Goal: Communication & Community: Answer question/provide support

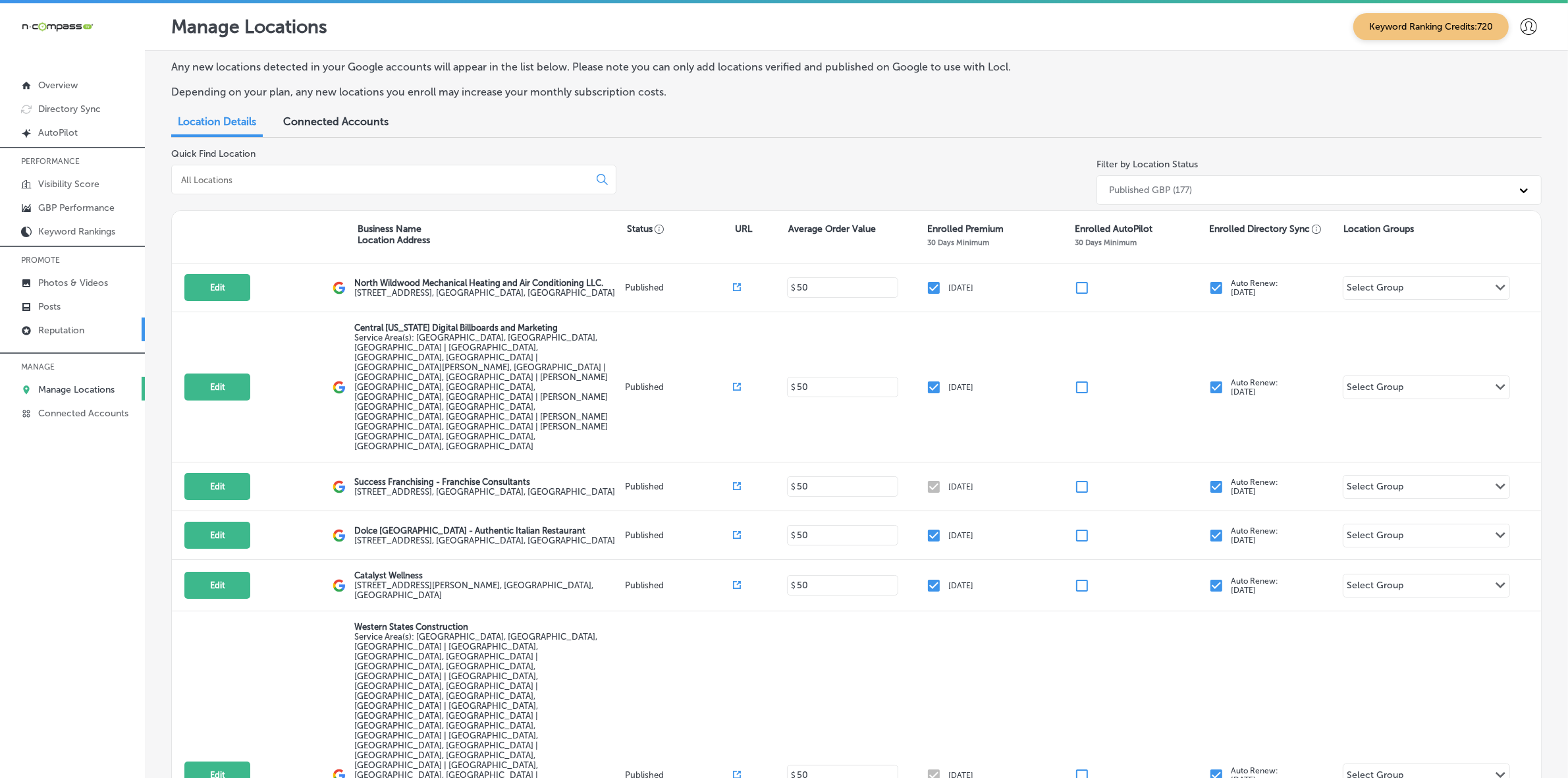
click at [86, 336] on link "Reputation" at bounding box center [73, 329] width 145 height 24
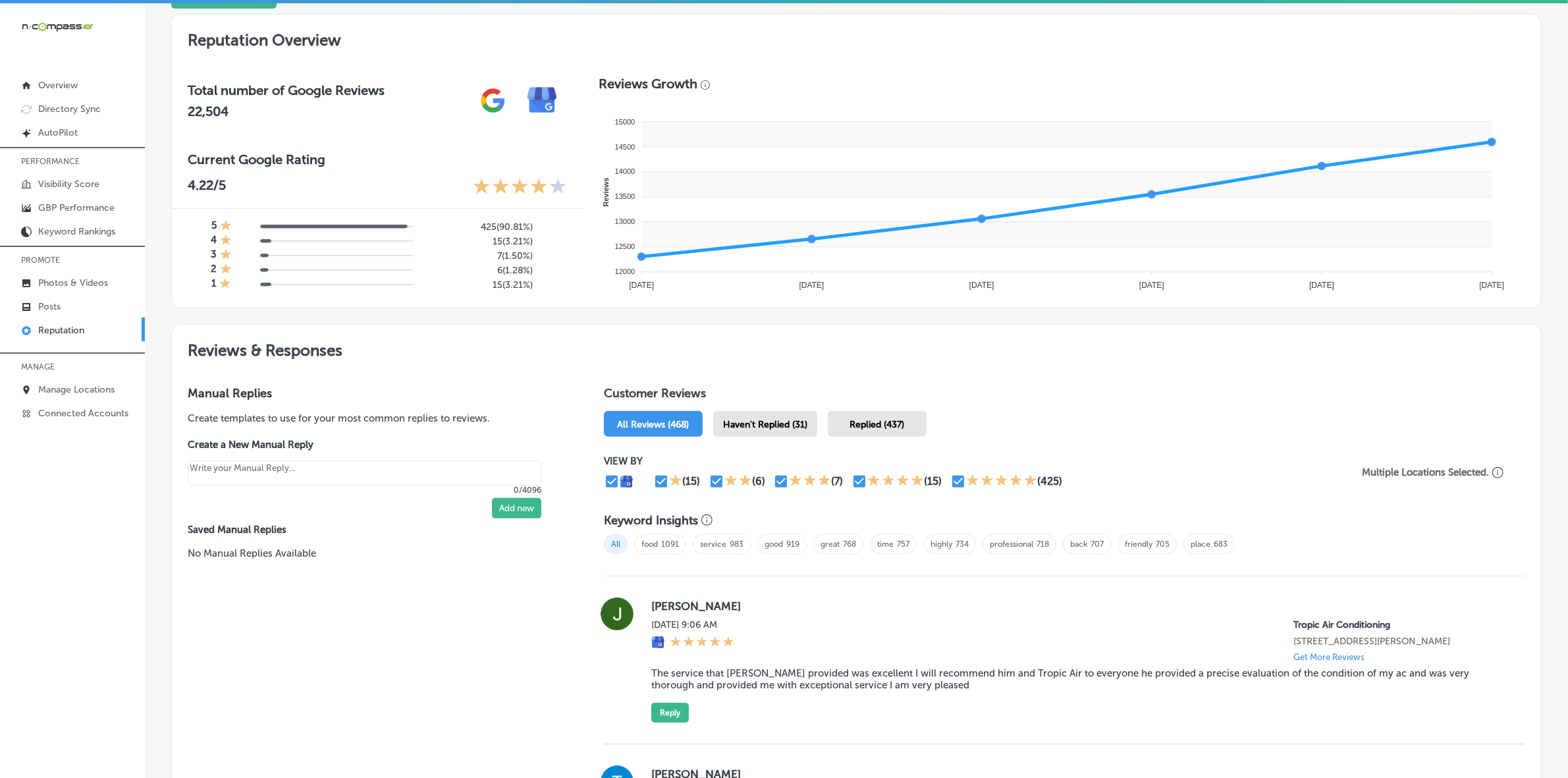
click at [746, 414] on div "Haven't Replied (31)" at bounding box center [765, 424] width 104 height 26
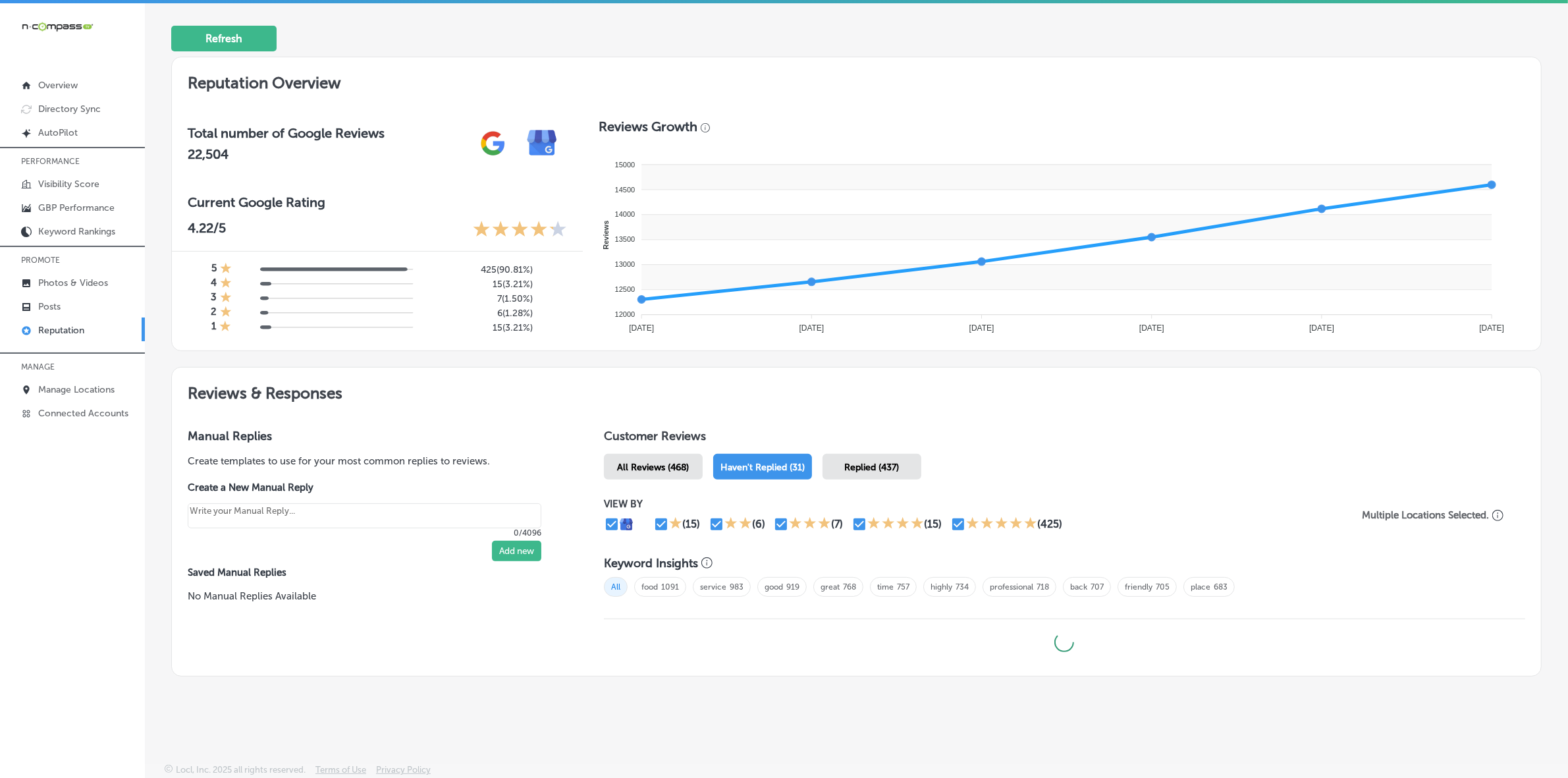
scroll to position [373, 0]
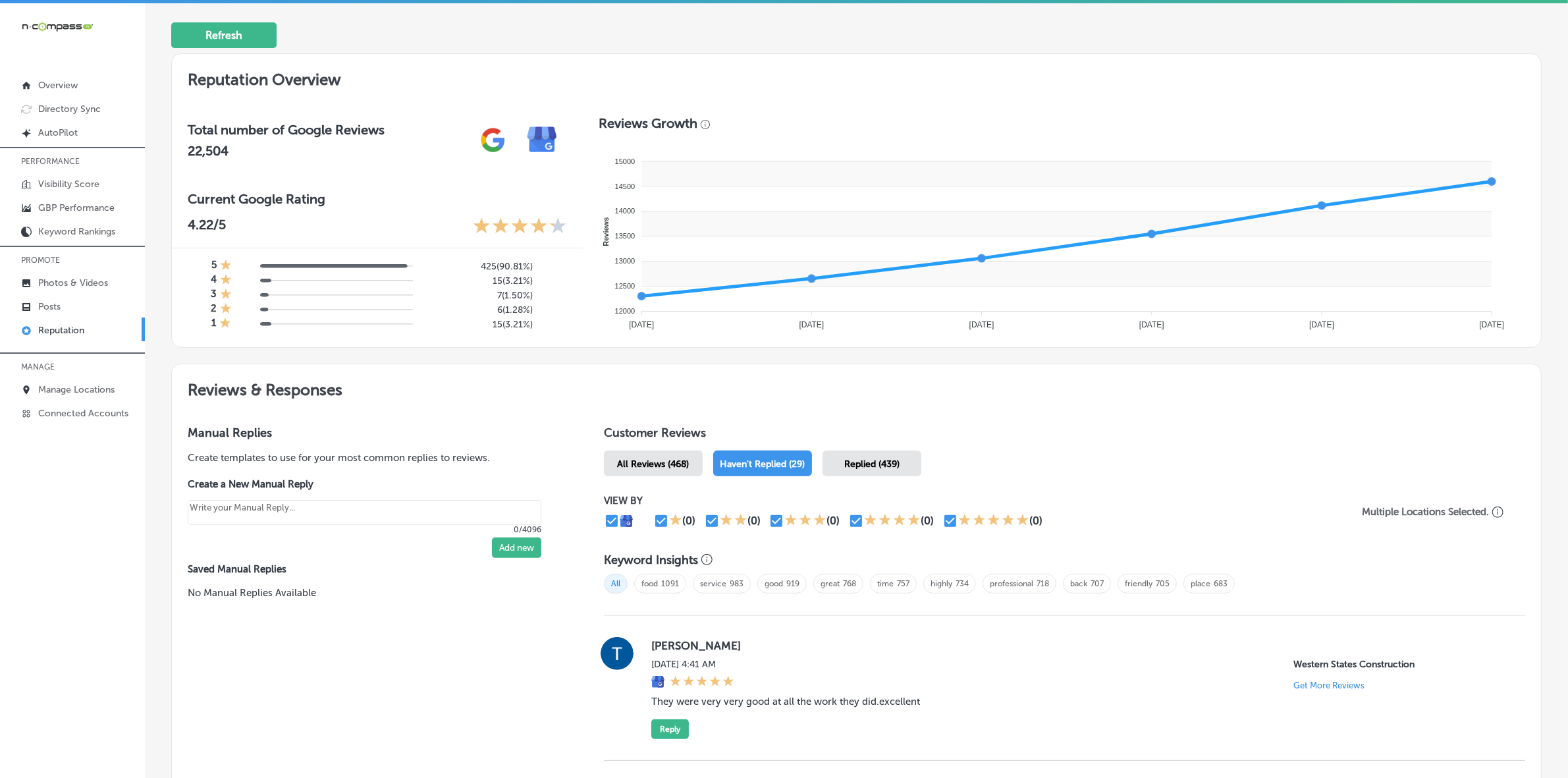
type textarea "x"
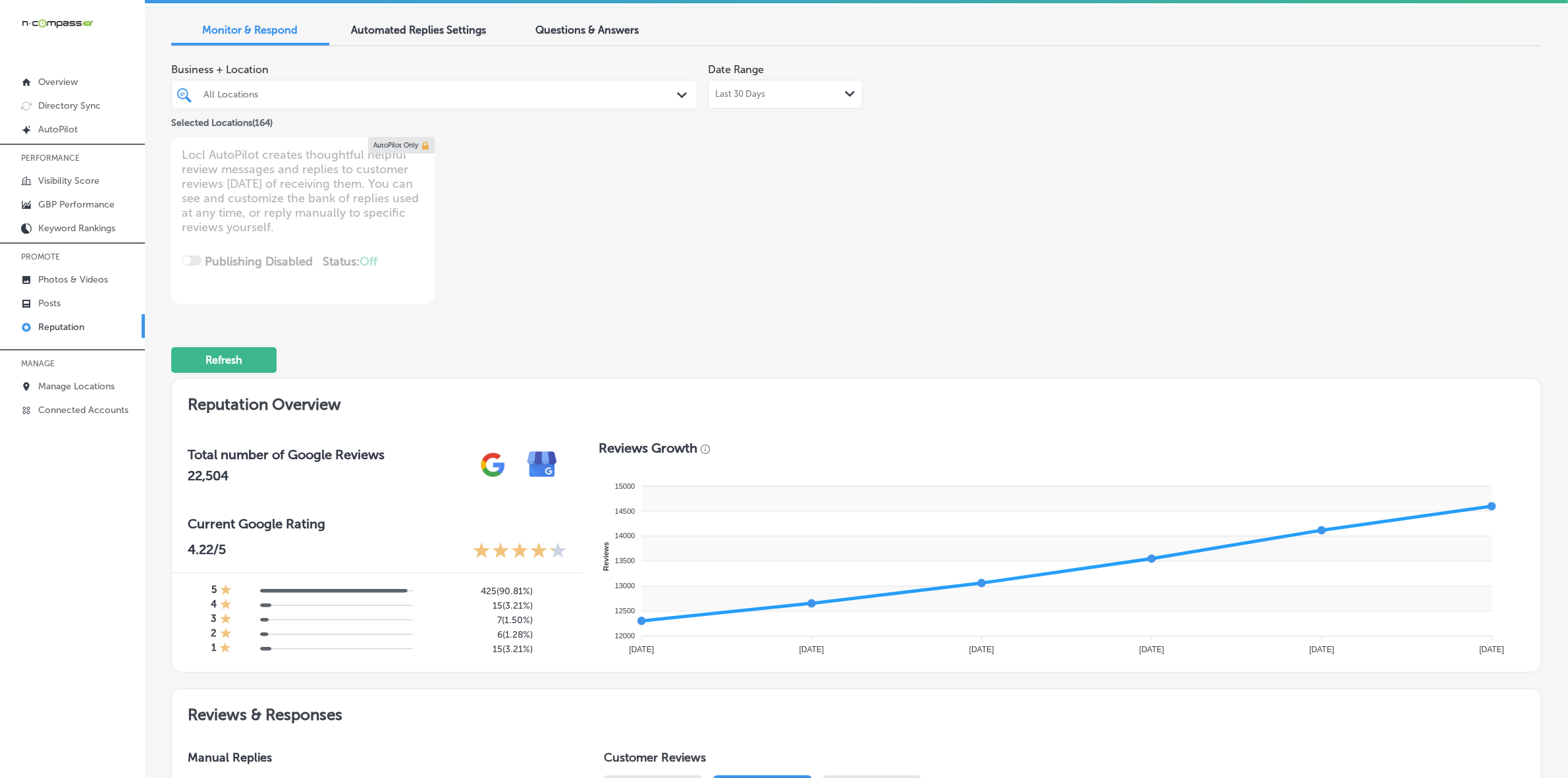
scroll to position [0, 0]
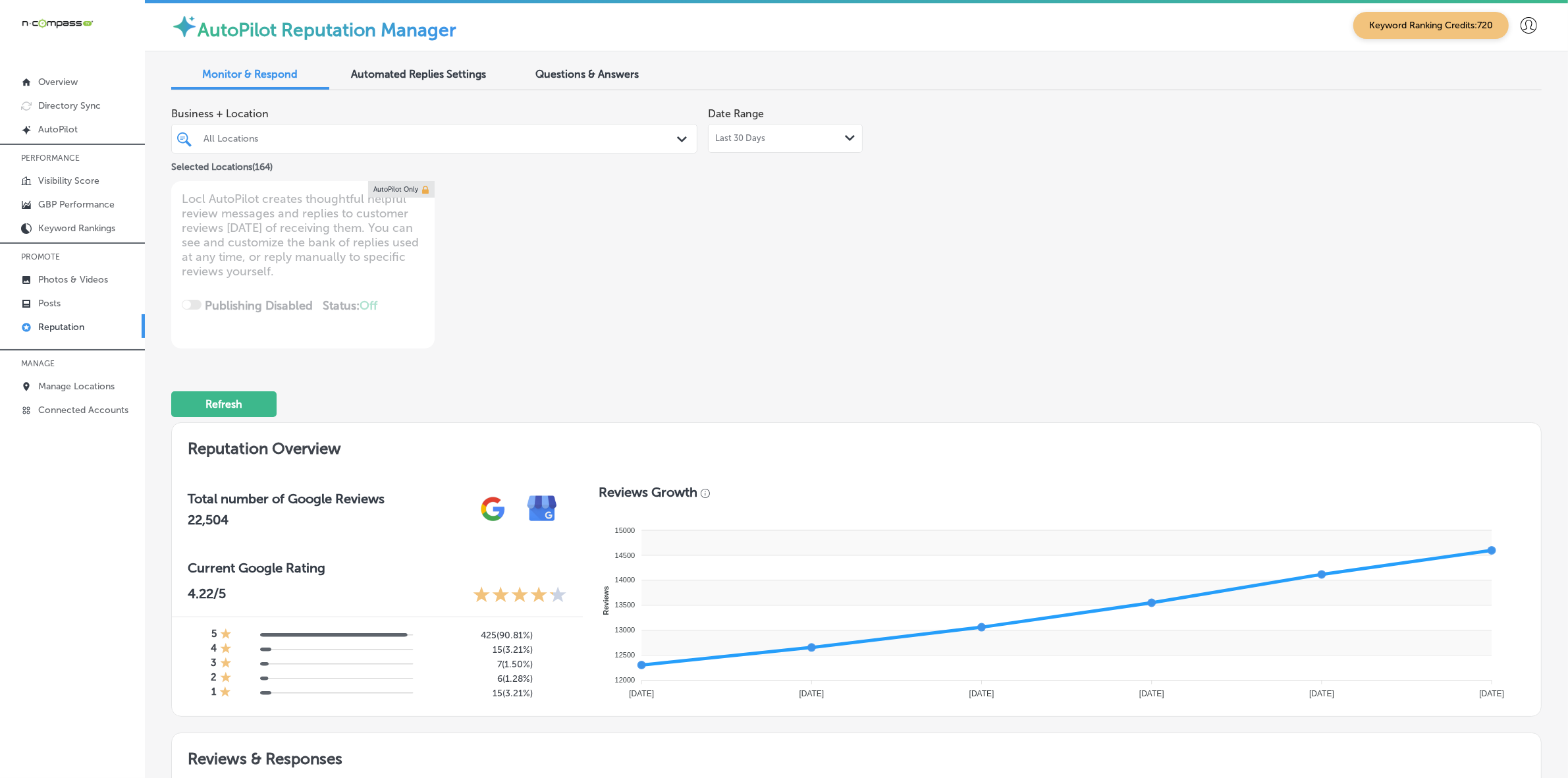
click at [303, 136] on div "All Locations" at bounding box center [441, 138] width 475 height 12
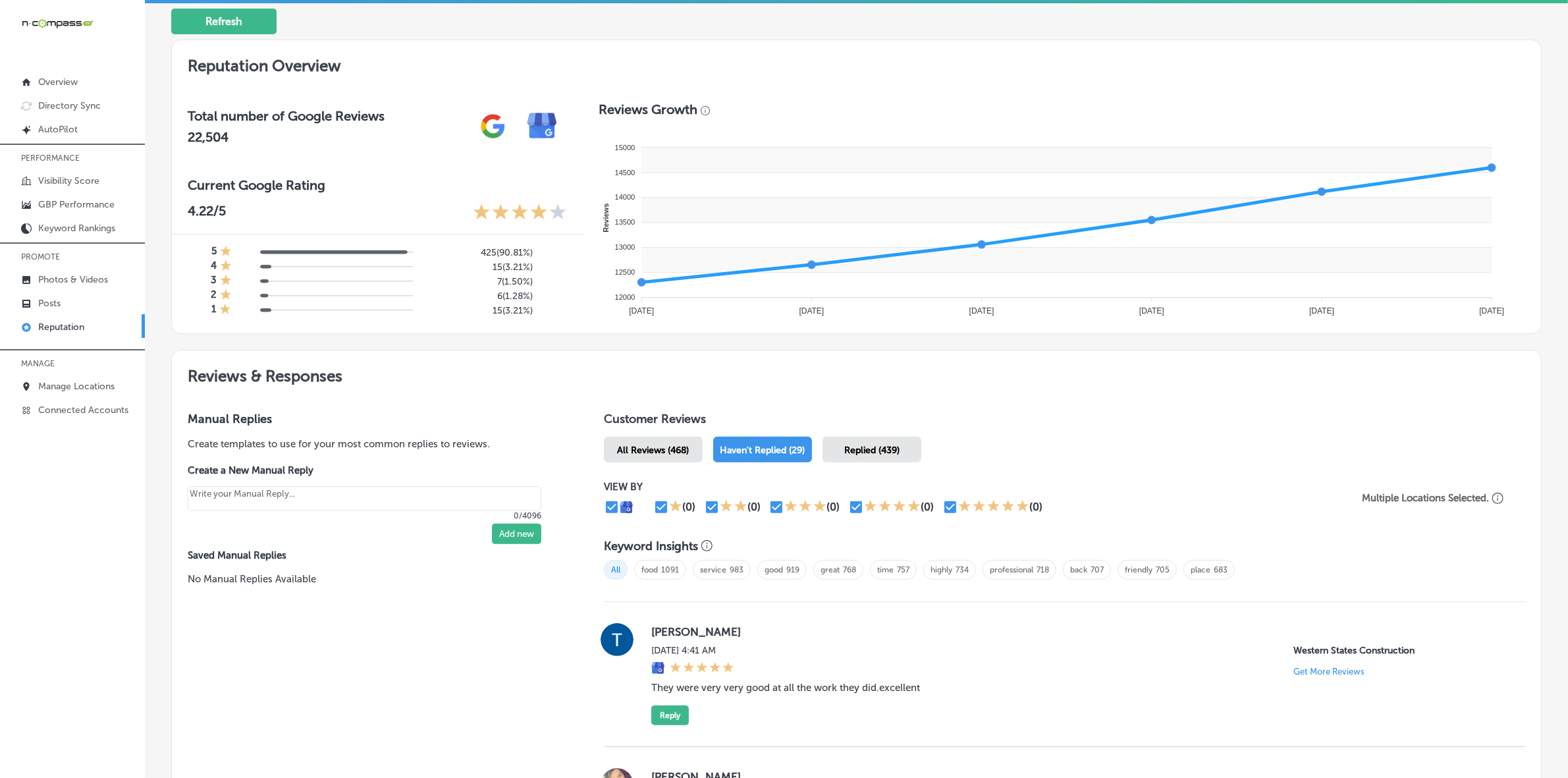
scroll to position [82, 0]
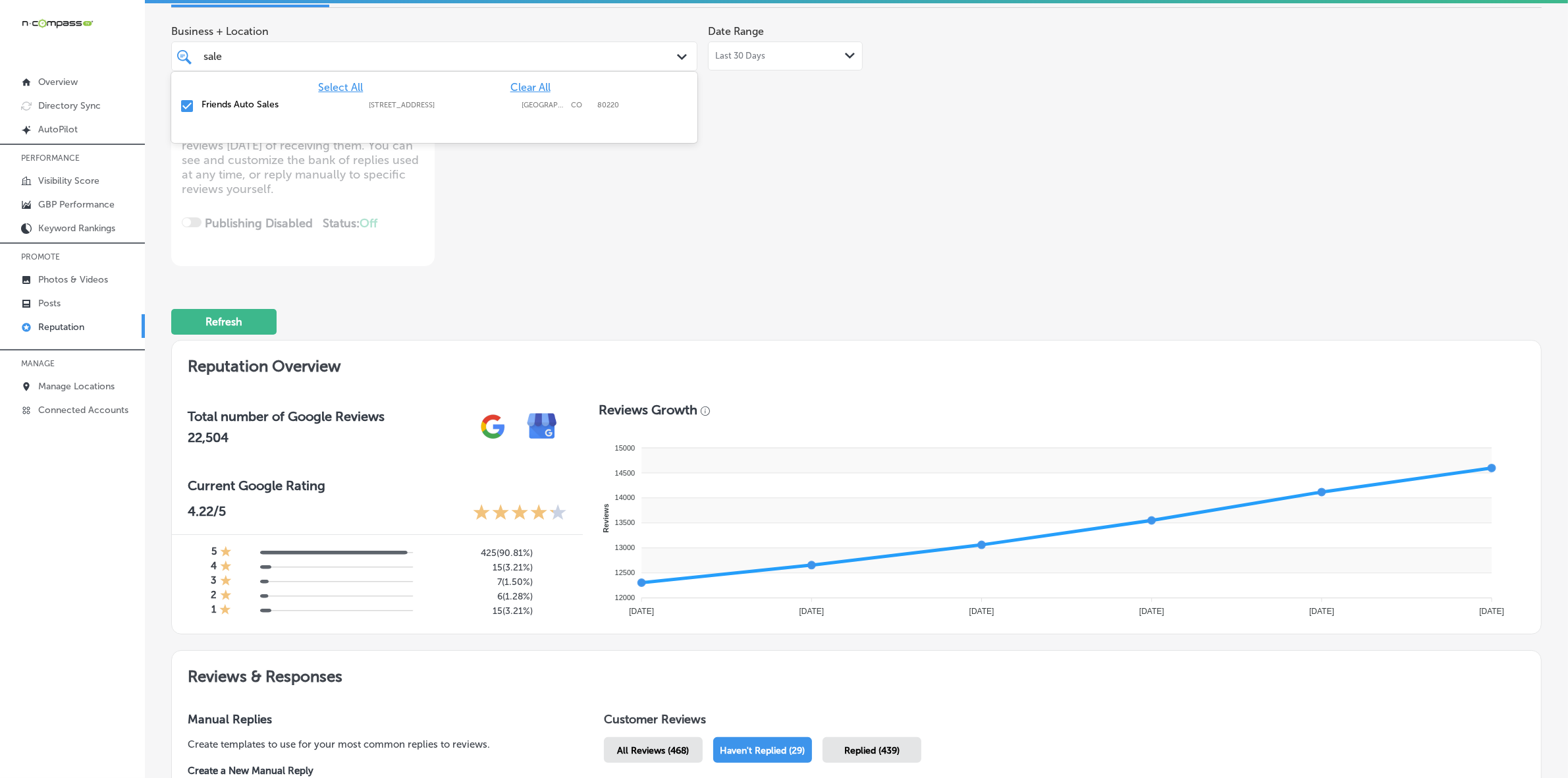
type input "sales"
click at [440, 119] on div "Friends Auto Sales [STREET_ADDRESS][GEOGRAPHIC_DATA][STREET_ADDRESS]" at bounding box center [434, 106] width 527 height 26
type textarea "x"
type input "s"
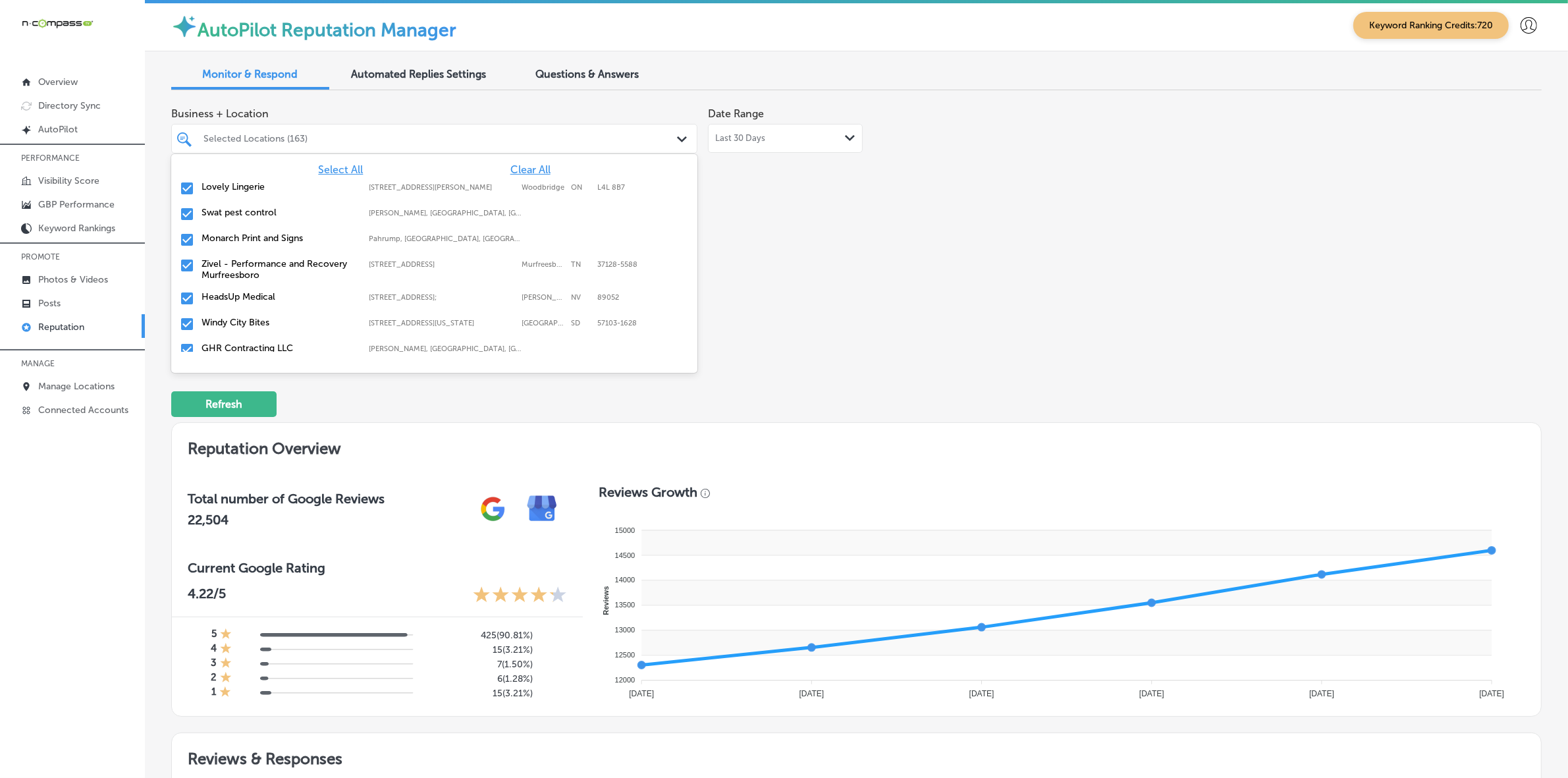
scroll to position [0, 0]
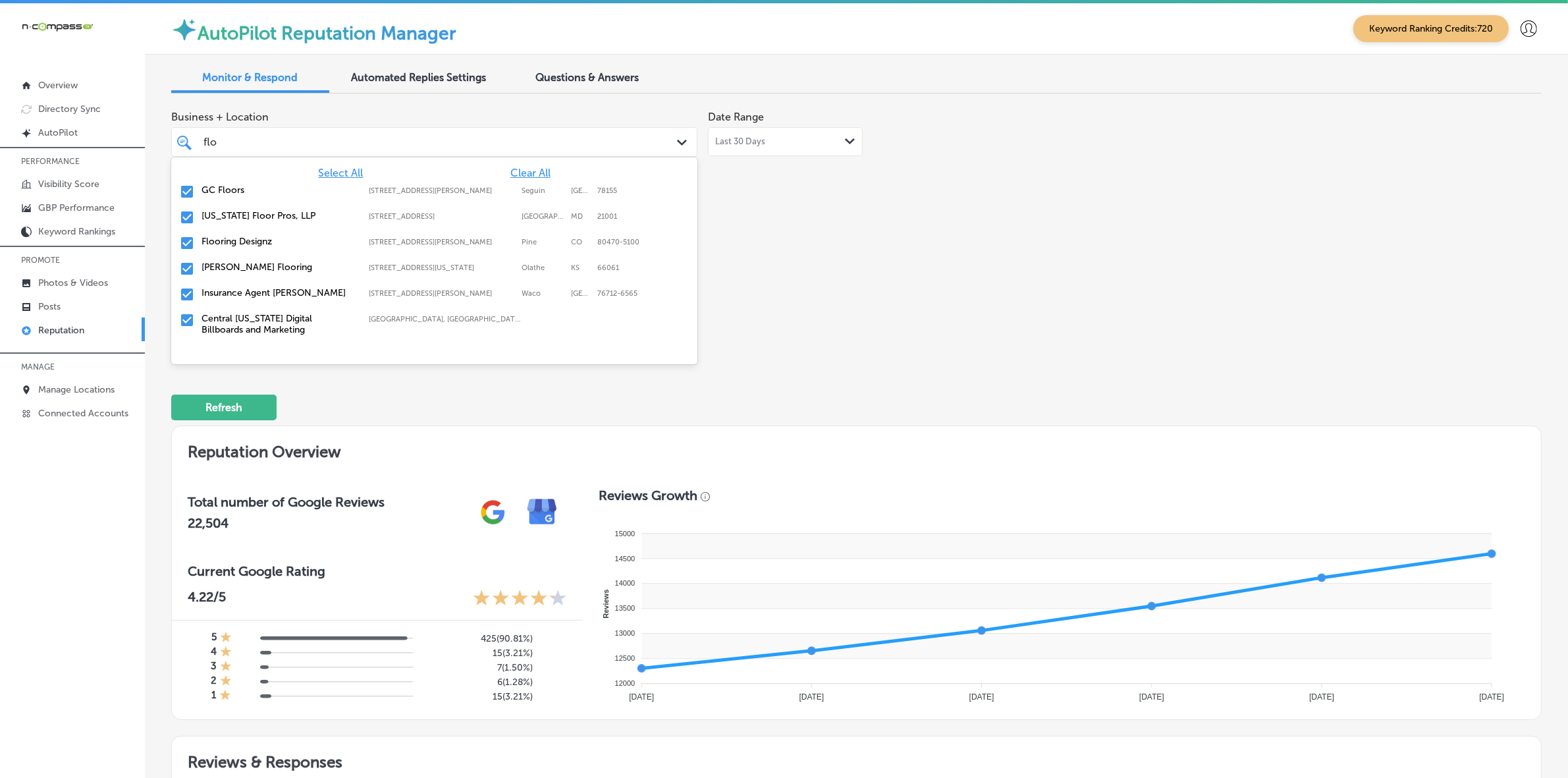
type input "floo"
click at [265, 192] on label "GC Floors" at bounding box center [278, 190] width 154 height 12
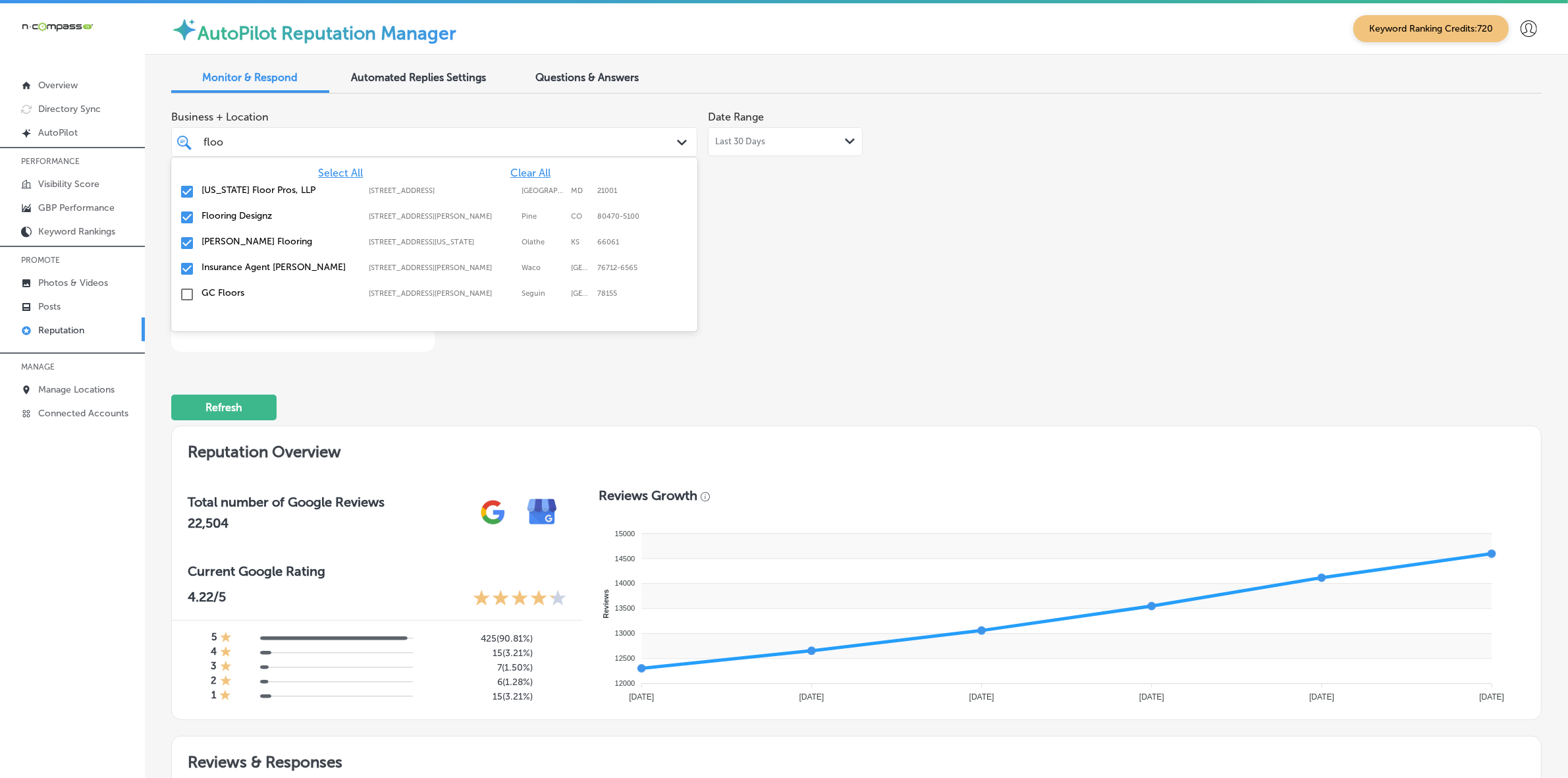
click at [265, 192] on label "[US_STATE] Floor Pros, LLP" at bounding box center [278, 190] width 154 height 12
click at [265, 192] on label "Flooring Designz" at bounding box center [278, 190] width 154 height 12
click at [265, 192] on label "[PERSON_NAME] Flooring" at bounding box center [278, 190] width 154 height 12
click at [265, 192] on label "Insurance Agent [PERSON_NAME]" at bounding box center [278, 190] width 154 height 12
type textarea "x"
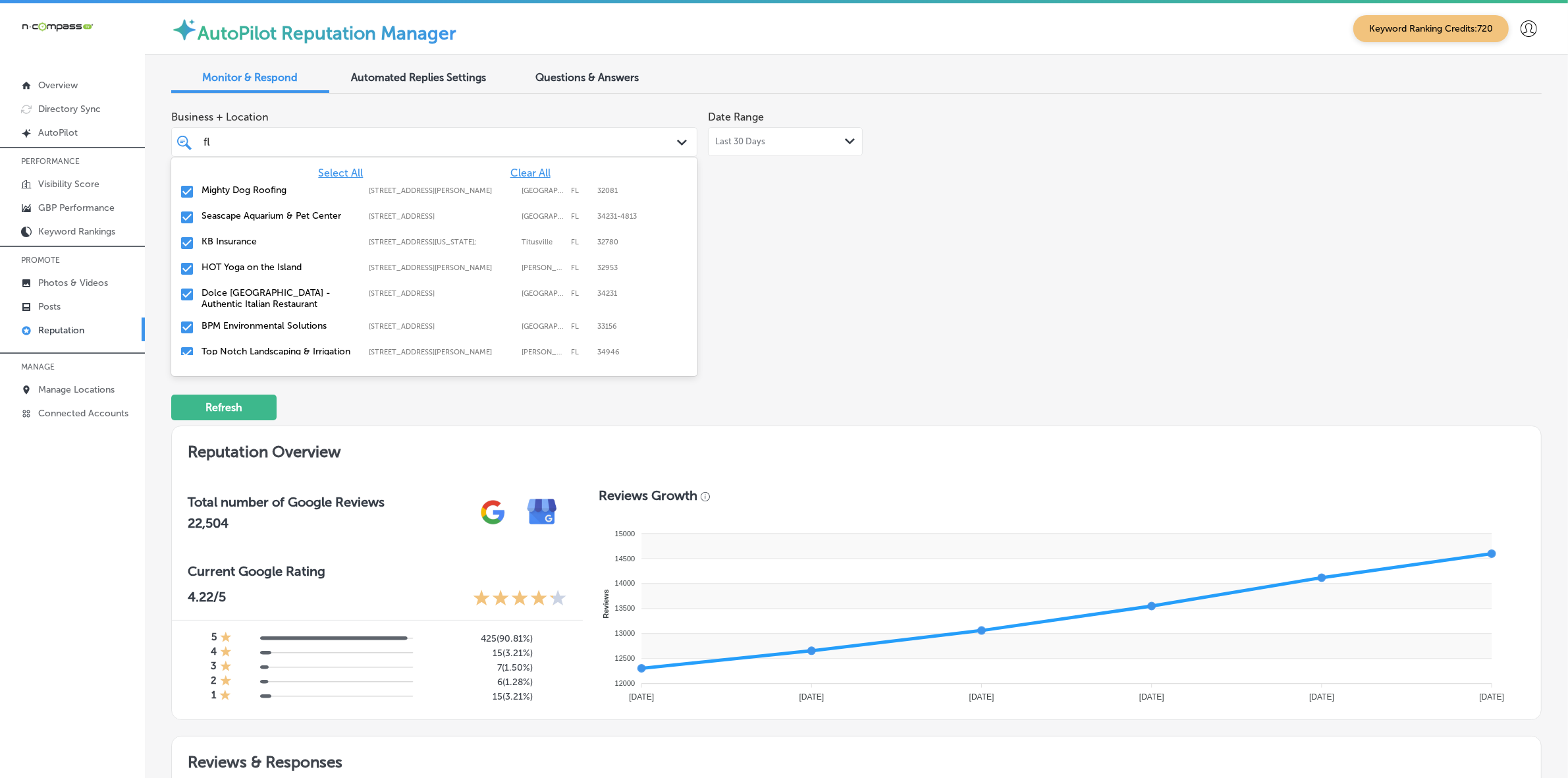
type input "f"
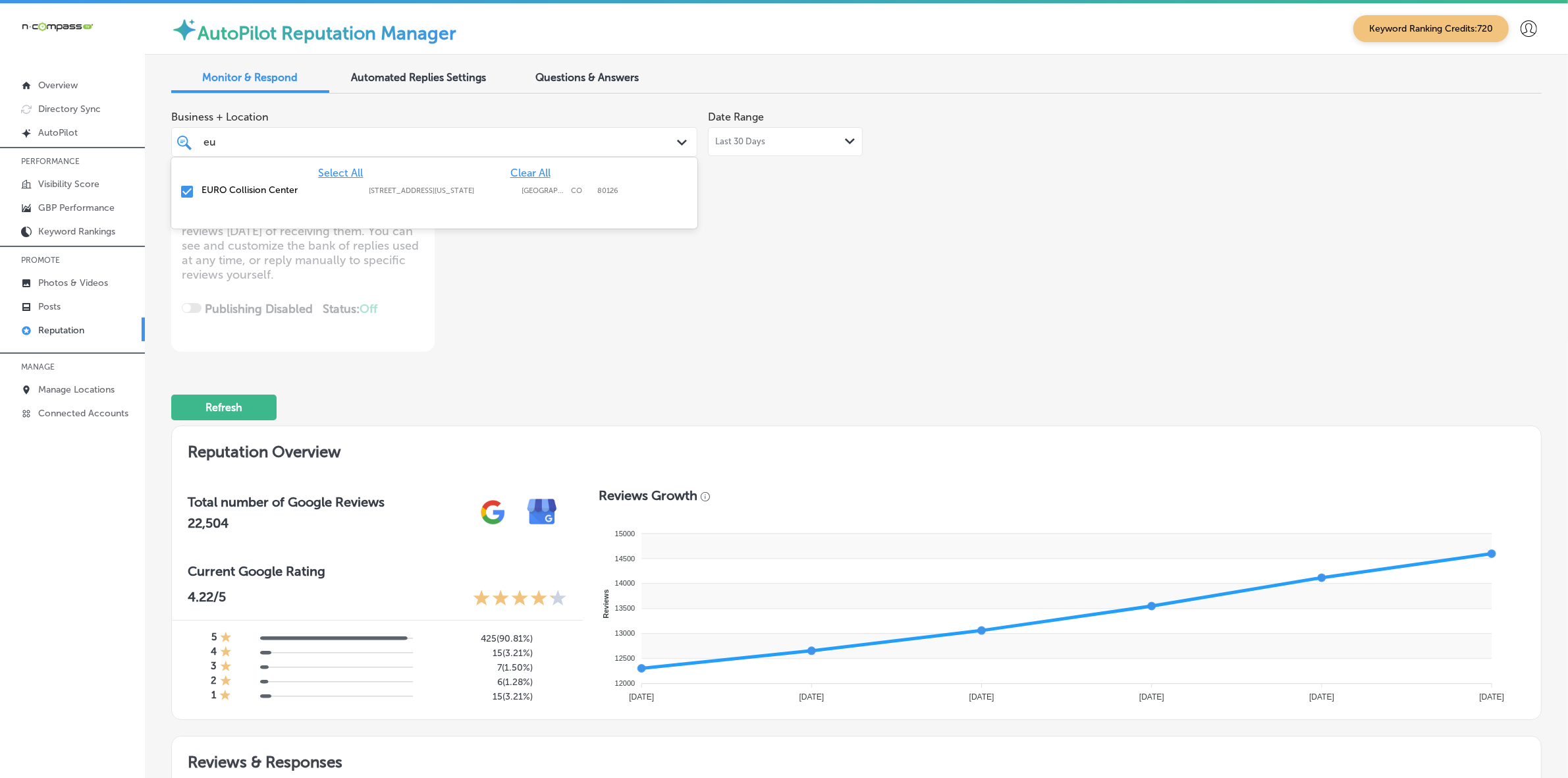
type input "eur"
click at [466, 193] on label "[STREET_ADDRESS][US_STATE]" at bounding box center [442, 190] width 146 height 8
type textarea "x"
type input "e"
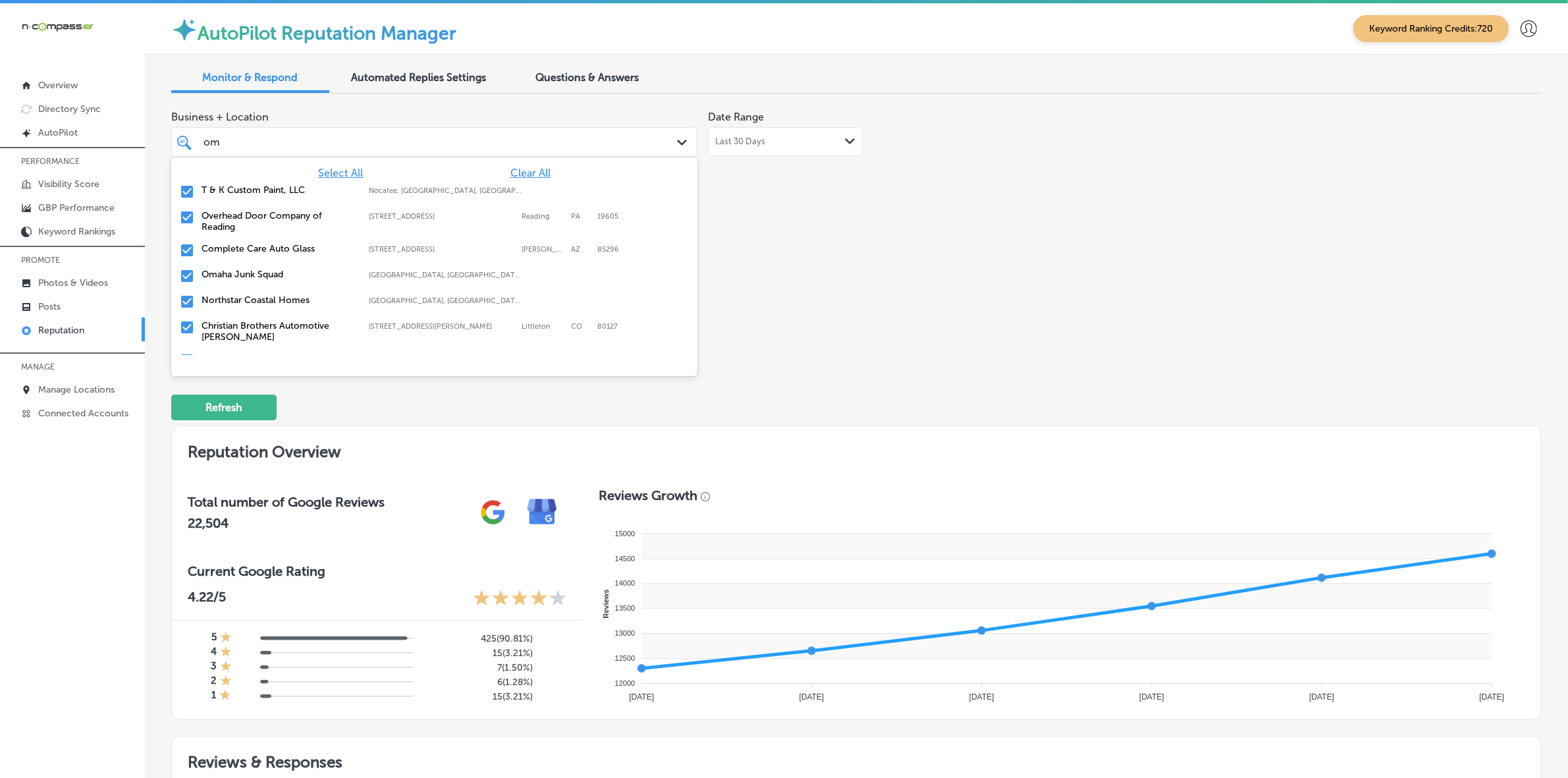
type input "oma"
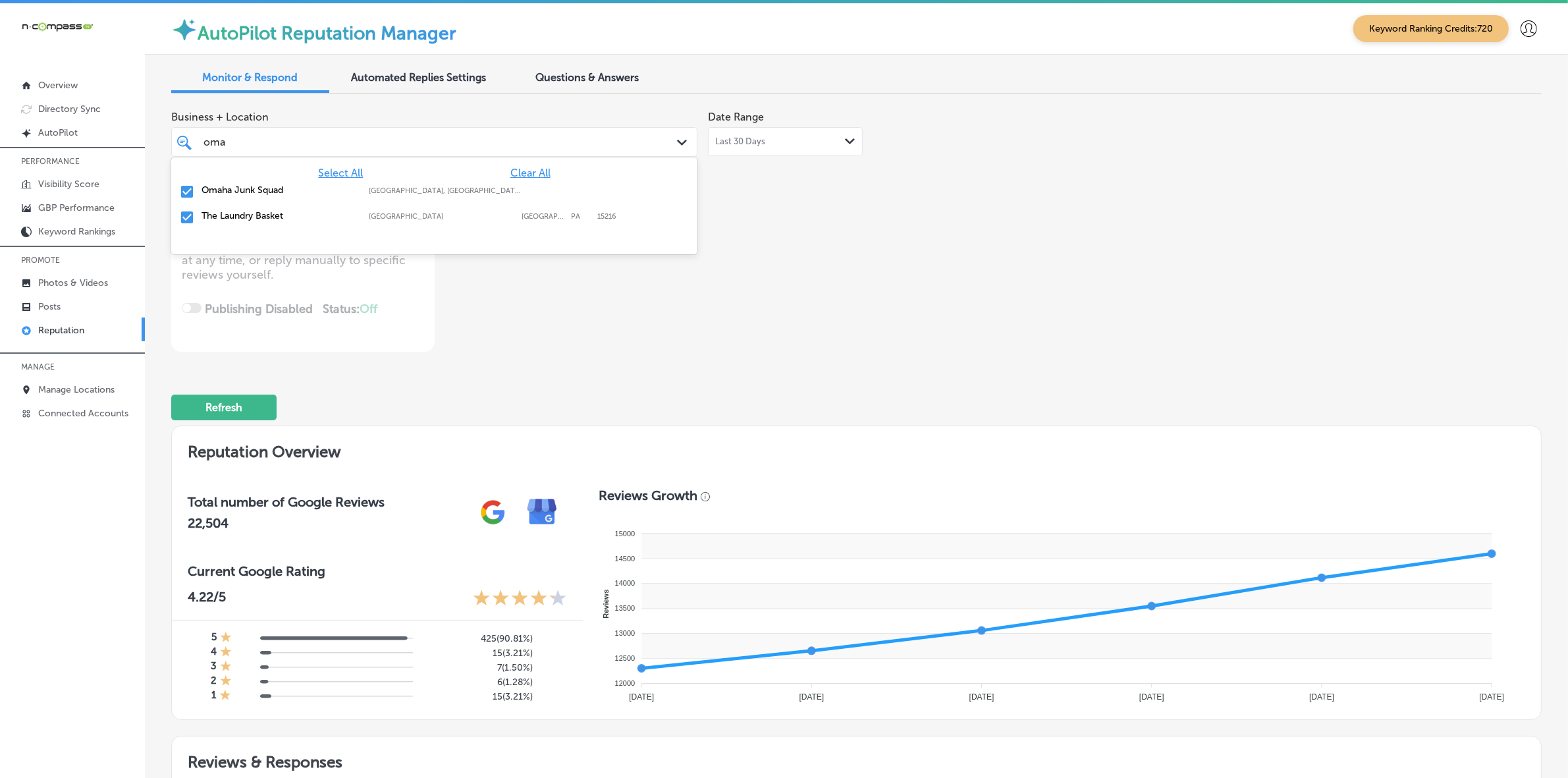
click at [466, 193] on label "[GEOGRAPHIC_DATA], [GEOGRAPHIC_DATA], [GEOGRAPHIC_DATA] | Wahoo, [GEOGRAPHIC_DA…" at bounding box center [446, 190] width 154 height 8
type textarea "x"
type input "om"
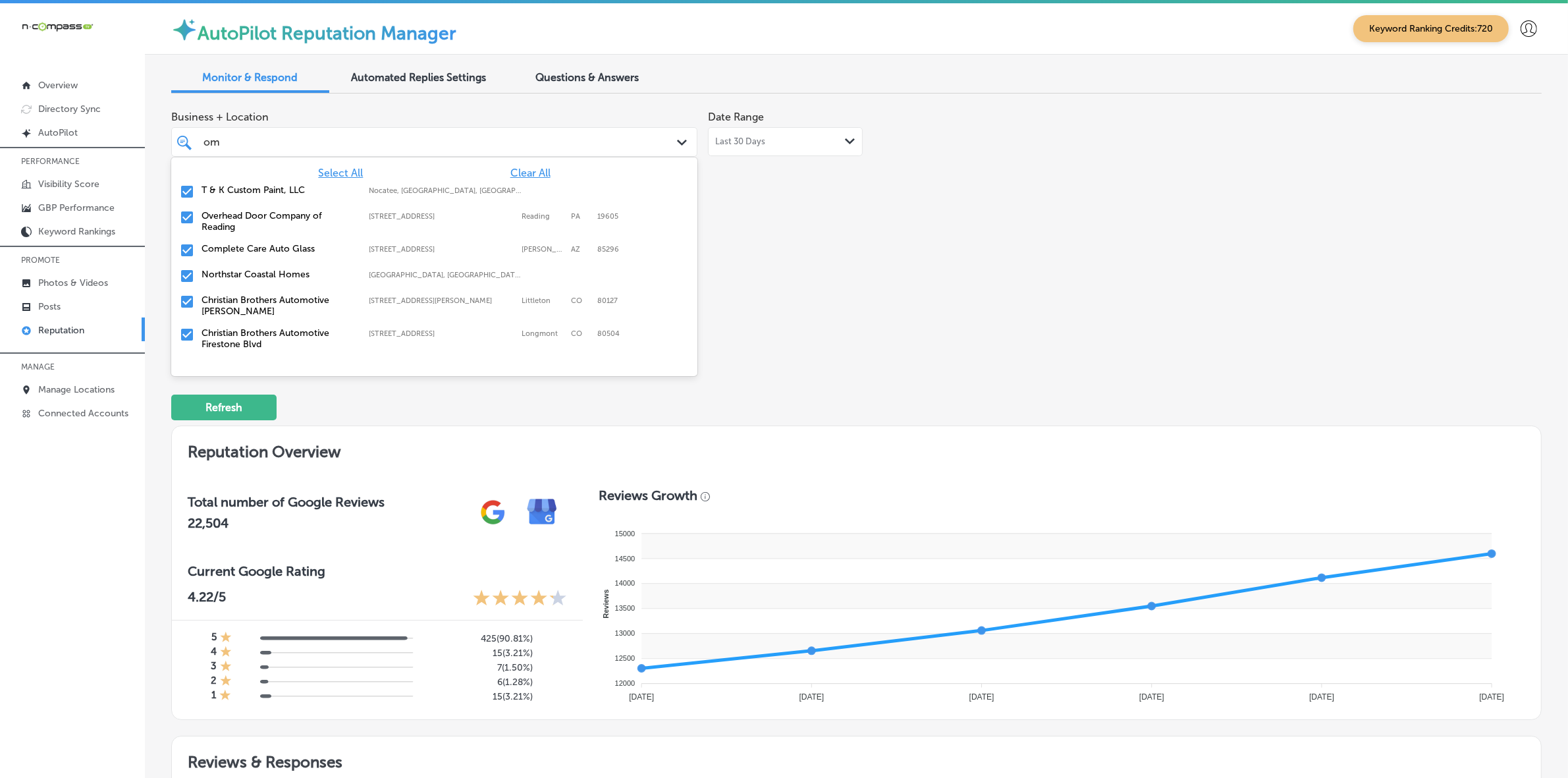
click at [239, 152] on div "om om Path Created with Sketch." at bounding box center [434, 142] width 527 height 30
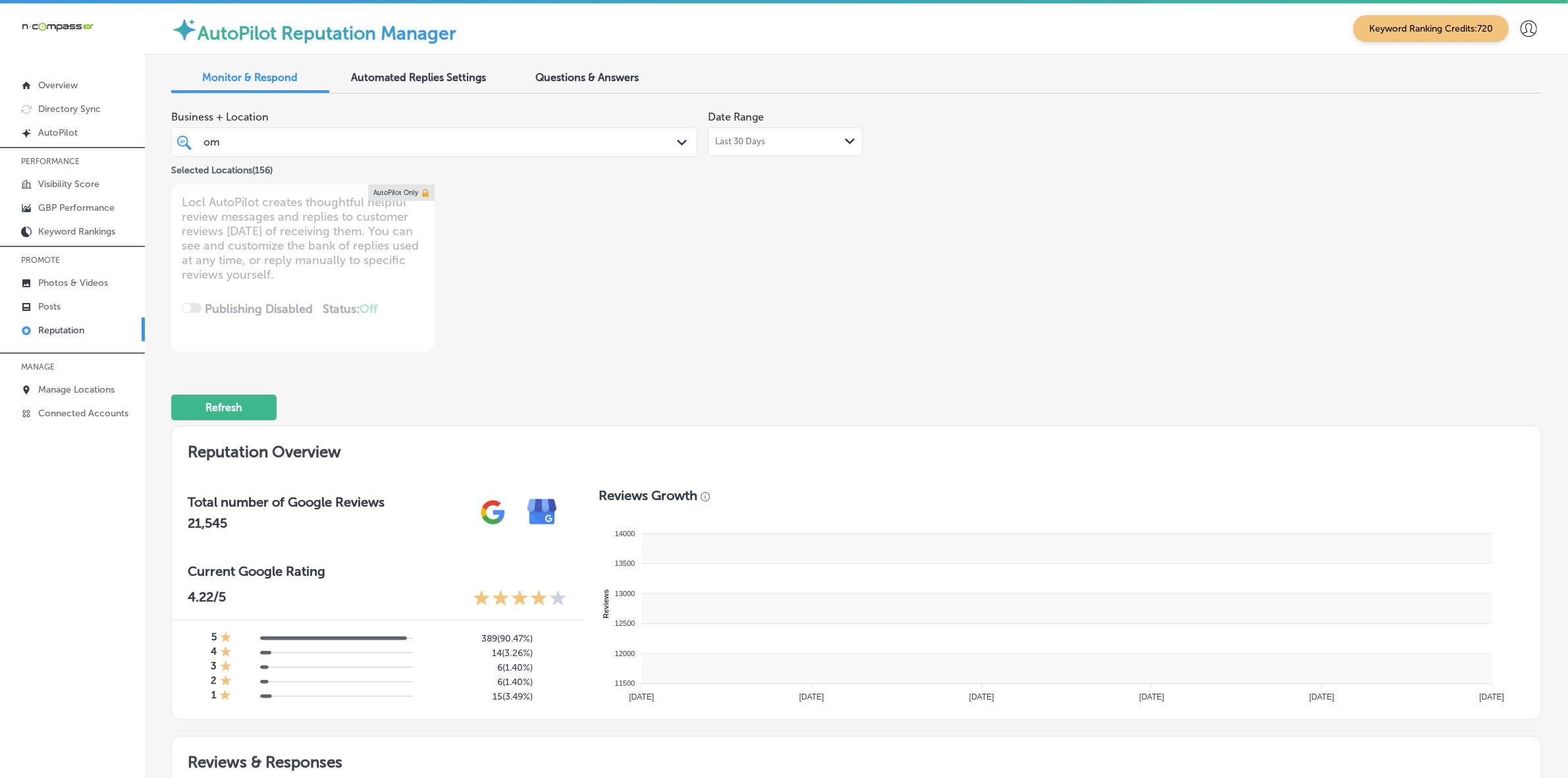
type textarea "x"
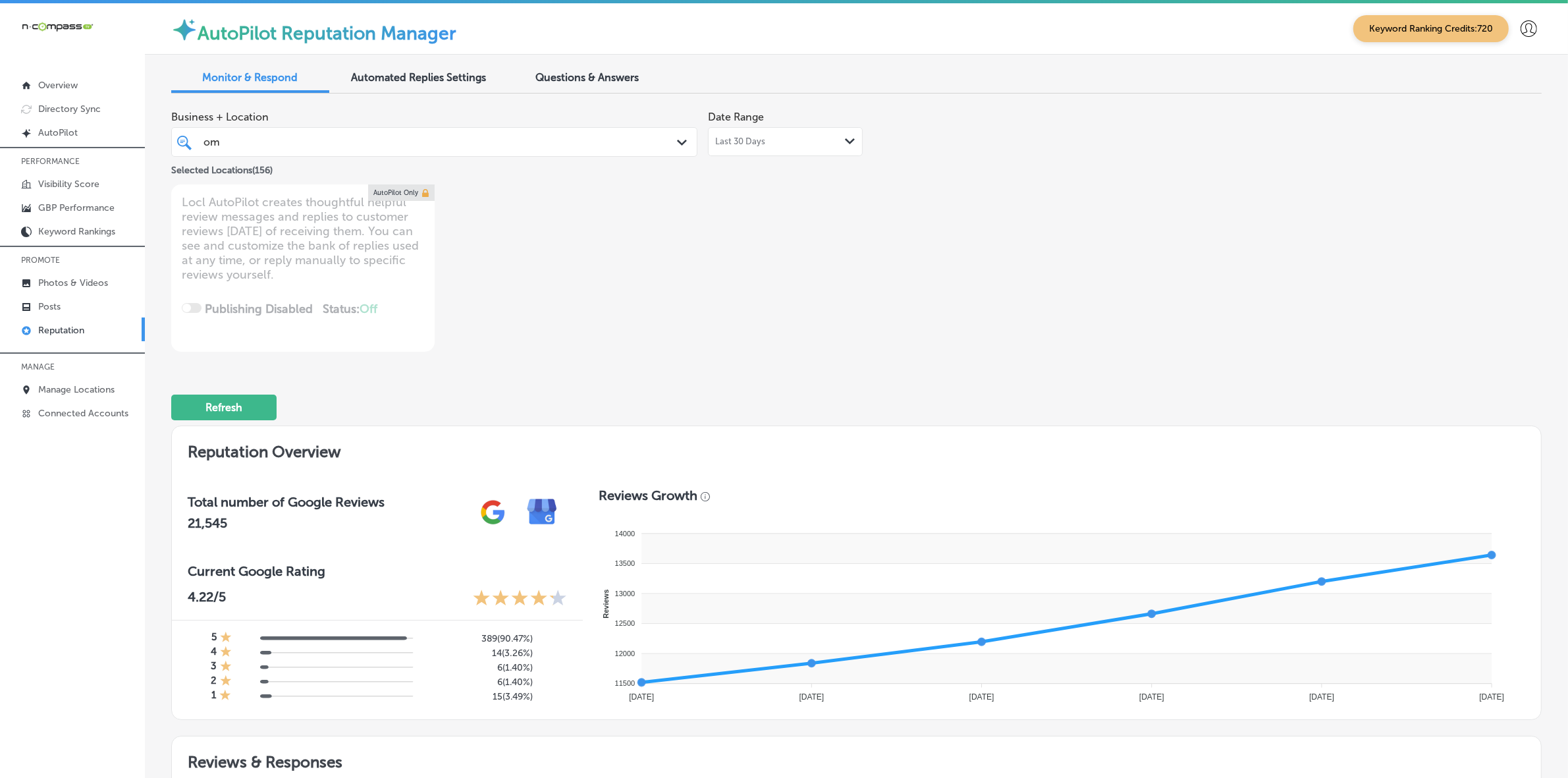
click at [419, 146] on div "om om" at bounding box center [411, 142] width 419 height 18
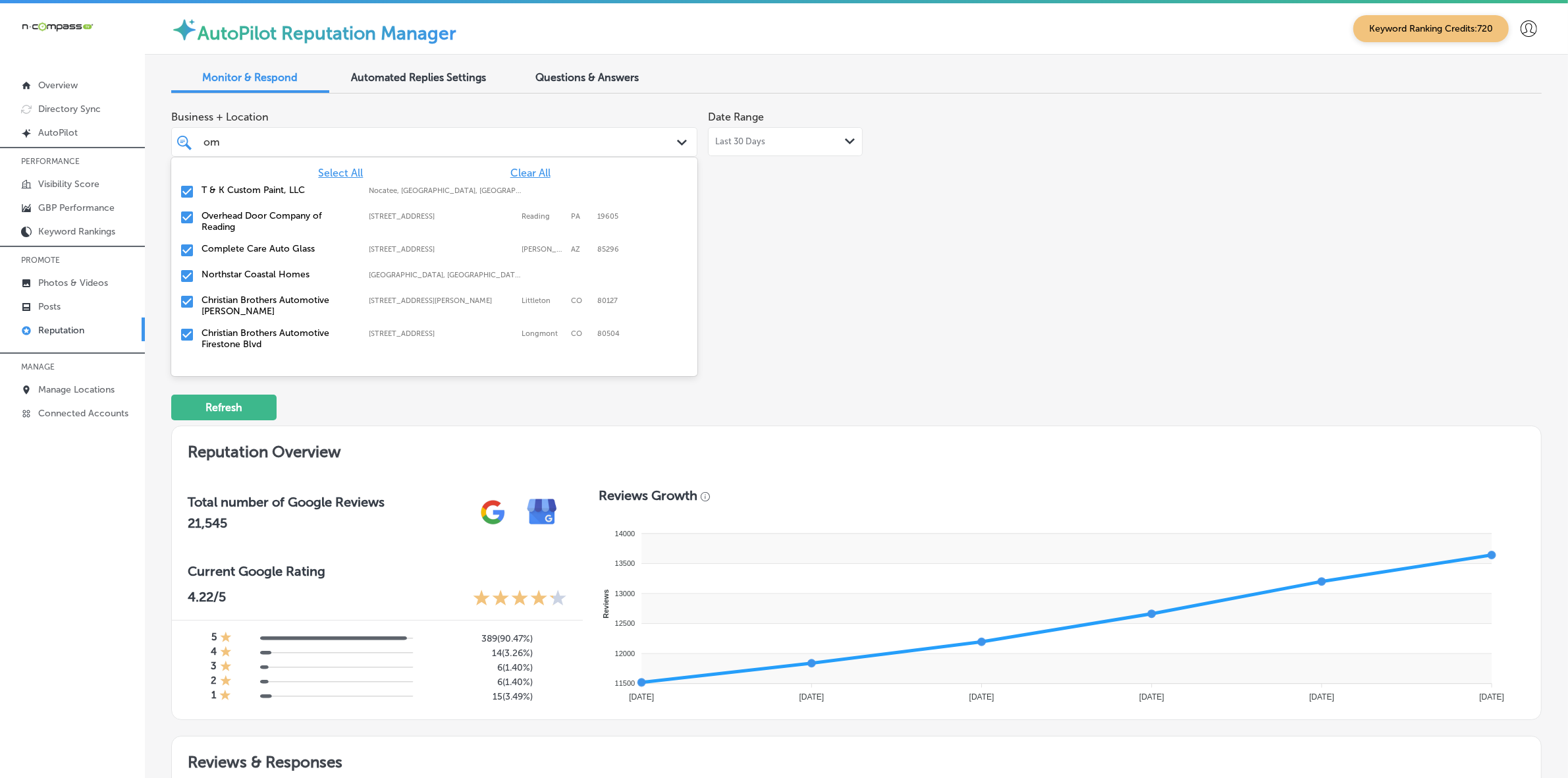
type input "o"
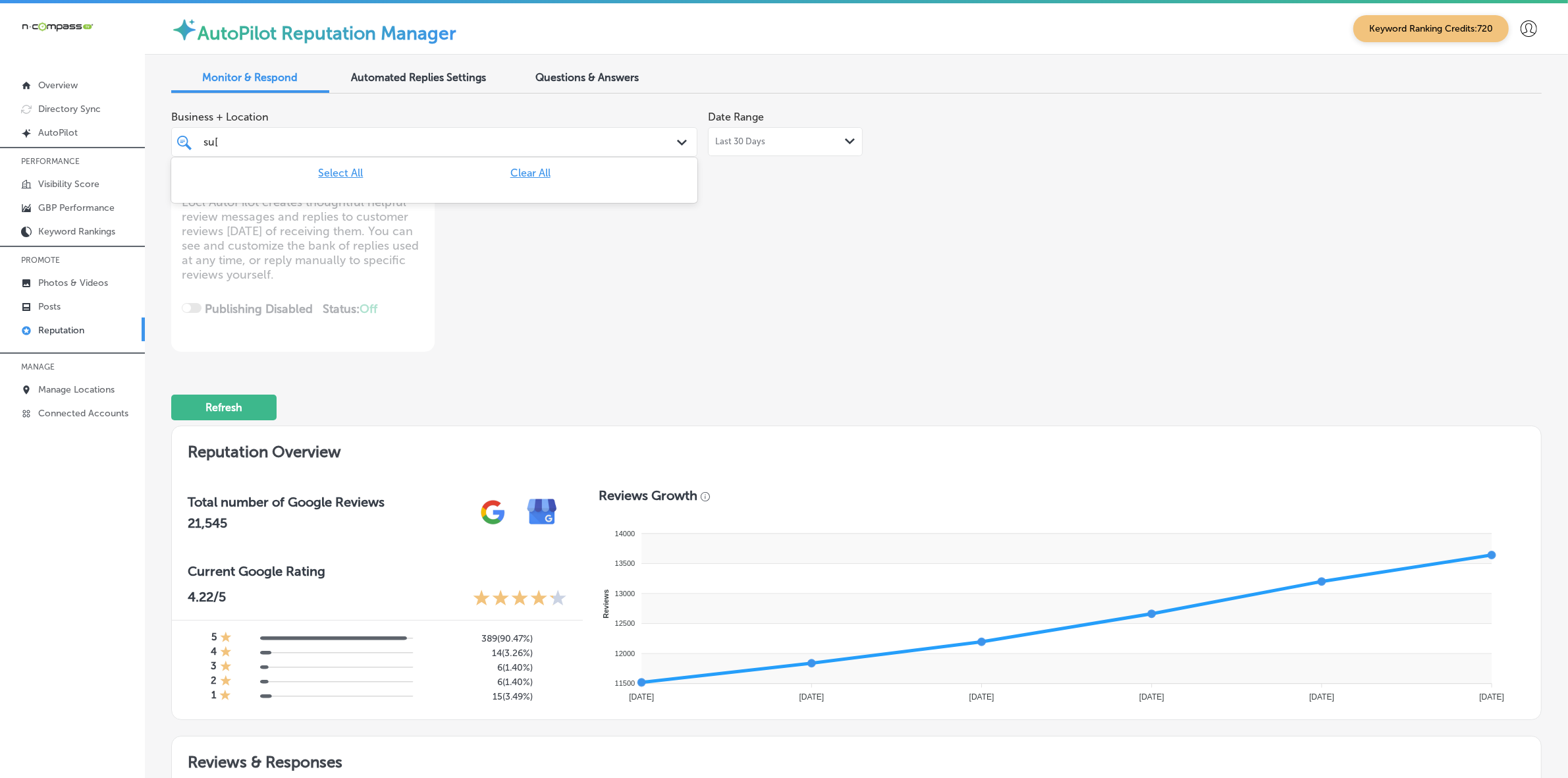
type input "su"
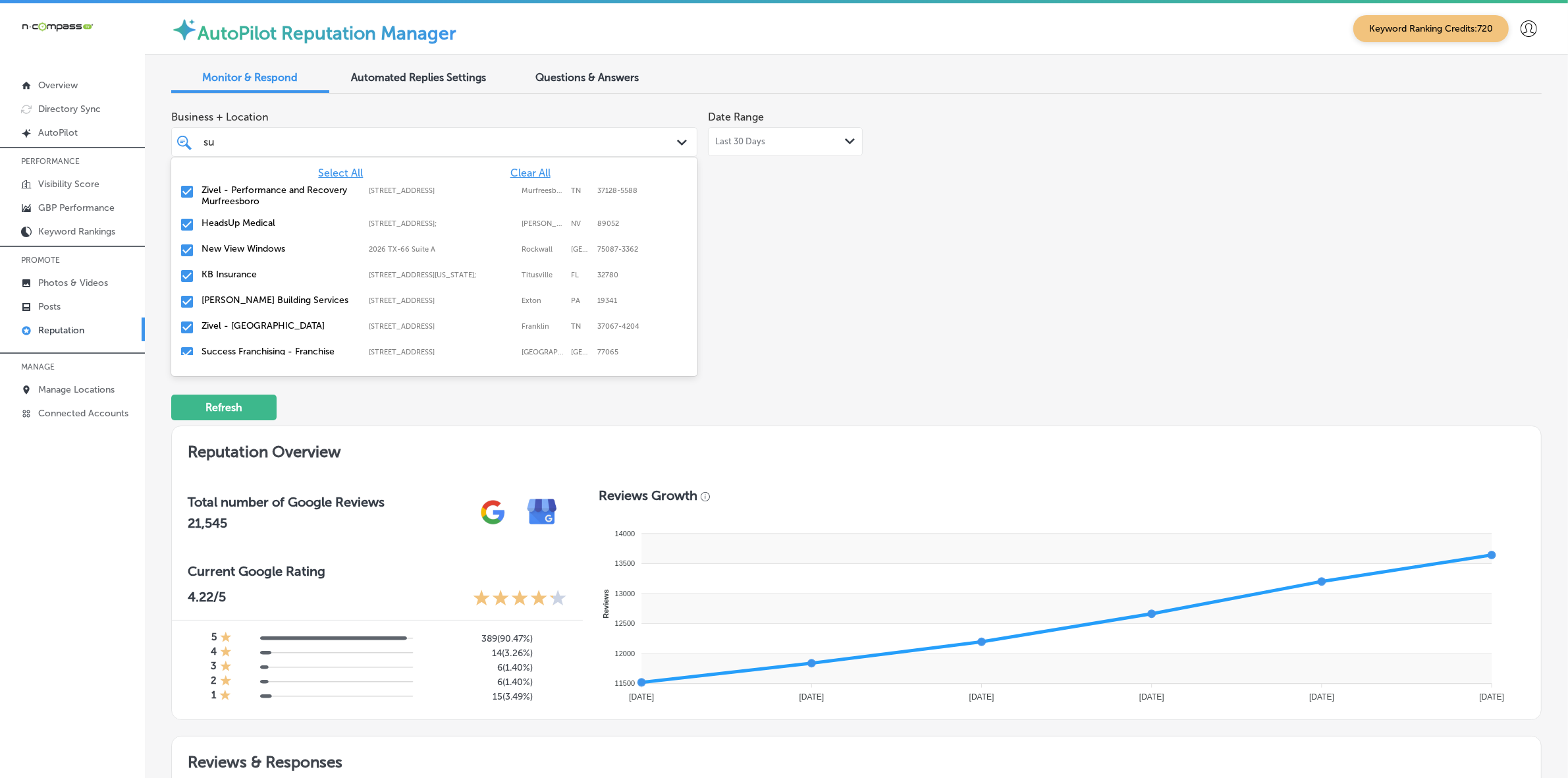
click at [215, 202] on label "Zivel - Performance and Recovery Murfreesboro" at bounding box center [278, 195] width 154 height 22
click at [215, 202] on div "HeadsUp Medical [STREET_ADDRESS][PERSON_NAME] [STREET_ADDRESS][PERSON_NAME]" at bounding box center [434, 191] width 527 height 26
click at [215, 202] on div "New View Windows 2026 TX-[GEOGRAPHIC_DATA]-3362 [GEOGRAPHIC_DATA]-3362" at bounding box center [434, 191] width 527 height 26
click at [215, 202] on div "KB Insurance [STREET_ADDRESS][GEOGRAPHIC_DATA][US_STATE][STREET_ADDRESS][US_STA…" at bounding box center [434, 191] width 527 height 26
click at [221, 222] on label "Zivel - [GEOGRAPHIC_DATA]" at bounding box center [278, 216] width 154 height 12
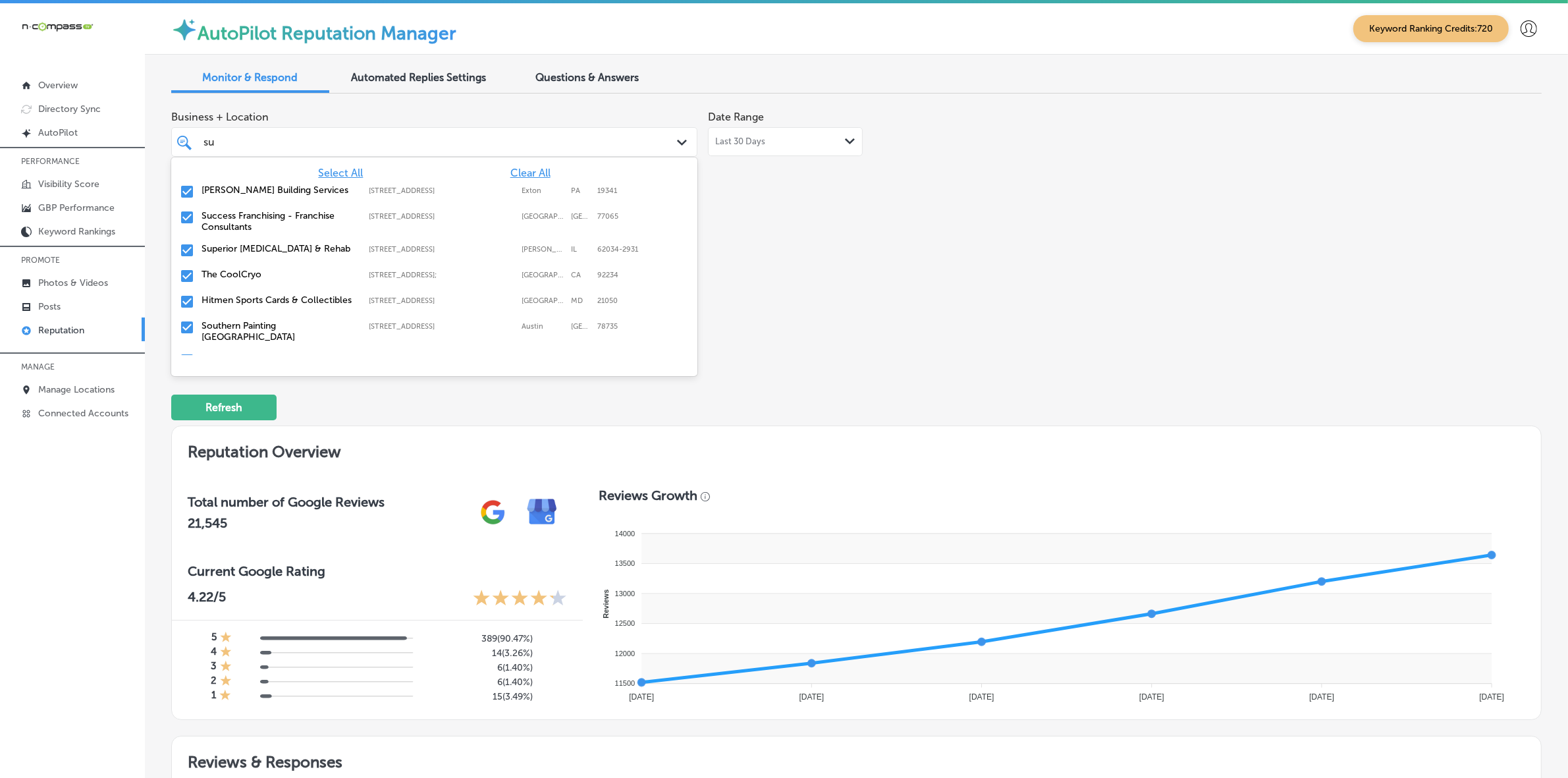
click at [221, 222] on label "Success Franchising - Franchise Consultants" at bounding box center [278, 221] width 154 height 22
click at [221, 222] on label "Superior [MEDICAL_DATA] & Rehab" at bounding box center [278, 216] width 154 height 12
click at [221, 222] on label "The CoolCryo" at bounding box center [278, 216] width 154 height 12
click at [221, 222] on label "Hitmen Sports Cards & Collectibles" at bounding box center [278, 216] width 154 height 12
click at [221, 222] on label "Southern Painting [GEOGRAPHIC_DATA]" at bounding box center [278, 221] width 154 height 22
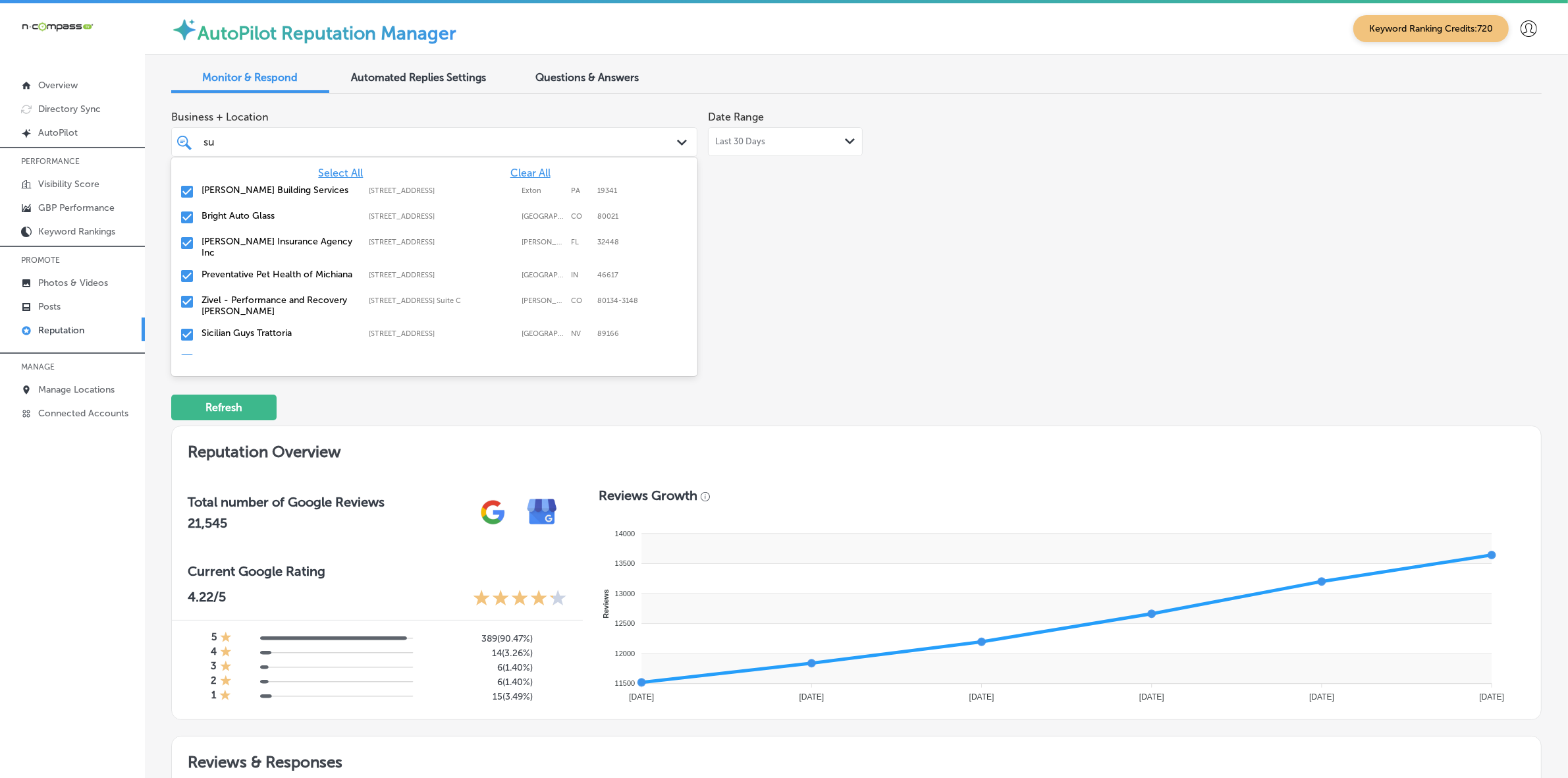
click at [222, 244] on label "[PERSON_NAME] Insurance Agency Inc" at bounding box center [278, 246] width 154 height 22
click at [222, 244] on label "Preventative Pet Health of Michiana" at bounding box center [278, 241] width 154 height 12
click at [222, 244] on label "Zivel - Performance and Recovery [PERSON_NAME]" at bounding box center [278, 246] width 154 height 22
click at [222, 244] on label "Sicilian Guys Trattoria" at bounding box center [278, 241] width 154 height 12
click at [222, 244] on label "MarAvisa Wellness & Aesthetics" at bounding box center [278, 241] width 154 height 12
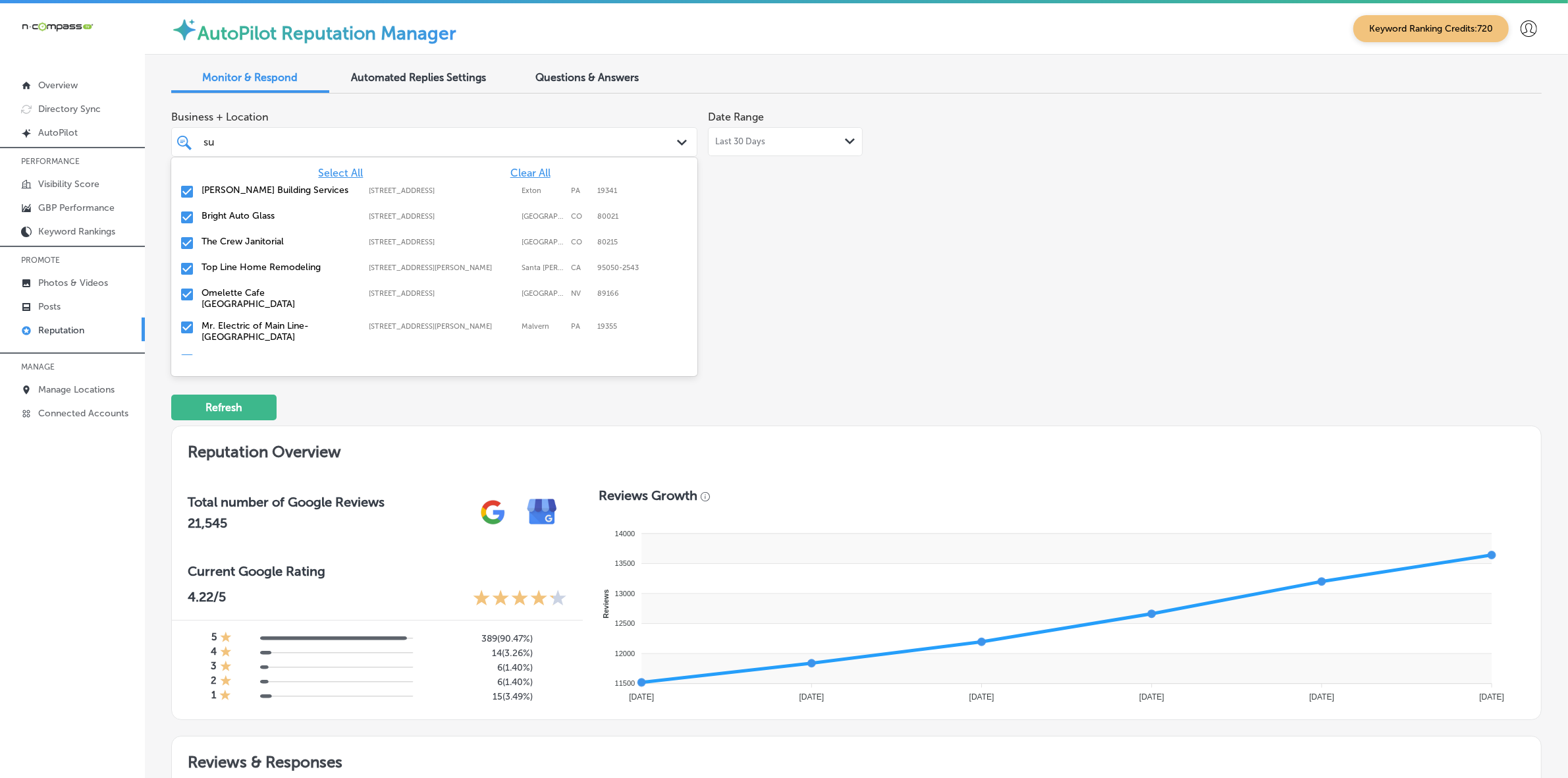
click at [222, 244] on label "The Crew Janitorial" at bounding box center [278, 241] width 154 height 12
click at [222, 244] on label "Top Line Home Remodeling" at bounding box center [278, 241] width 154 height 12
click at [222, 244] on label "Omelette Cafe [GEOGRAPHIC_DATA]" at bounding box center [278, 246] width 154 height 22
click at [222, 244] on label "Mr. Electric of Main Line-[GEOGRAPHIC_DATA]" at bounding box center [278, 246] width 154 height 22
click at [222, 244] on label "Double Five Mid Cities Jiu Jitsu" at bounding box center [278, 241] width 154 height 12
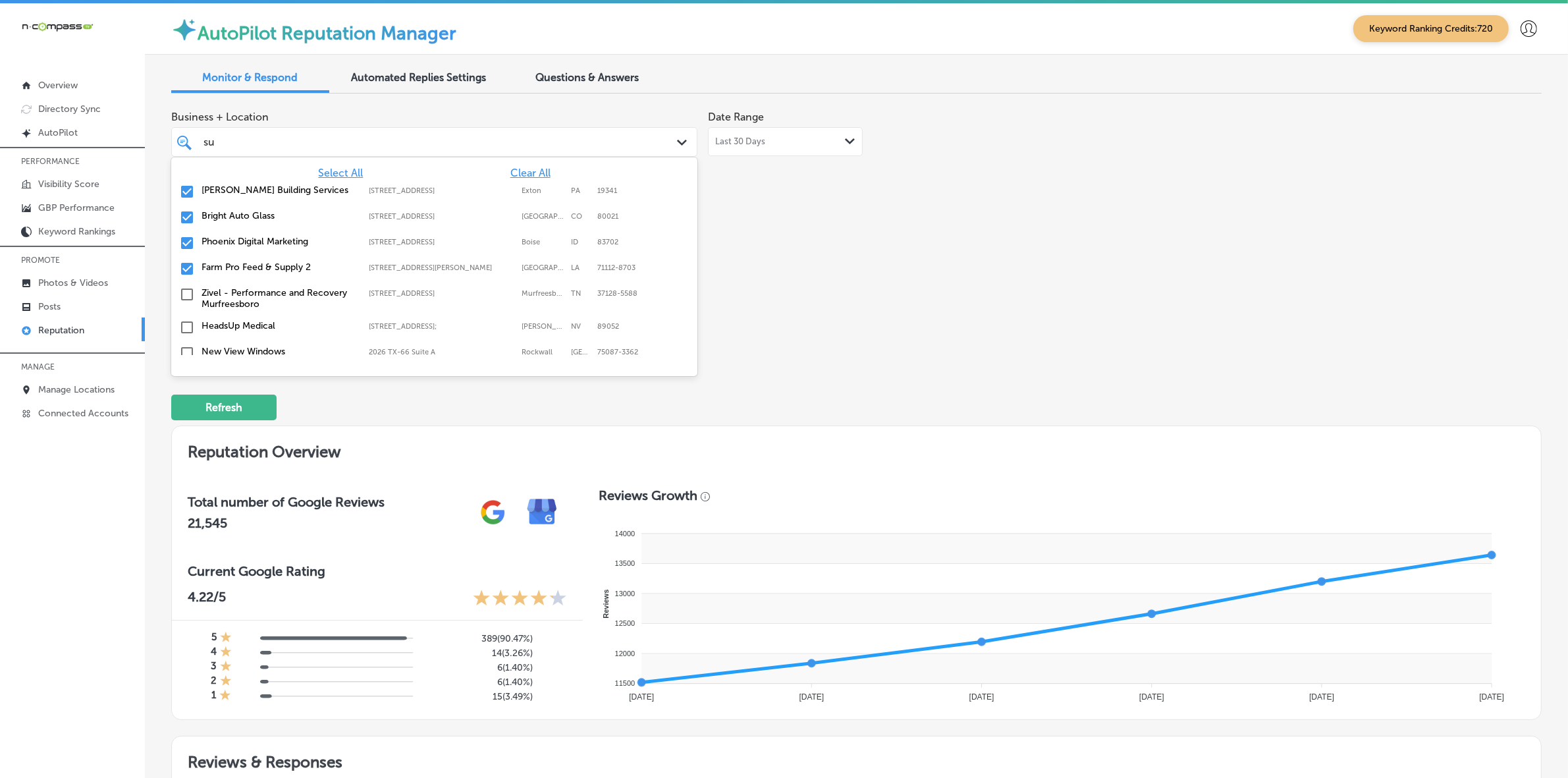
click at [222, 244] on label "Phoenix Digital Marketing" at bounding box center [278, 241] width 154 height 12
click at [222, 244] on label "Farm Pro Feed & Supply 2" at bounding box center [278, 241] width 154 height 12
type textarea "x"
type input "s"
click at [789, 255] on div "Business + Location option [STREET_ADDRESS][PERSON_NAME] [STREET_ADDRESS][PERSO…" at bounding box center [583, 227] width 823 height 248
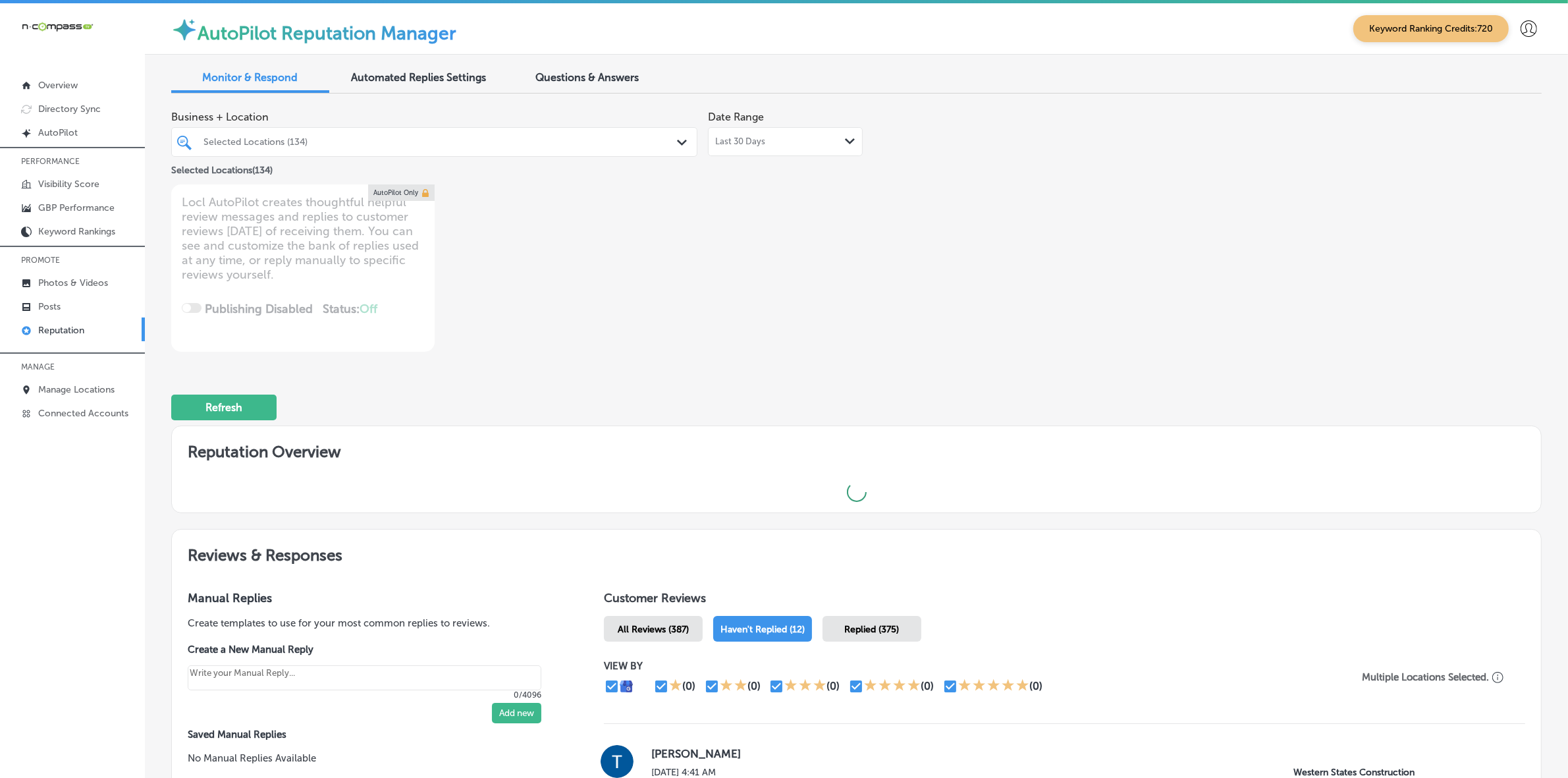
type textarea "x"
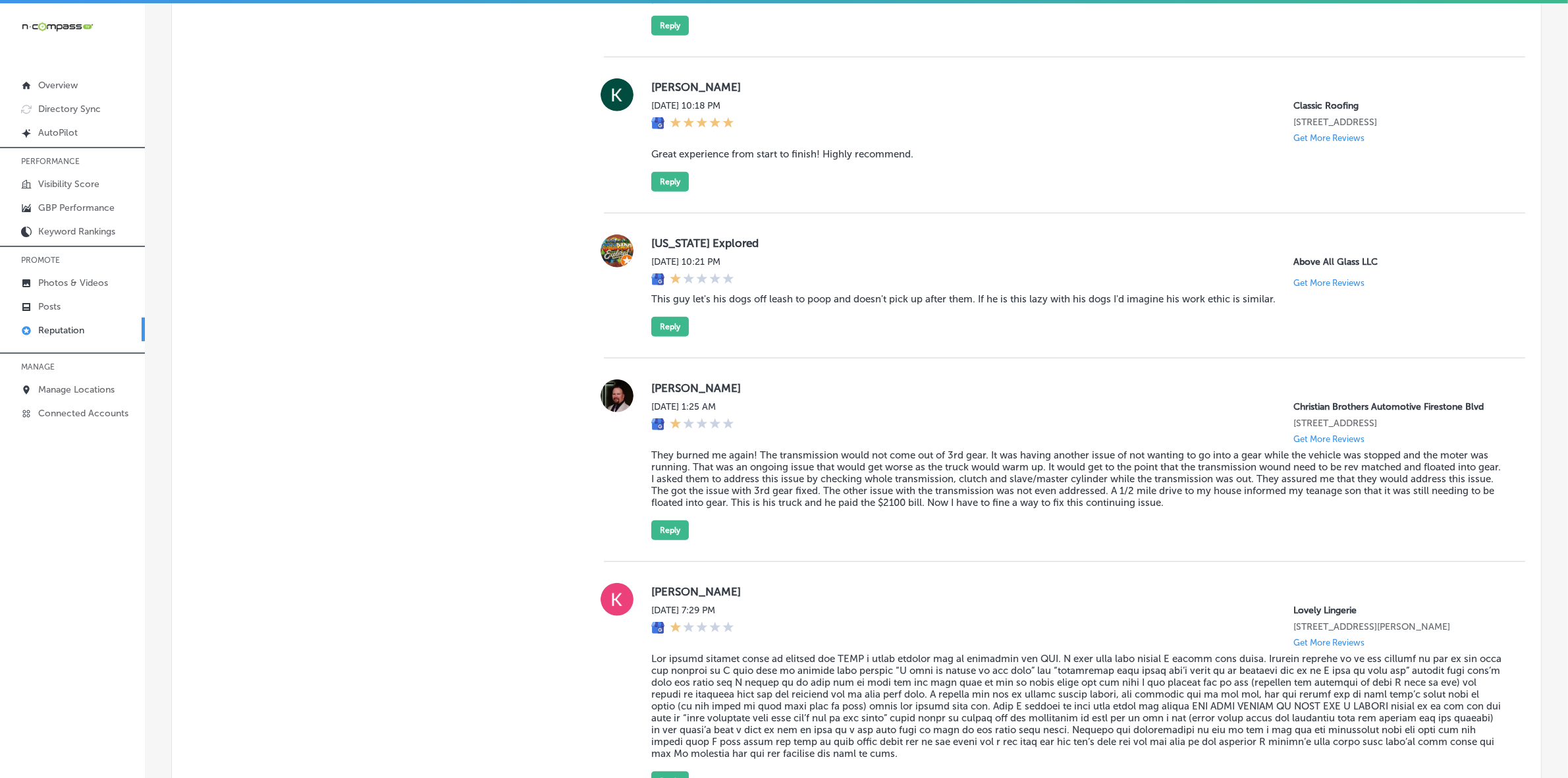
scroll to position [1483, 0]
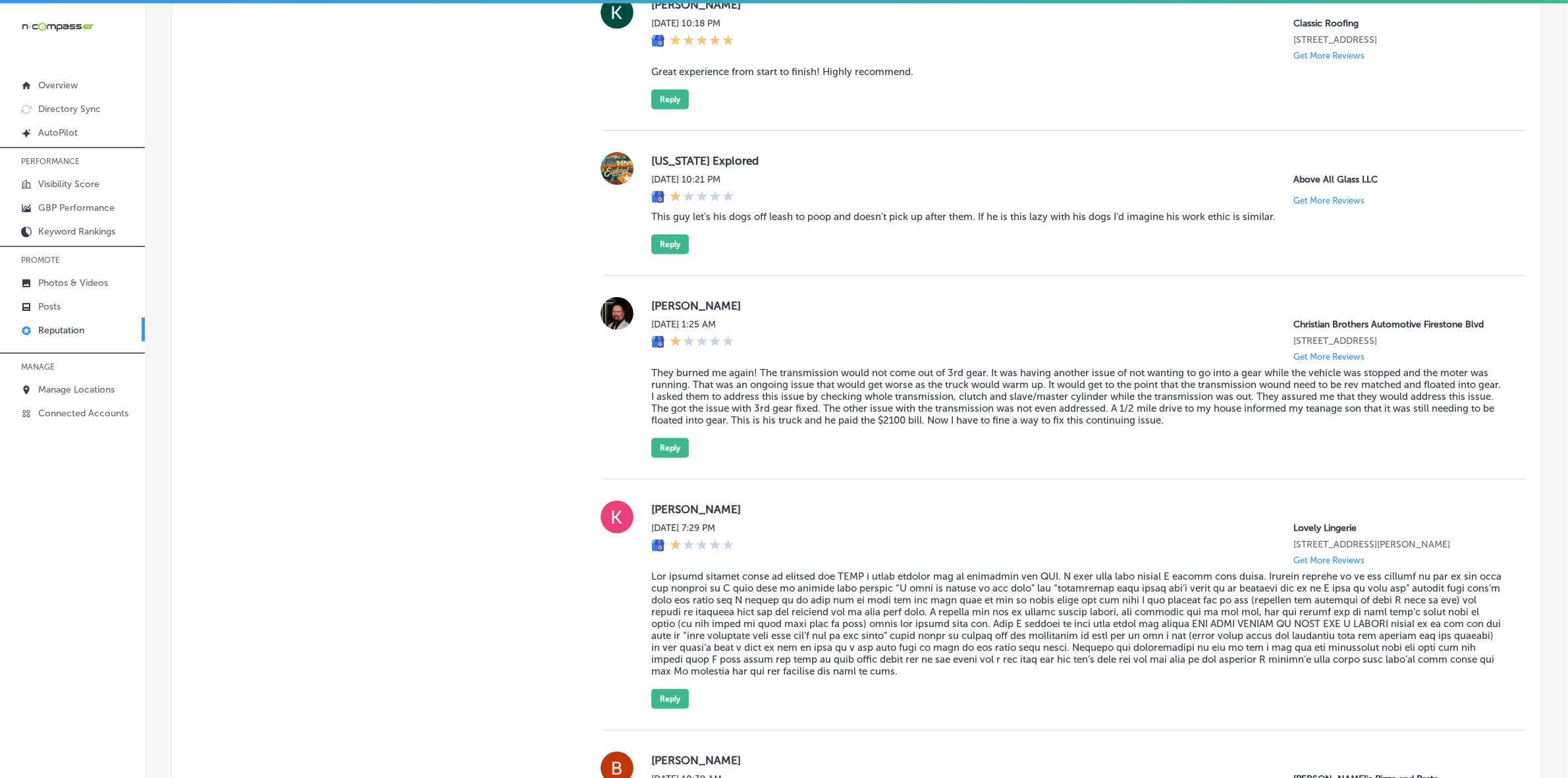
drag, startPoint x: 874, startPoint y: 485, endPoint x: 506, endPoint y: 485, distance: 368.0
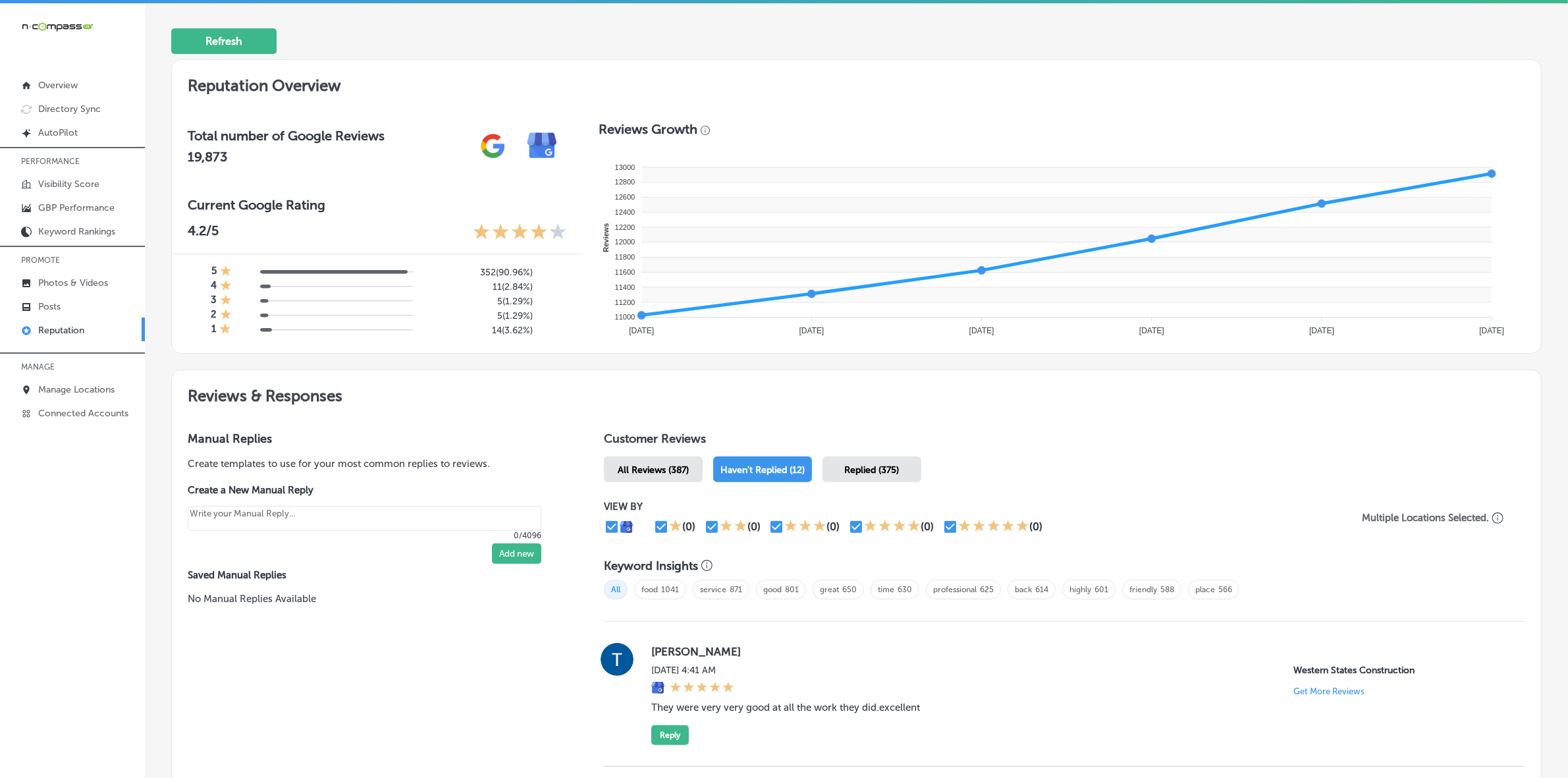
scroll to position [82, 0]
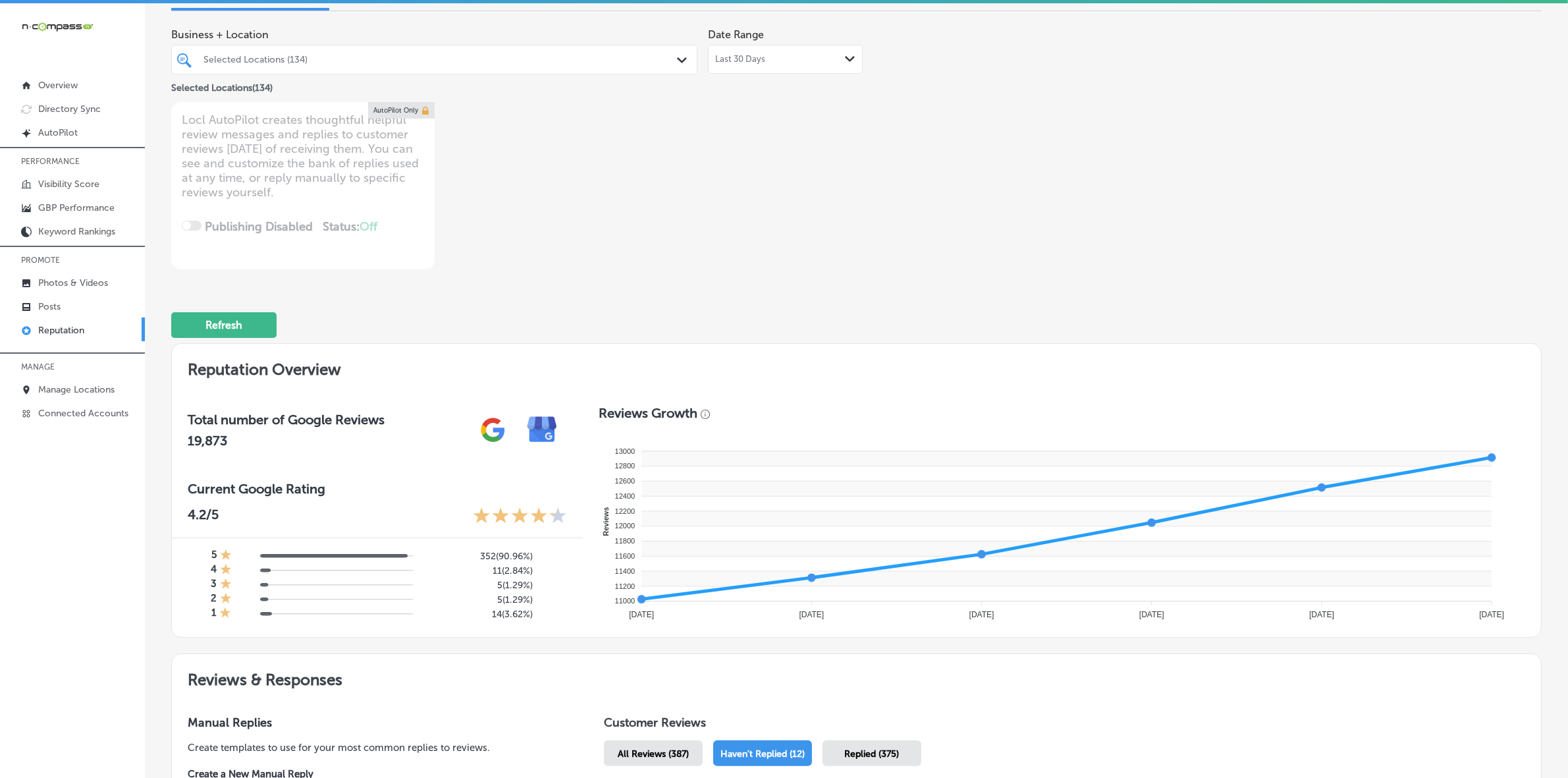
click at [419, 59] on div "Selected Locations (134)" at bounding box center [441, 60] width 475 height 12
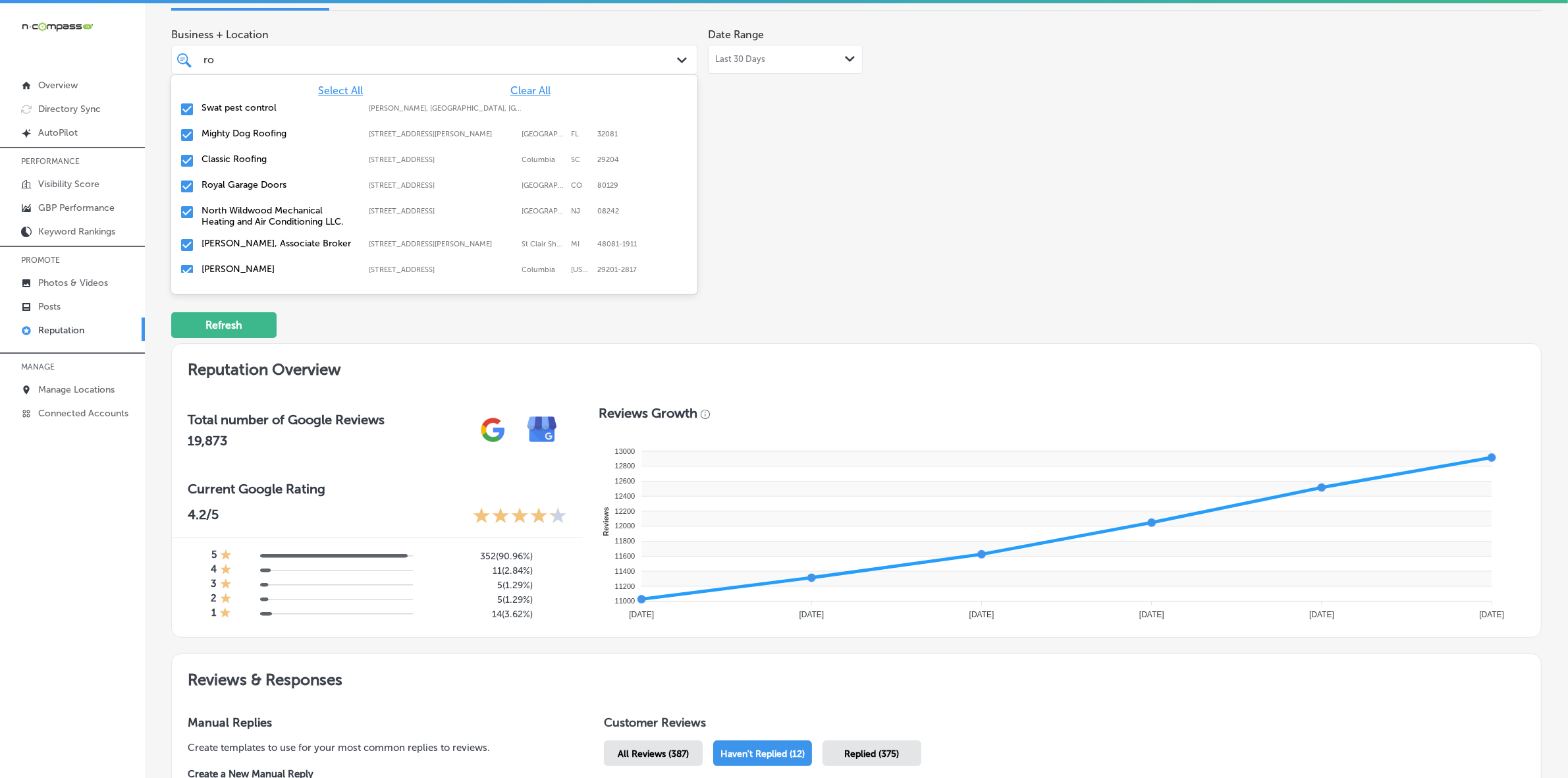
type input "roo"
click at [227, 105] on label "Mighty Dog Roofing" at bounding box center [278, 108] width 154 height 12
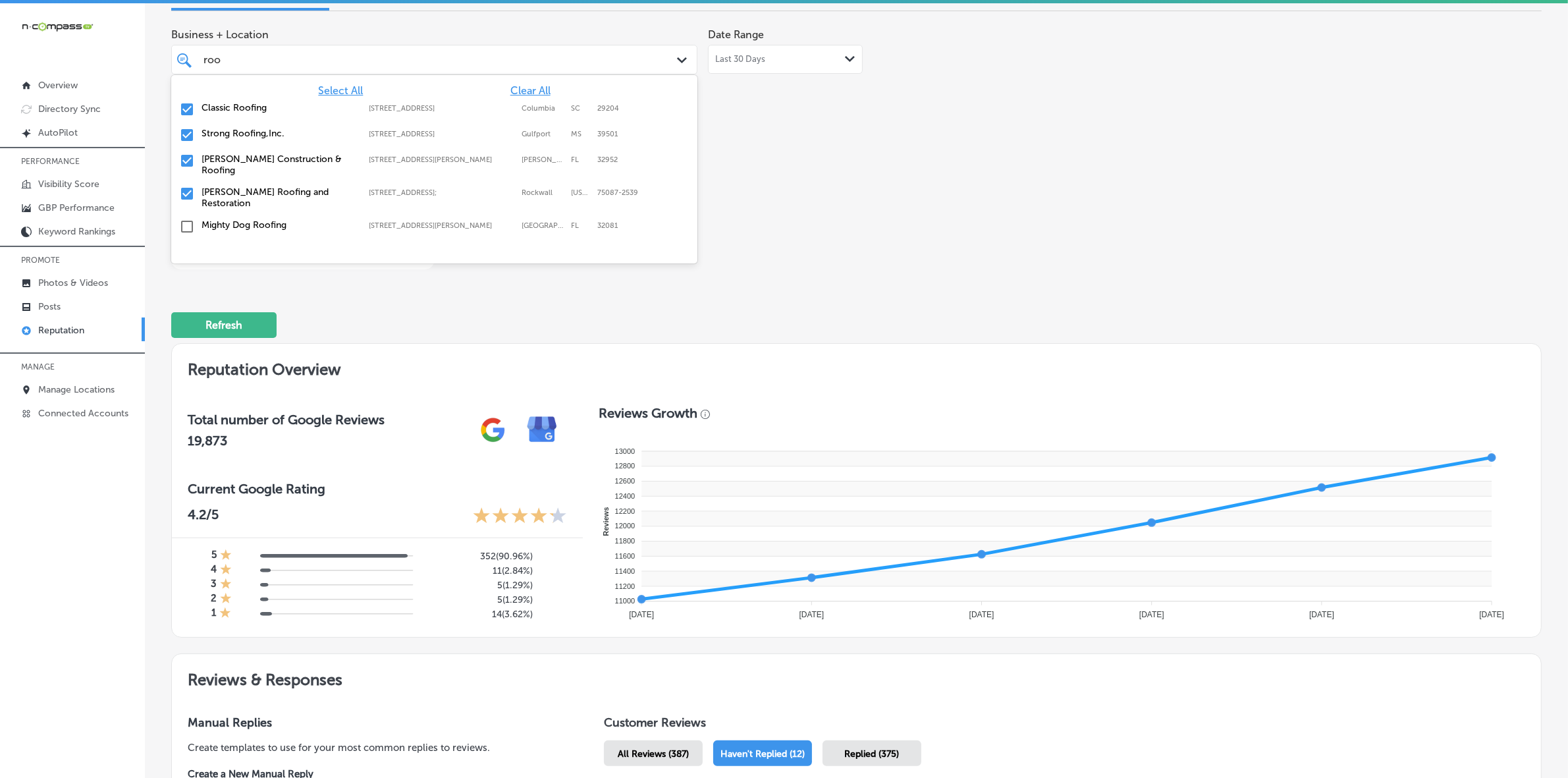
click at [228, 105] on label "Classic Roofing" at bounding box center [278, 108] width 154 height 12
click at [228, 105] on label "Strong Roofing,Inc." at bounding box center [278, 108] width 154 height 12
click at [238, 135] on label "[PERSON_NAME] Roofing and Restoration" at bounding box center [278, 146] width 154 height 22
type textarea "x"
type input "r"
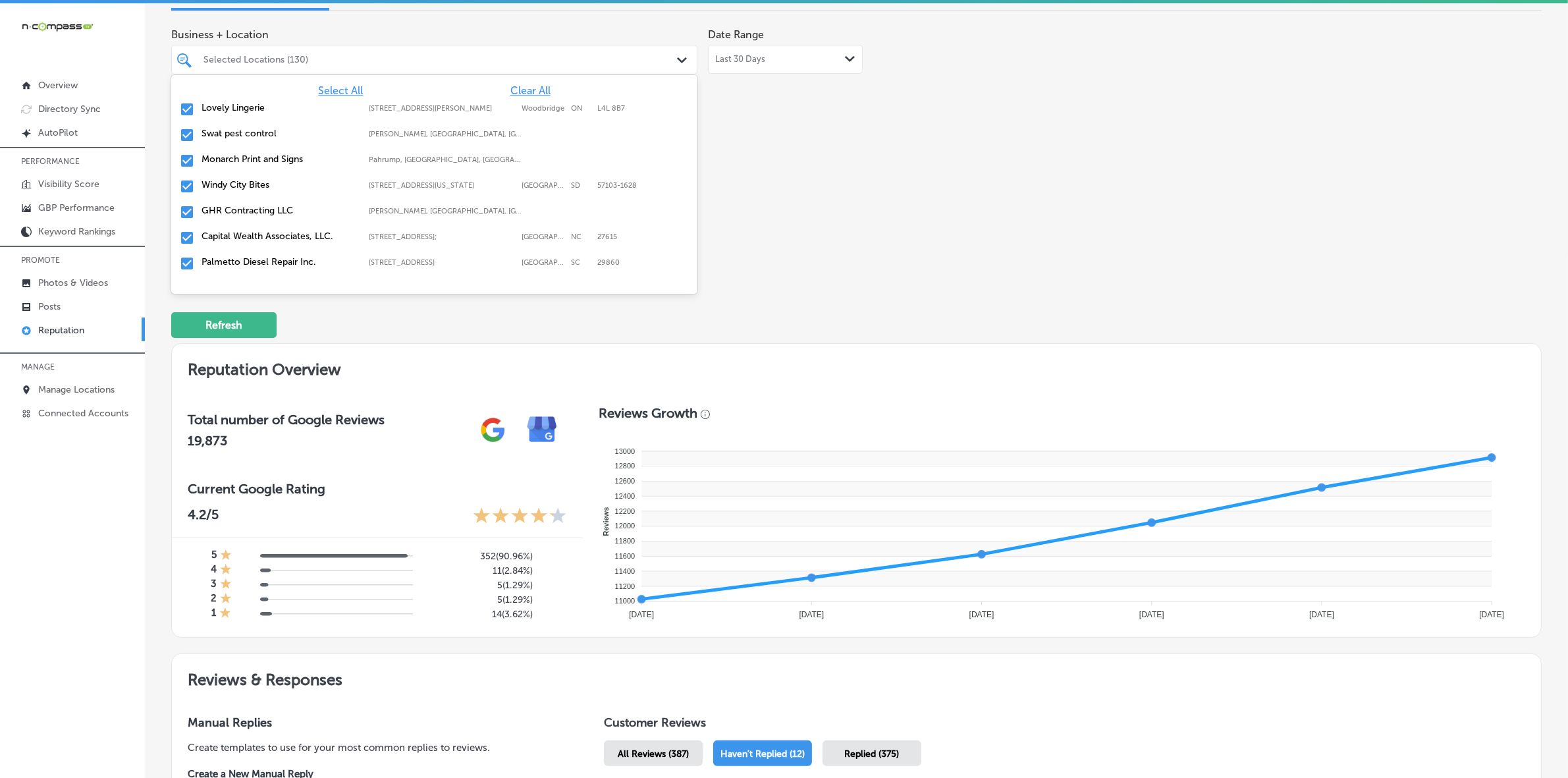
click at [1095, 346] on div "Reputation Overview Total number of Google Reviews 19,873 Current Google Rating…" at bounding box center [857, 490] width 1371 height 294
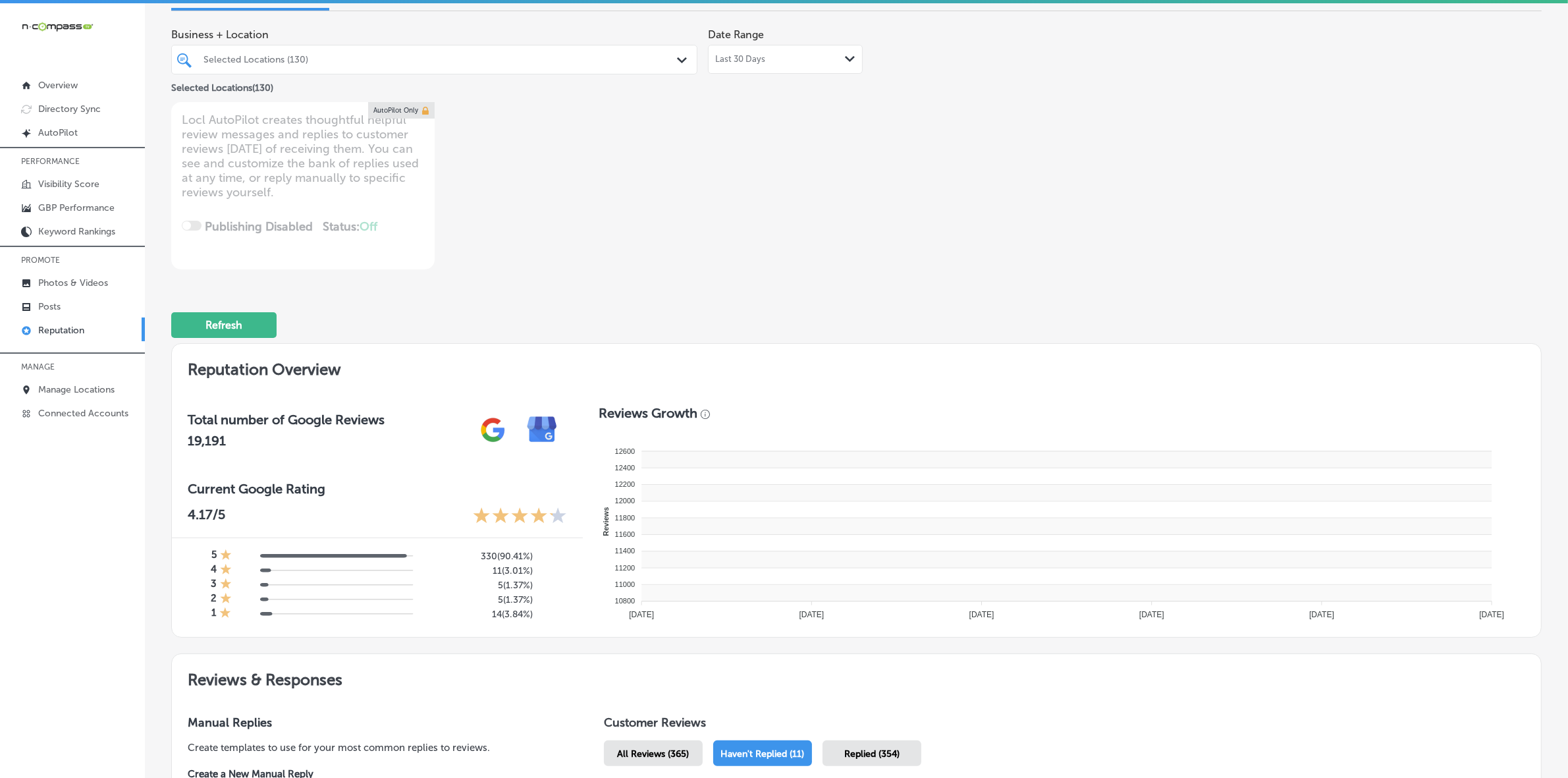
type textarea "x"
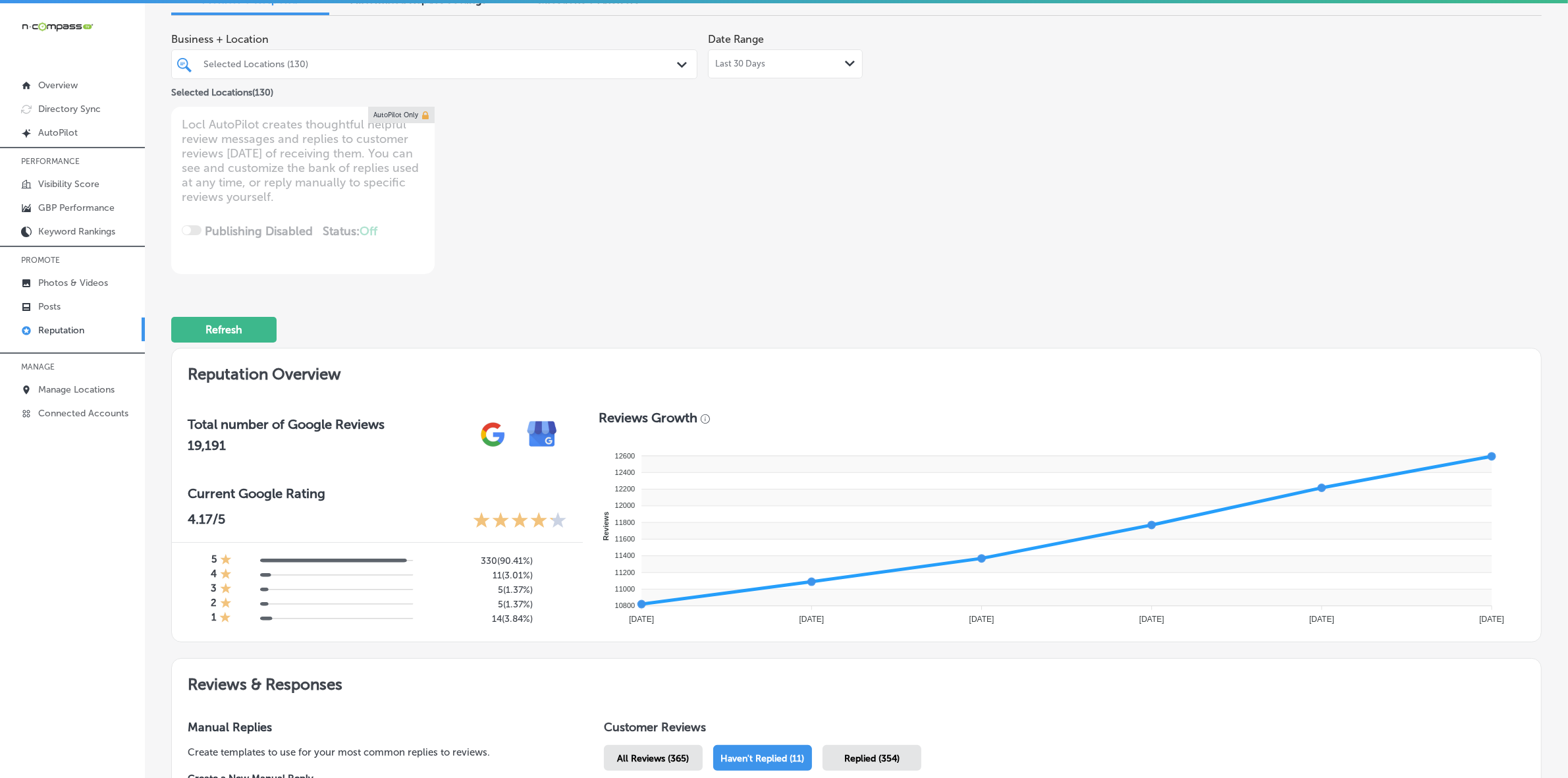
scroll to position [0, 0]
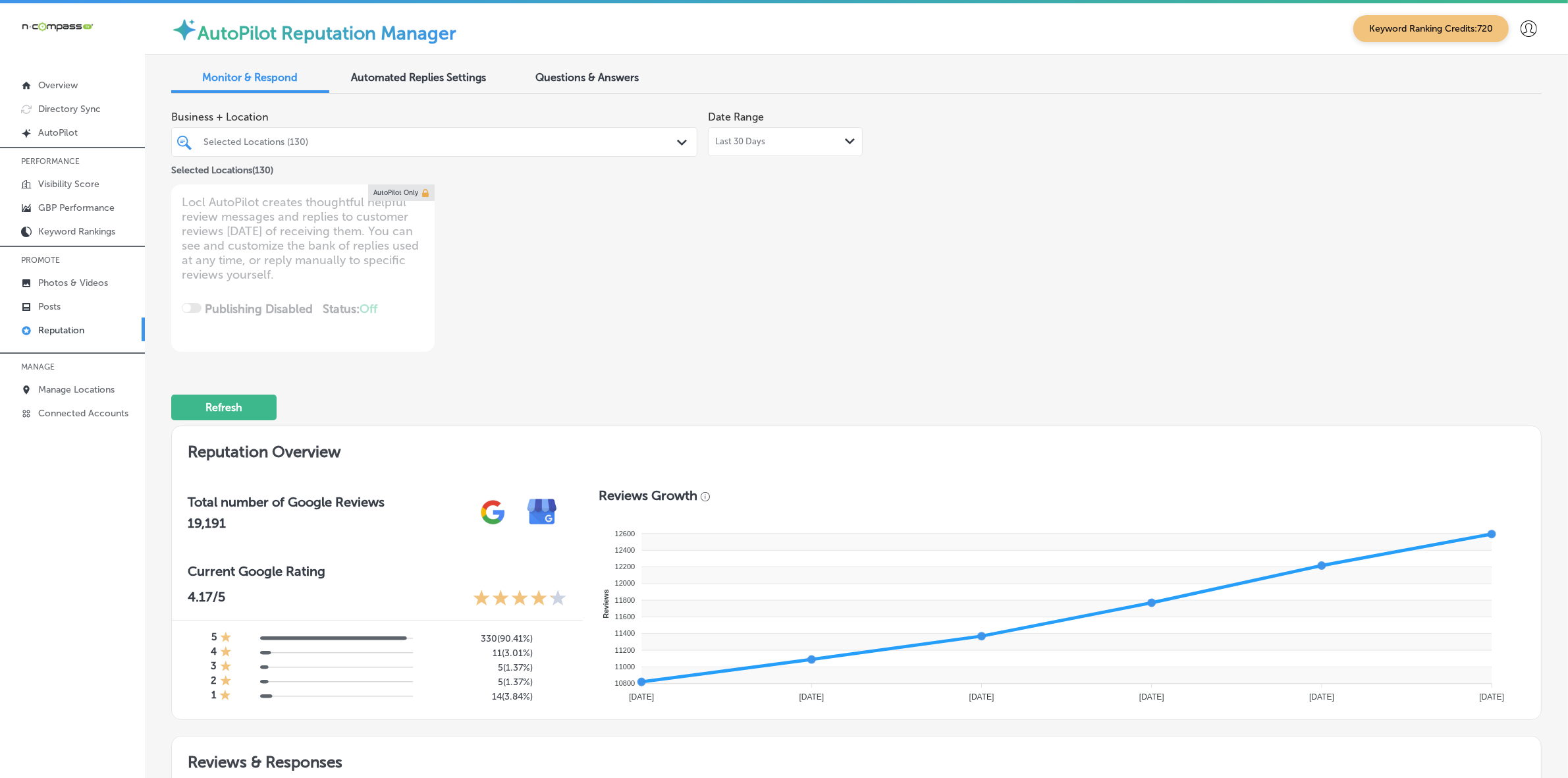
click at [455, 130] on div "Selected Locations (130) Path Created with Sketch." at bounding box center [434, 142] width 527 height 30
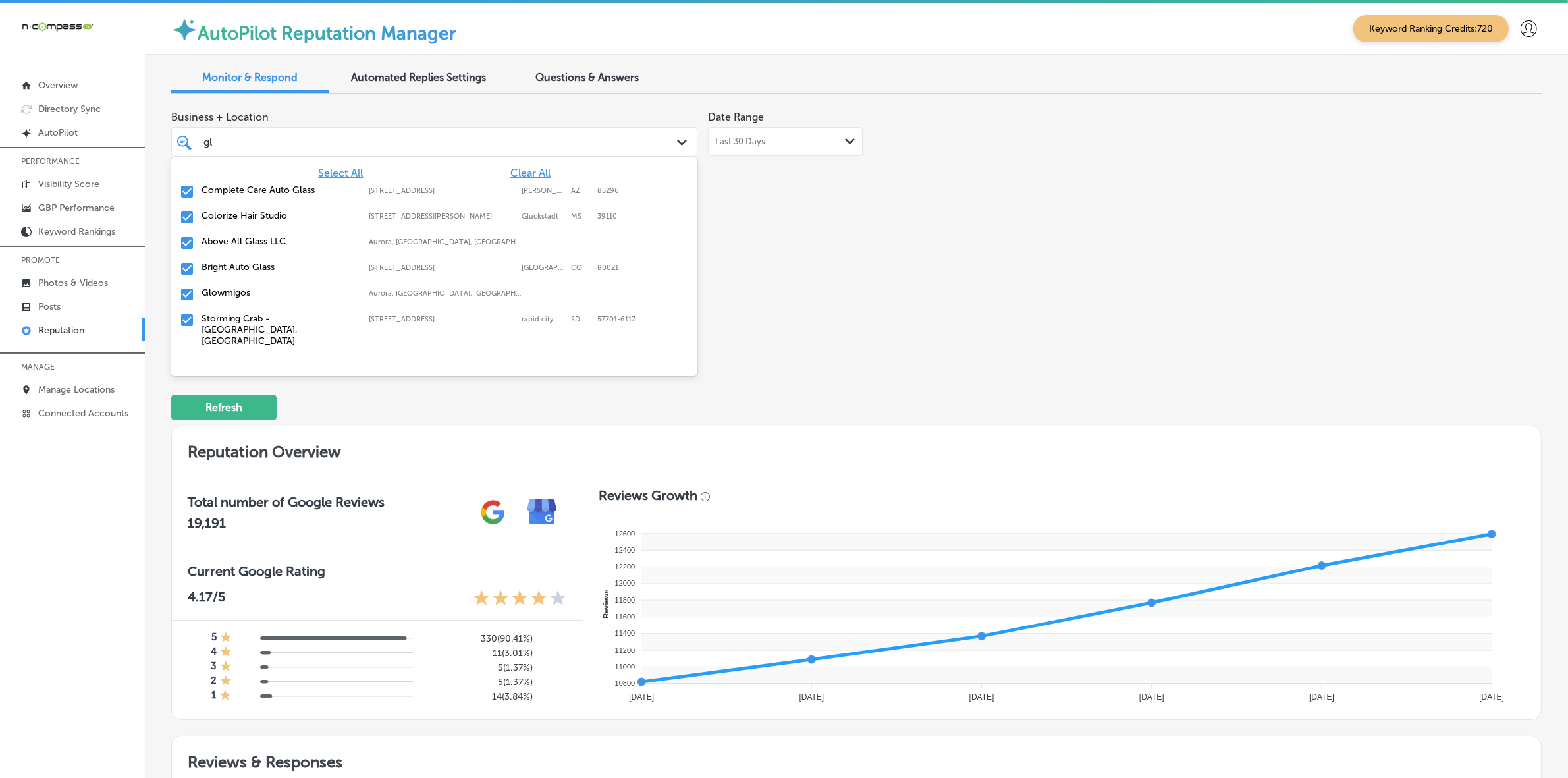
type input "gla"
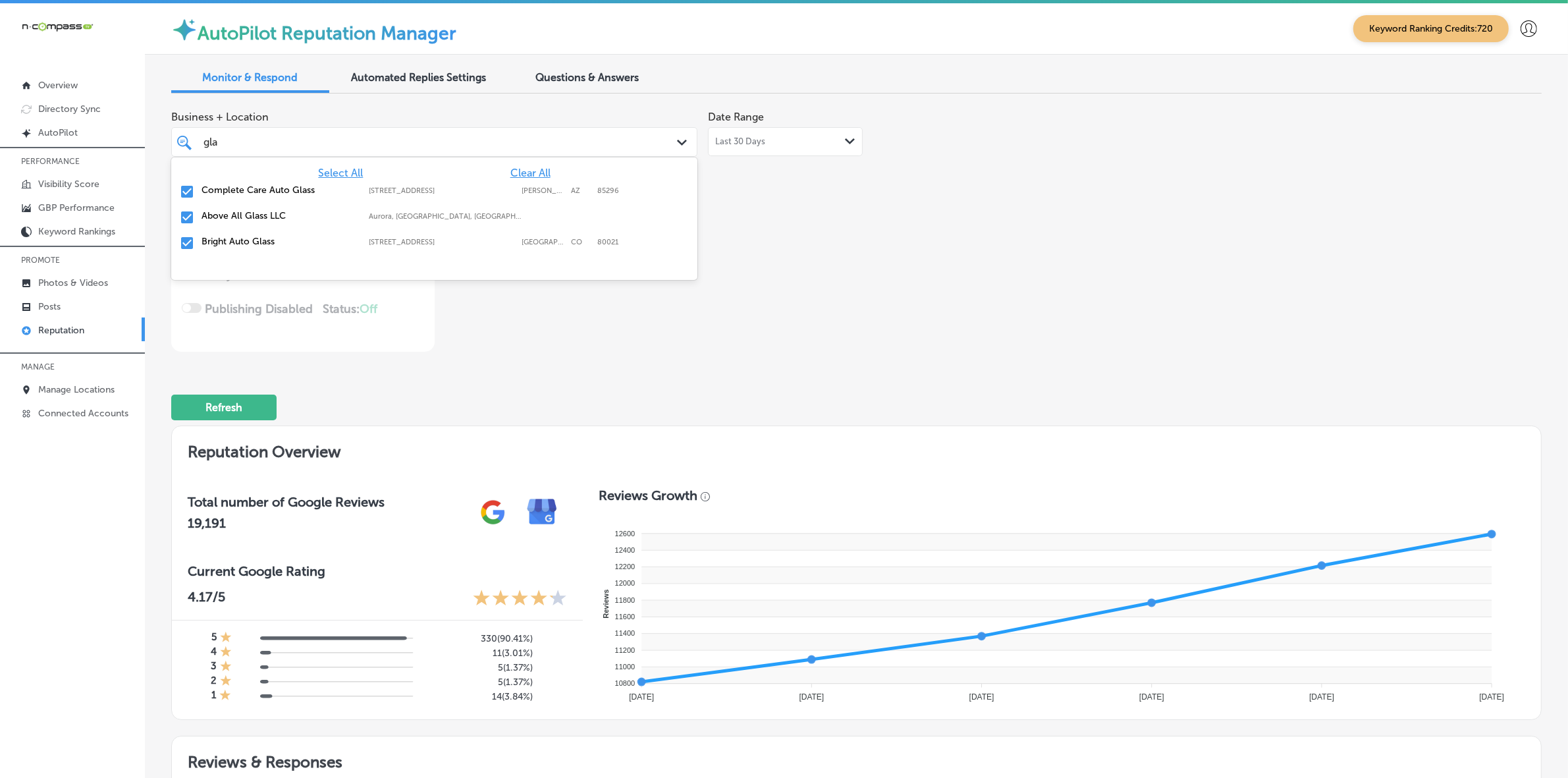
click at [321, 210] on label "Above All Glass LLC" at bounding box center [278, 216] width 154 height 12
click at [321, 215] on label "Bright Auto Glass" at bounding box center [278, 216] width 154 height 12
type textarea "x"
type input "g"
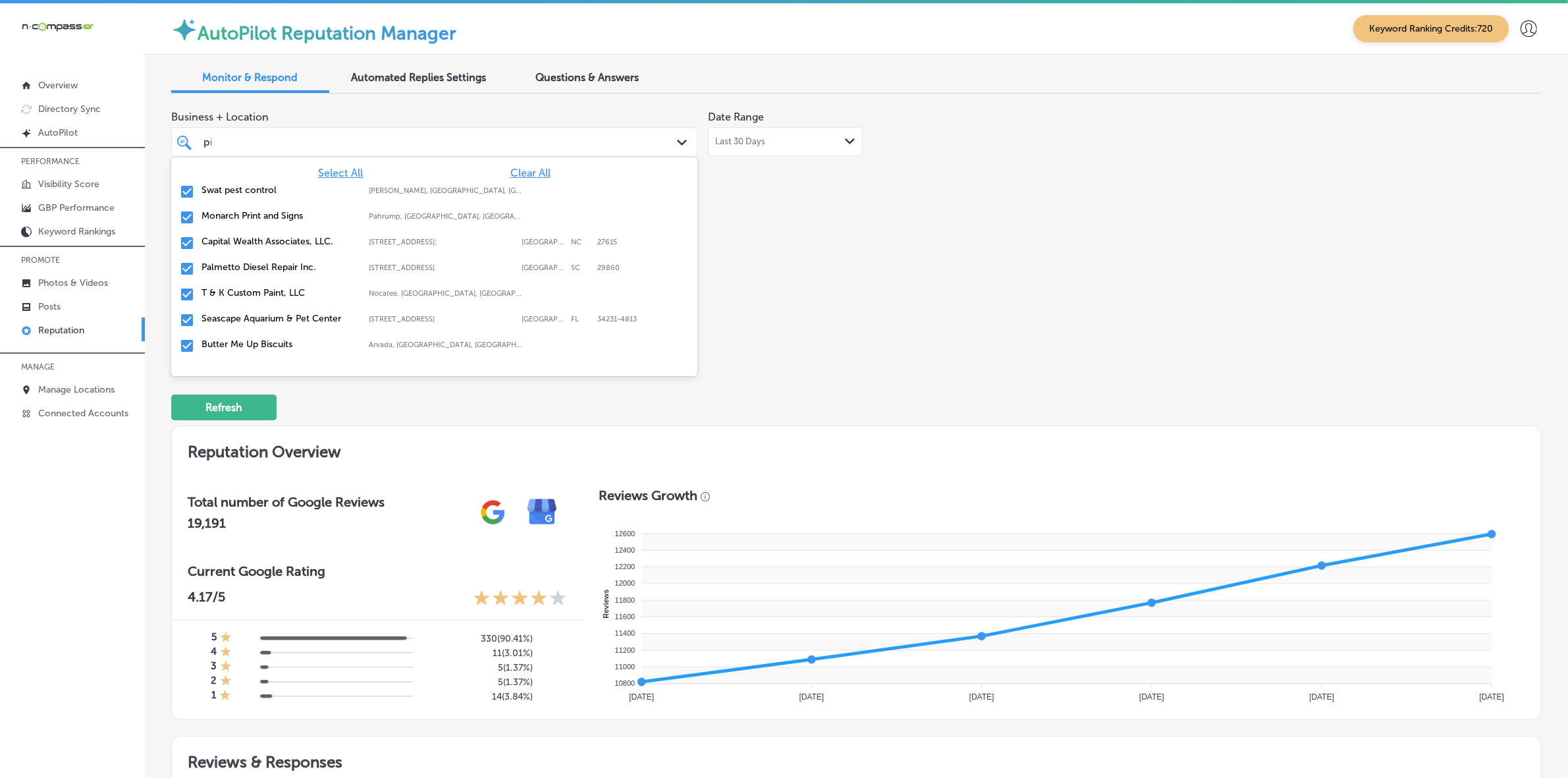
type input "piz"
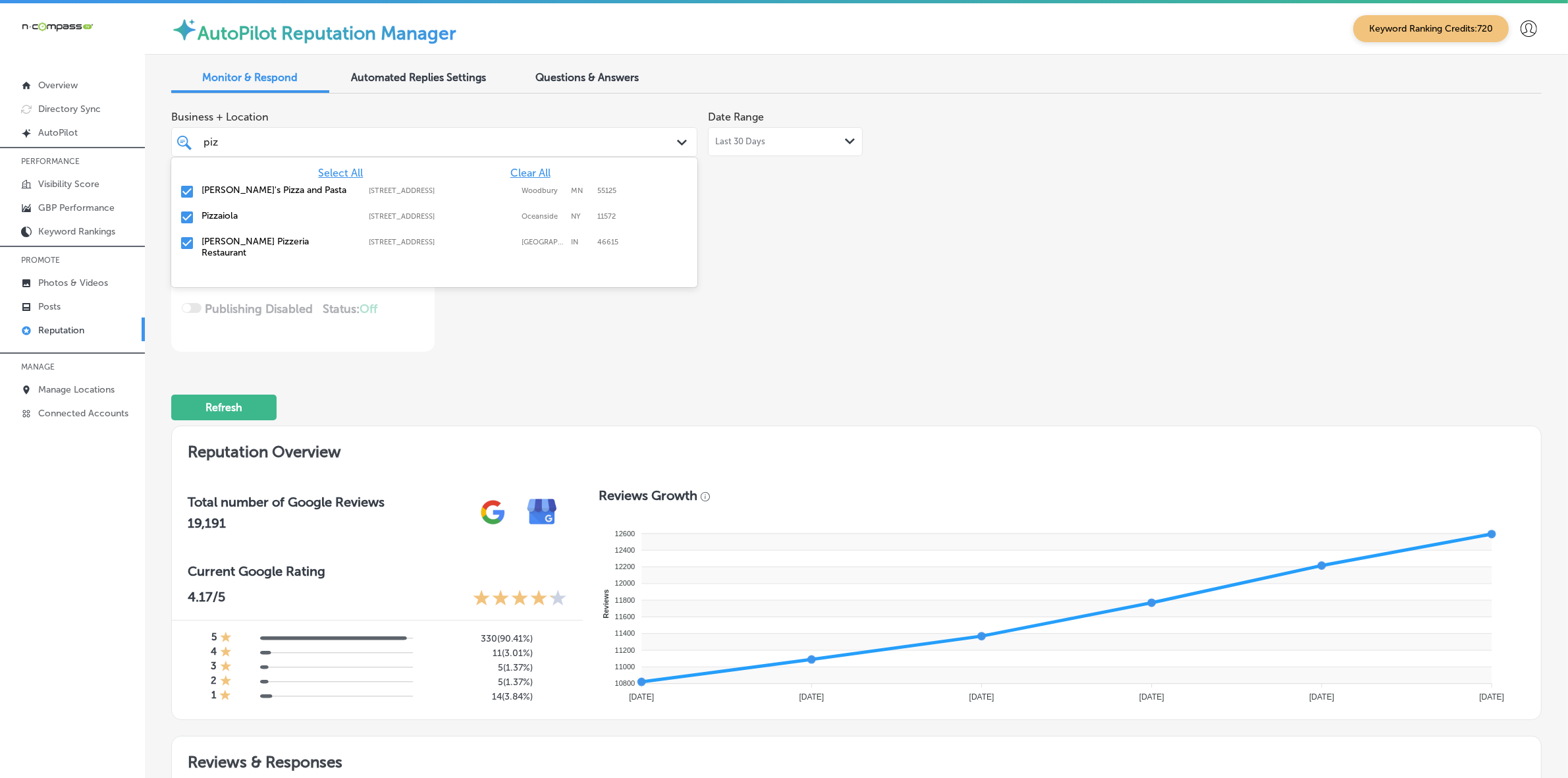
click at [271, 215] on label "Pizzaiola" at bounding box center [278, 216] width 154 height 12
click at [271, 215] on label "[PERSON_NAME] Pizzeria Restaurant" at bounding box center [278, 221] width 154 height 22
type textarea "x"
type input "piz"
click at [1128, 235] on div "Business + Location option [STREET_ADDRESS]. option [STREET_ADDRESS]. 4 results…" at bounding box center [857, 227] width 1371 height 248
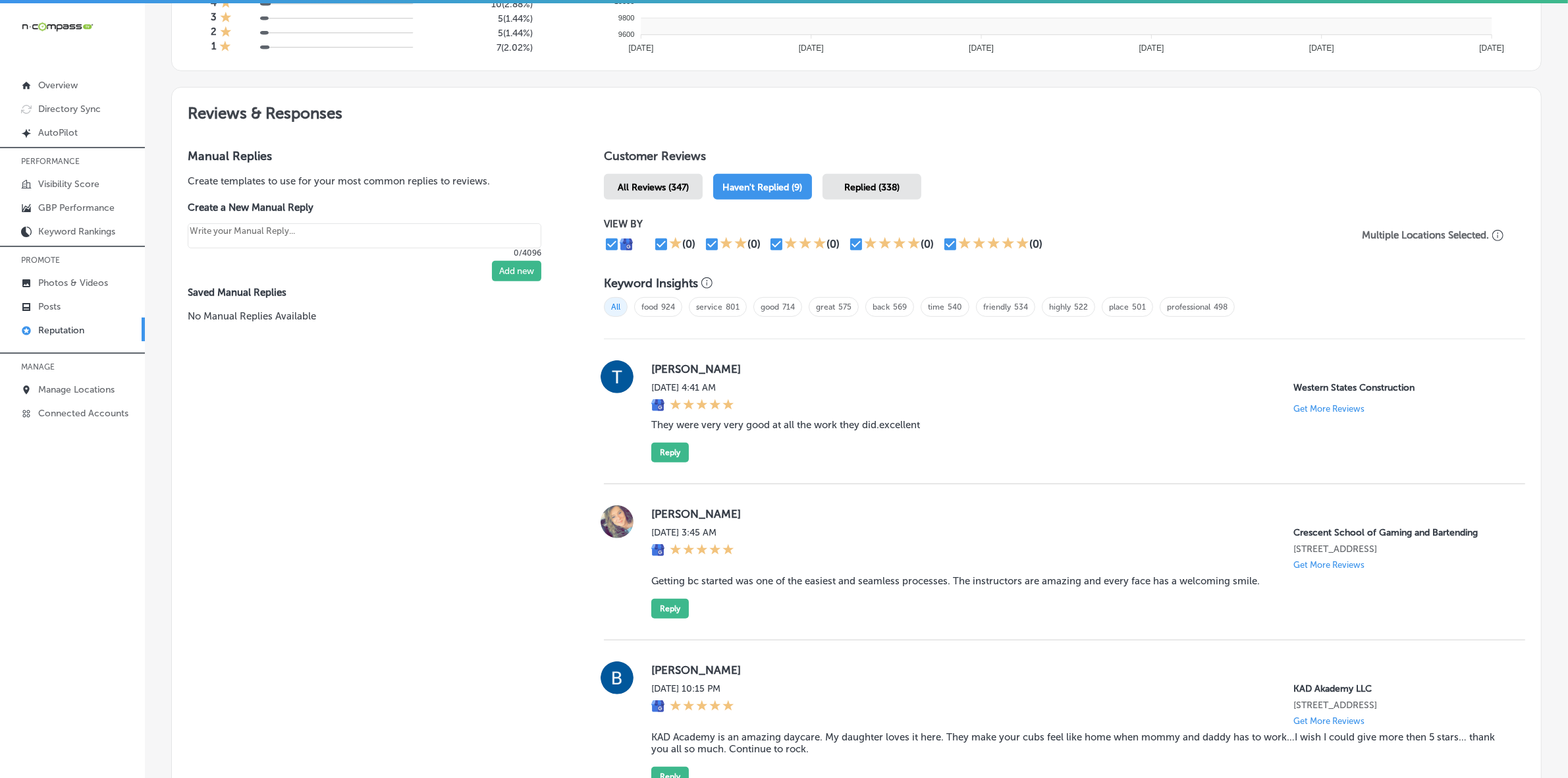
scroll to position [658, 0]
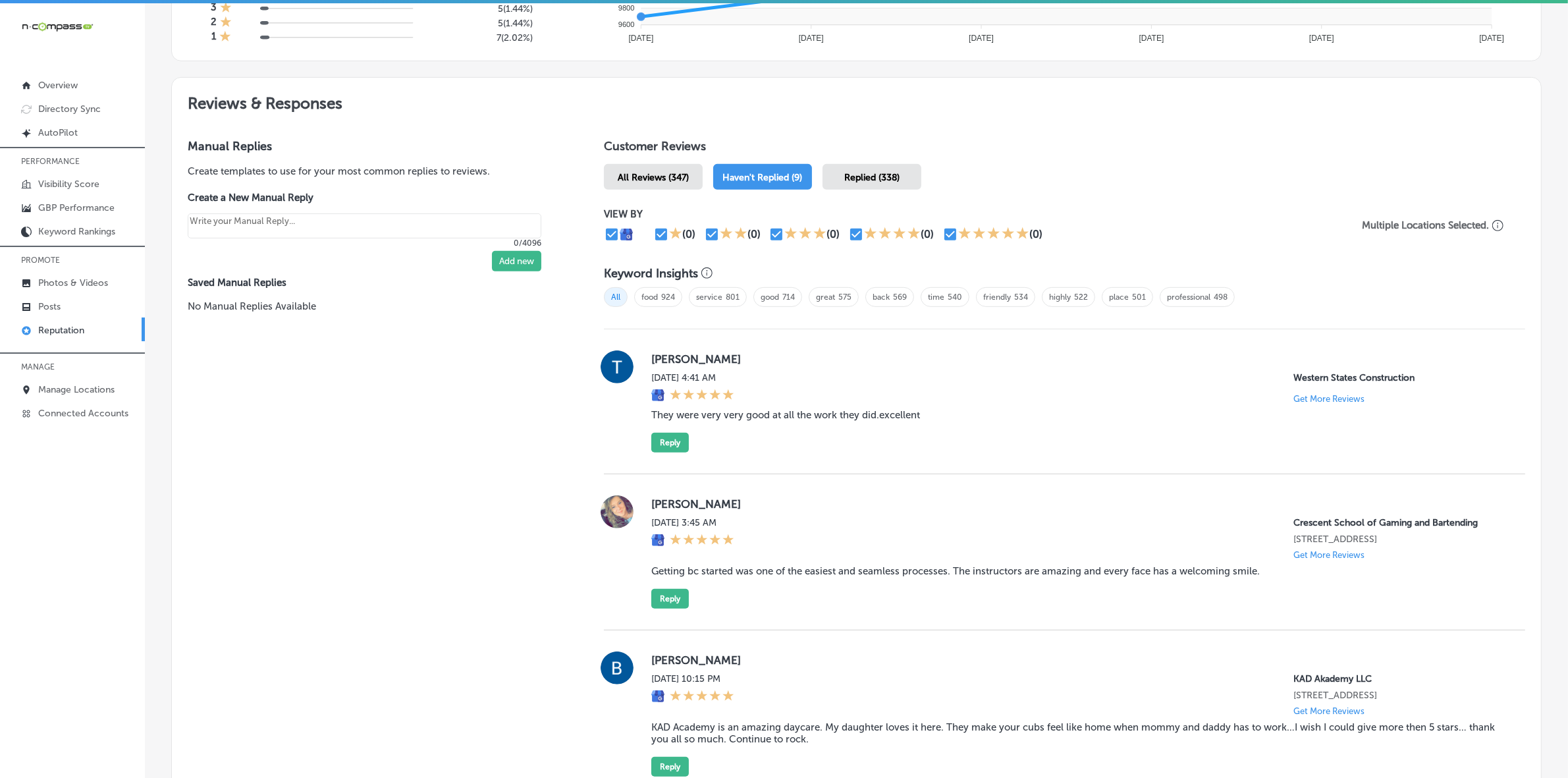
click at [674, 366] on label "[PERSON_NAME]" at bounding box center [1078, 359] width 853 height 13
copy label "Tondelayo"
click at [751, 416] on blockquote "They were very very good at all the work they did.excellent" at bounding box center [1078, 415] width 853 height 12
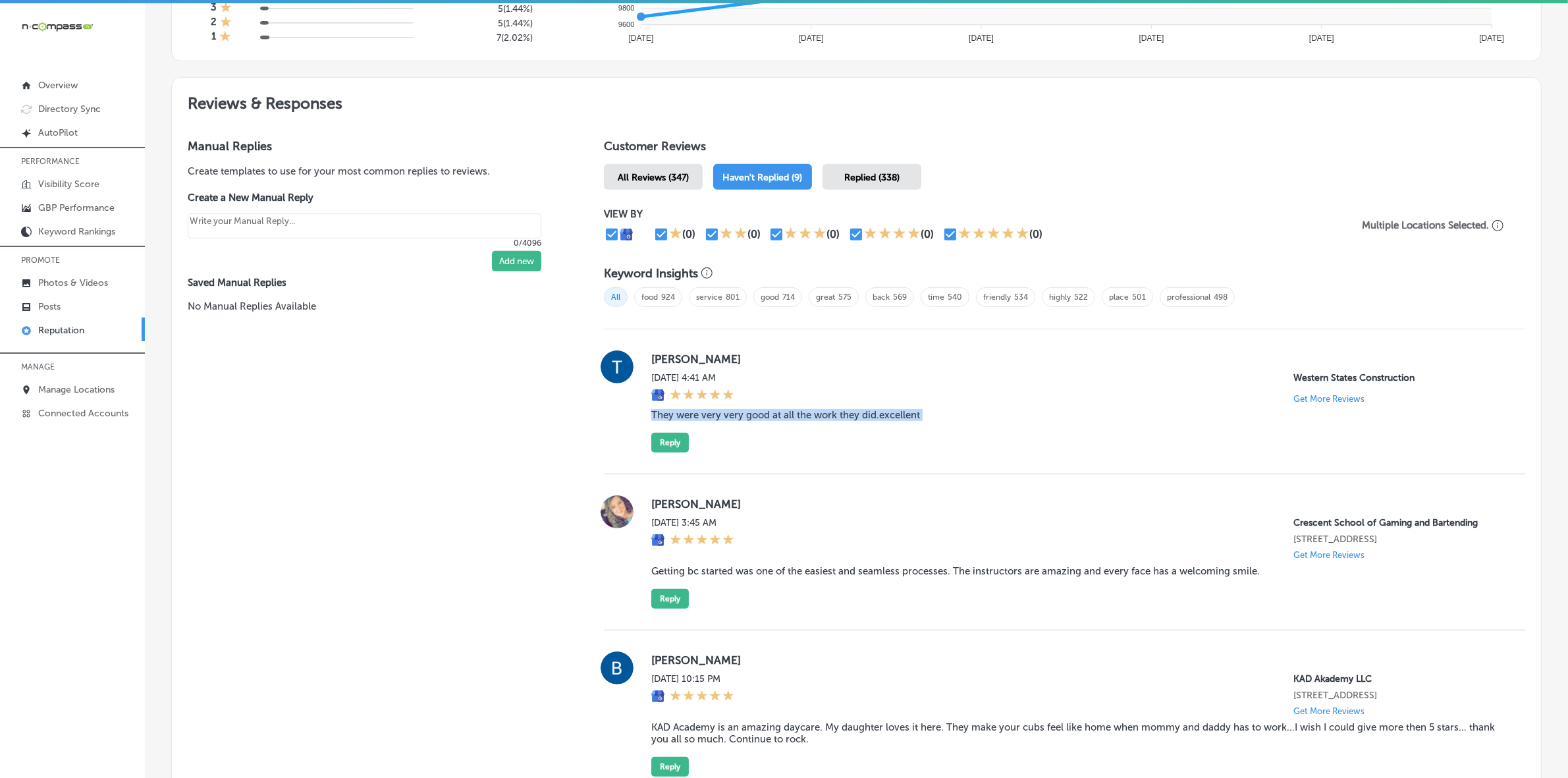
click at [751, 416] on blockquote "They were very very good at all the work they did.excellent" at bounding box center [1078, 415] width 853 height 12
copy blockquote "They were very very good at all the work they did.excellent"
click at [676, 446] on button "Reply" at bounding box center [671, 443] width 38 height 20
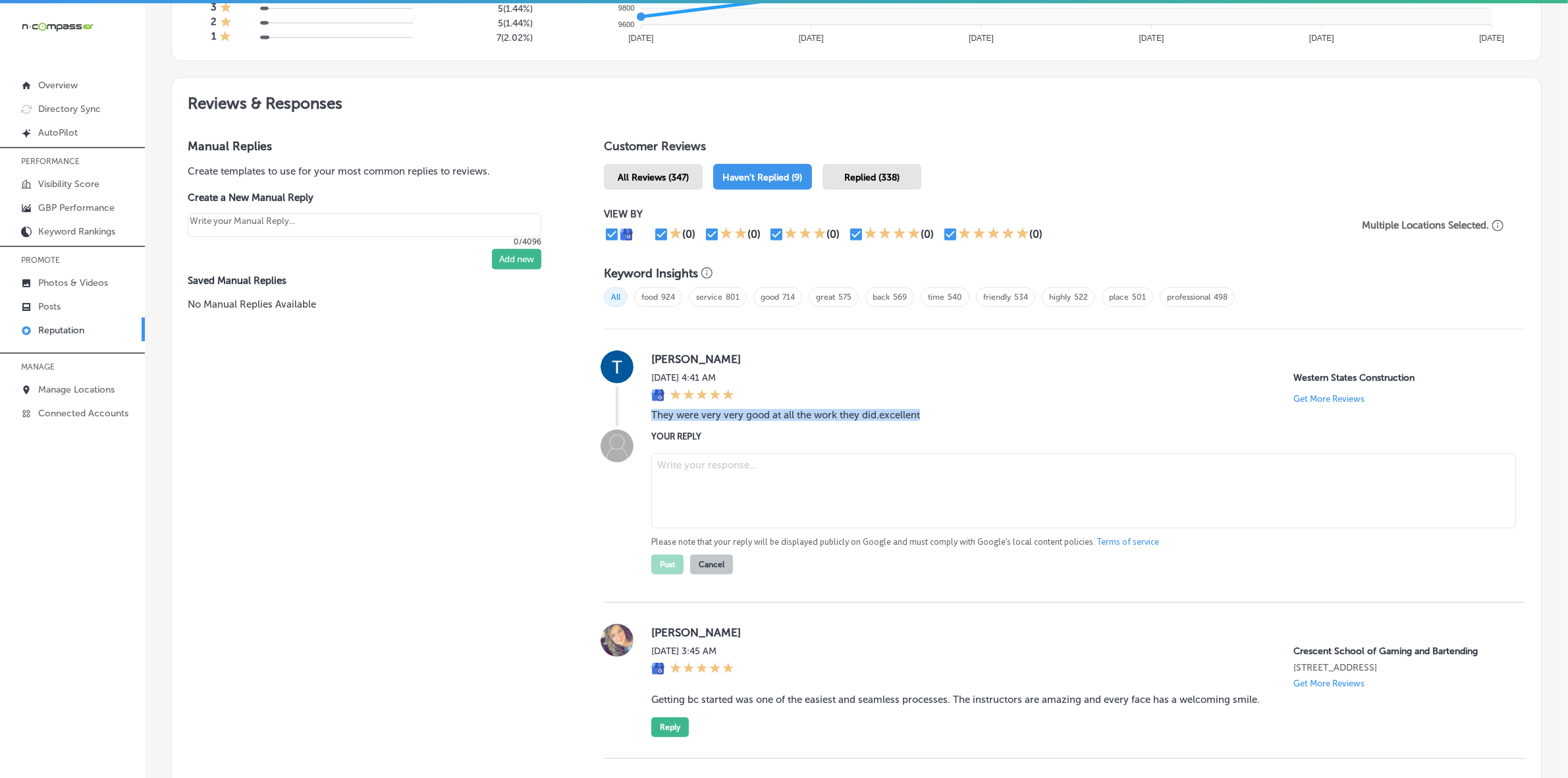
click at [777, 499] on textarea at bounding box center [1084, 490] width 865 height 75
type textarea "x"
paste textarea "Thank you for the kind words, Tondelayo! We're thrilled to hear that you were p…"
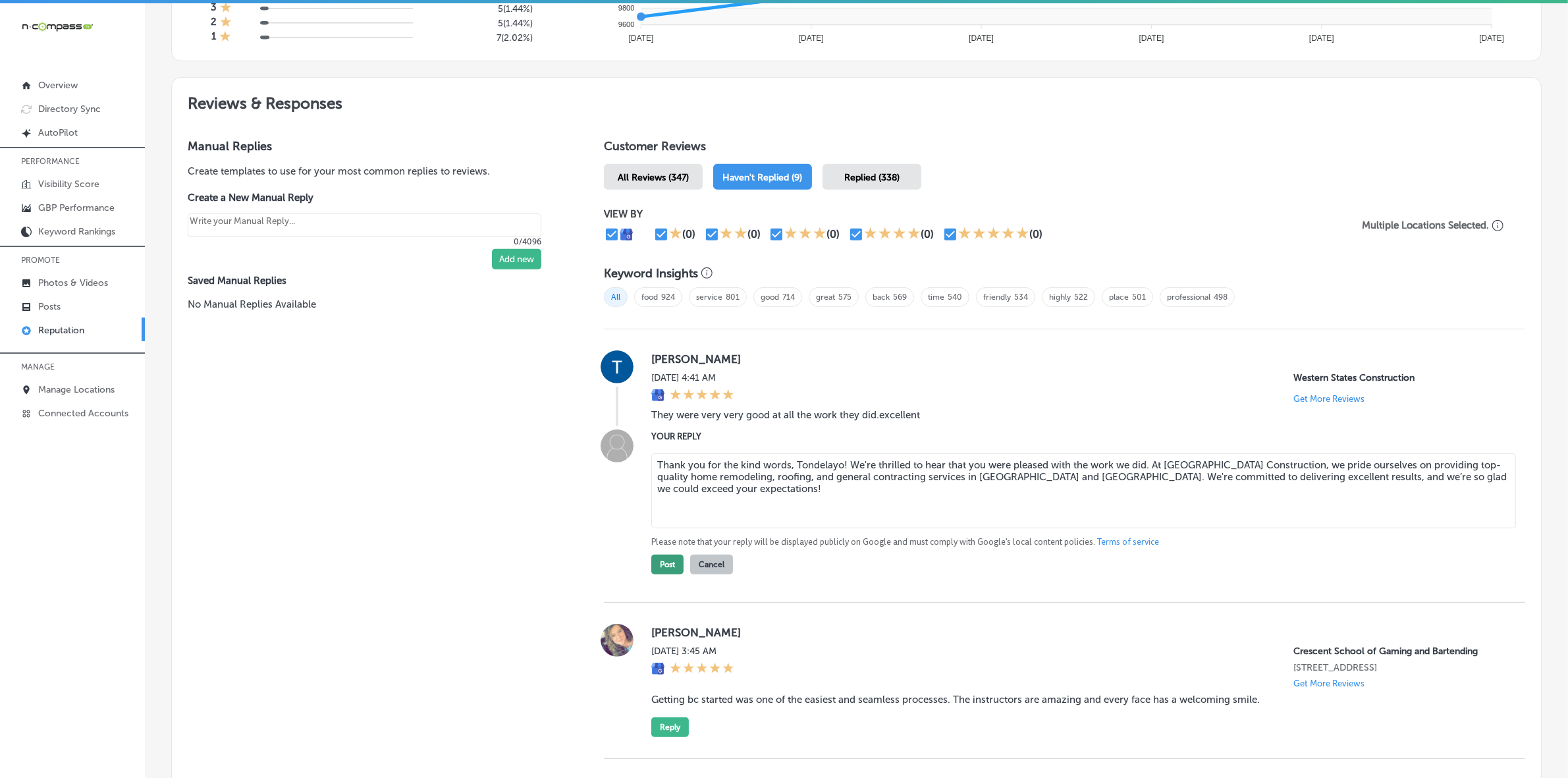
type textarea "Thank you for the kind words, Tondelayo! We're thrilled to hear that you were p…"
click at [654, 574] on button "Post" at bounding box center [667, 565] width 32 height 20
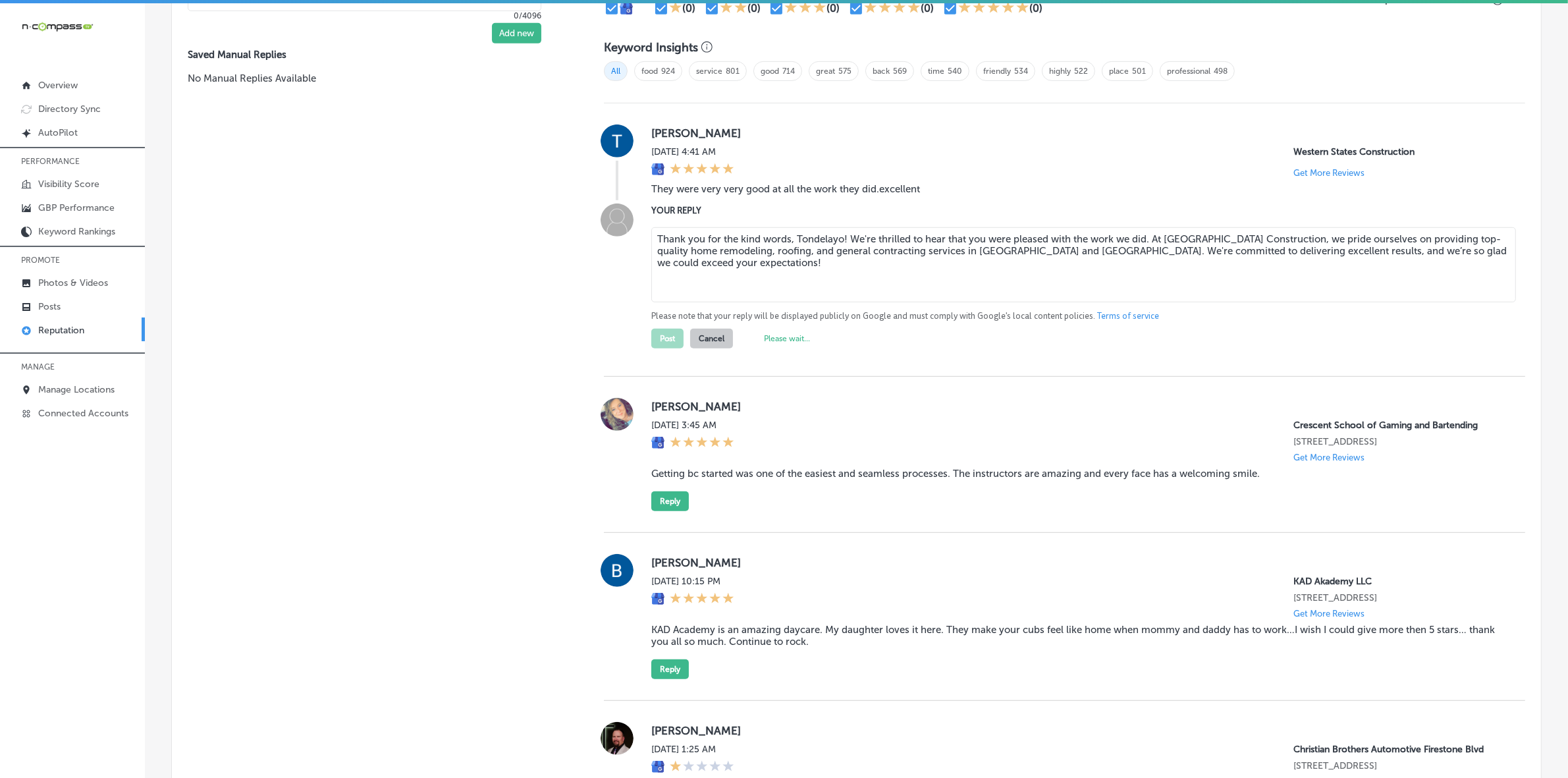
scroll to position [823, 0]
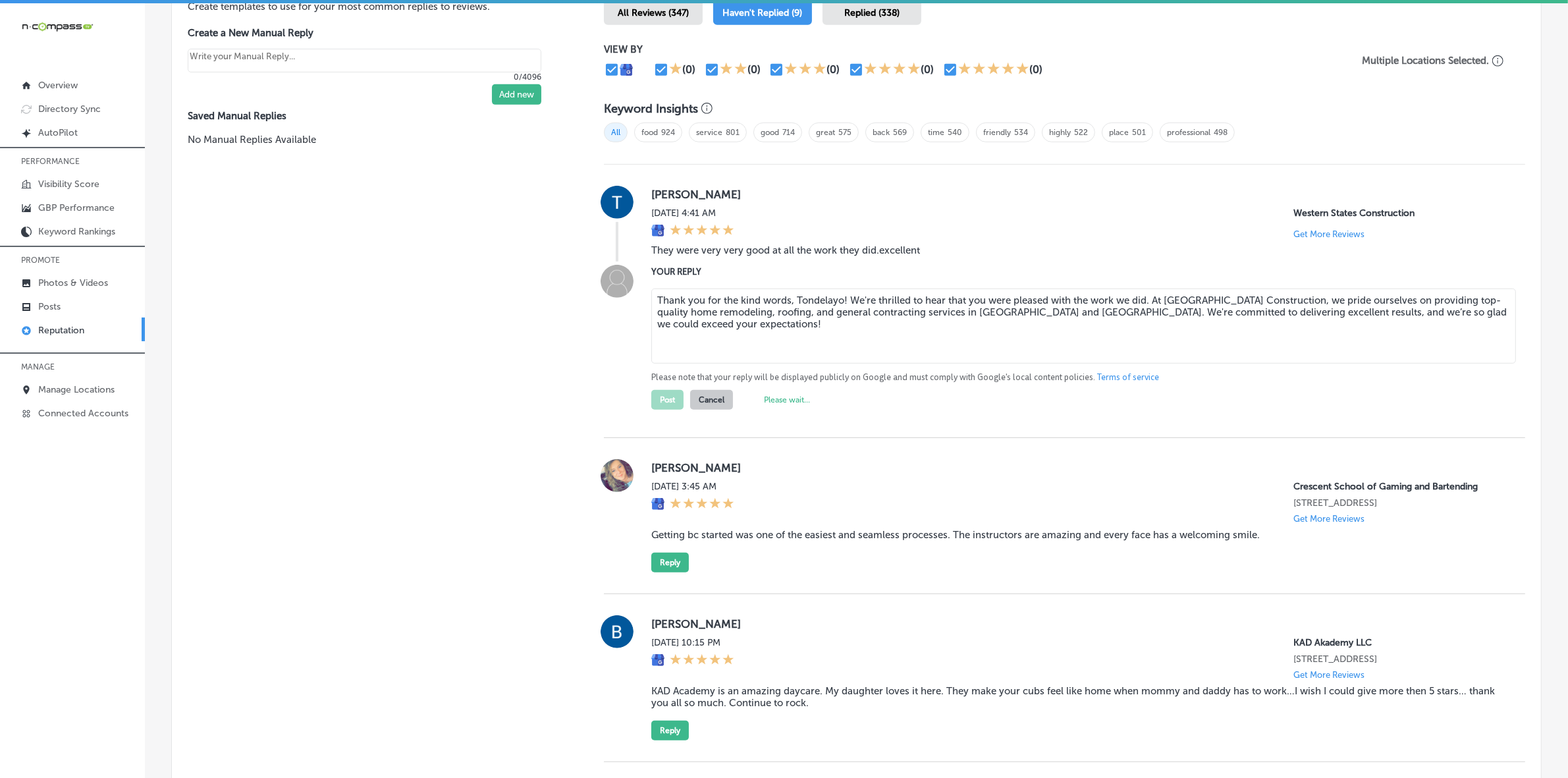
type textarea "x"
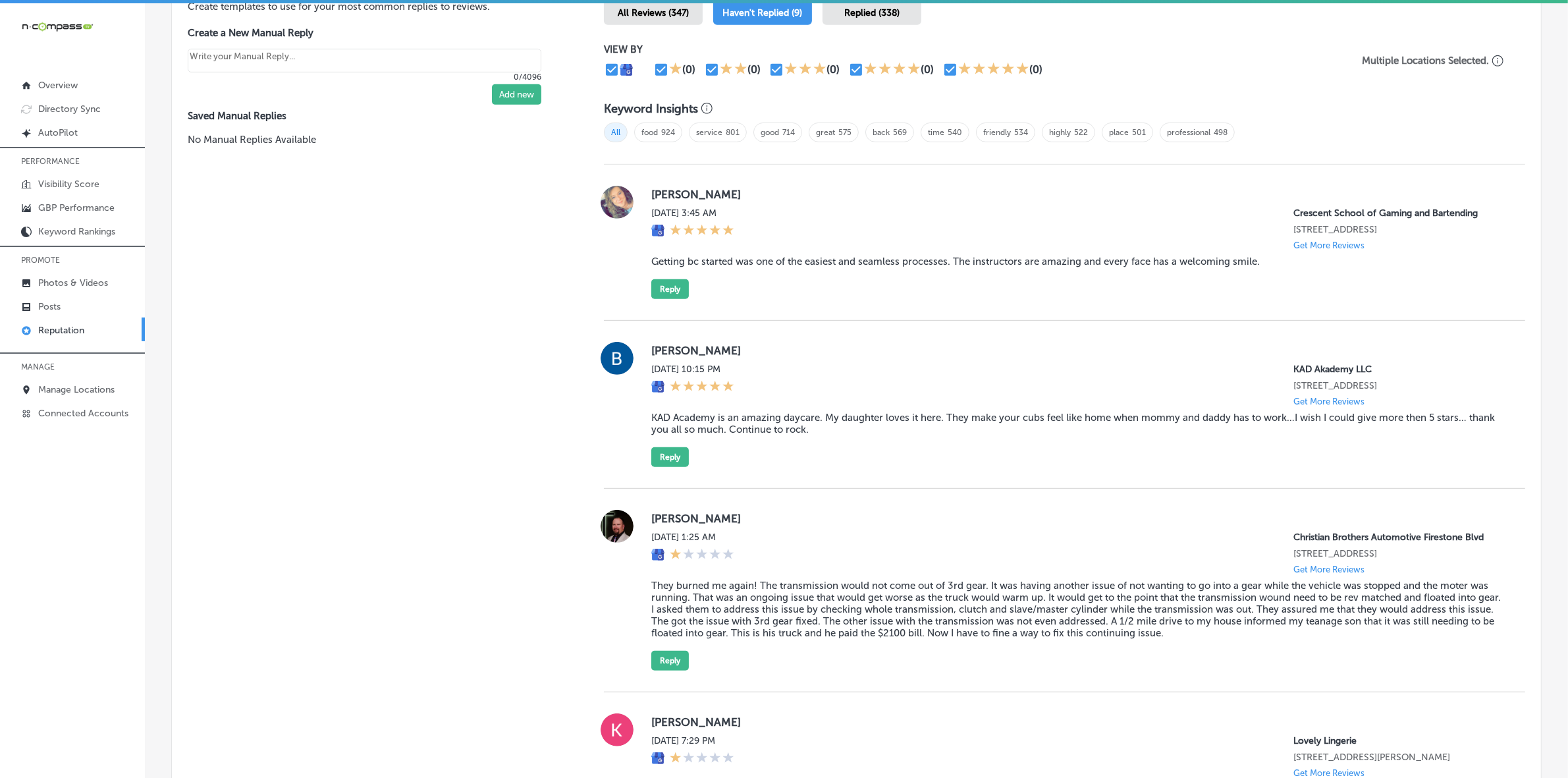
click at [673, 199] on label "[PERSON_NAME]" at bounding box center [1078, 194] width 853 height 13
copy label "[PERSON_NAME]"
click at [749, 265] on blockquote "Getting bc started was one of the easiest and seamless processes. The instructo…" at bounding box center [1078, 261] width 853 height 12
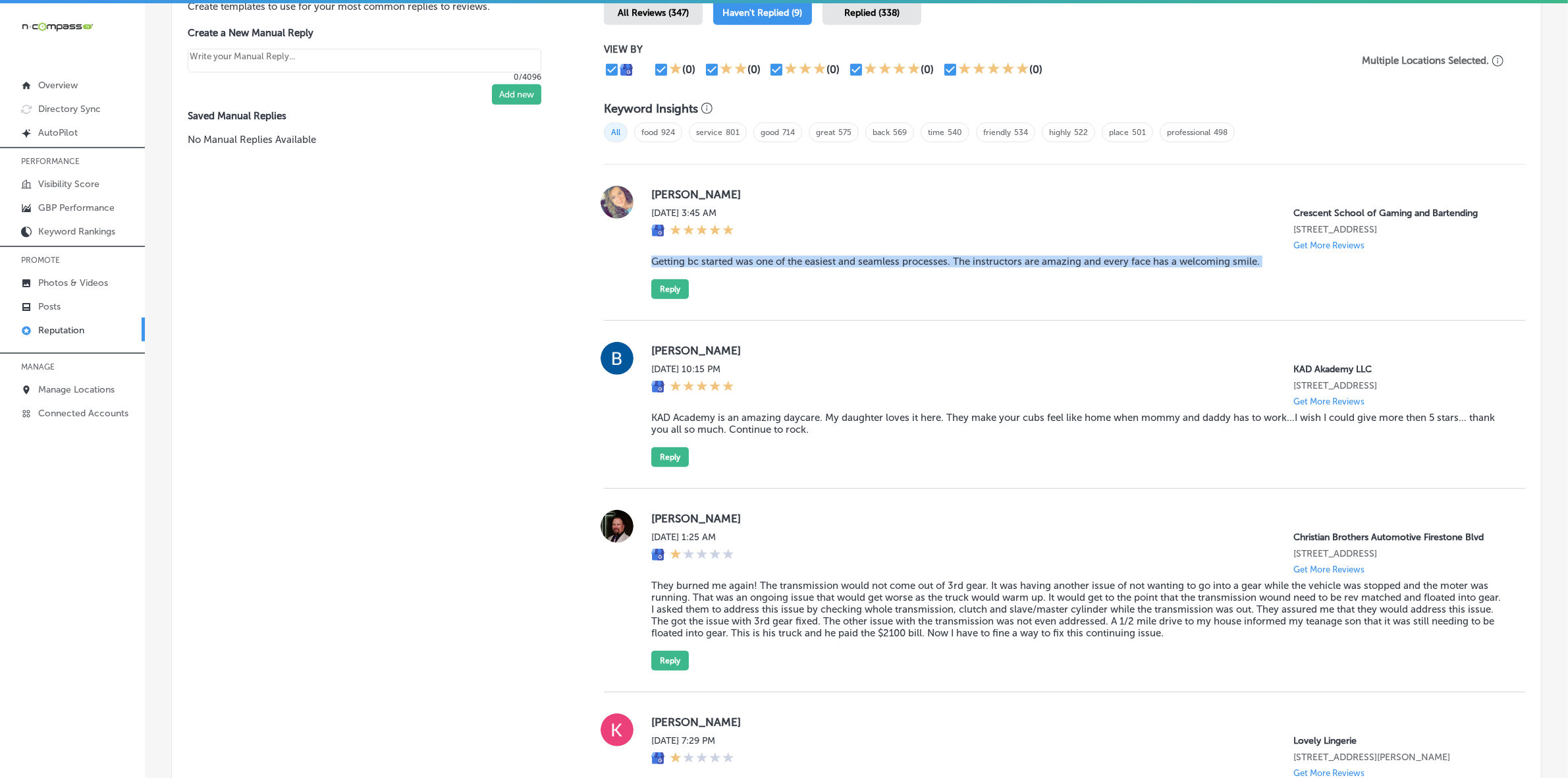
click at [749, 265] on blockquote "Getting bc started was one of the easiest and seamless processes. The instructo…" at bounding box center [1078, 261] width 853 height 12
copy blockquote "Getting bc started was one of the easiest and seamless processes. The instructo…"
click at [691, 268] on blockquote "Getting bc started was one of the easiest and seamless processes. The instructo…" at bounding box center [1078, 261] width 853 height 12
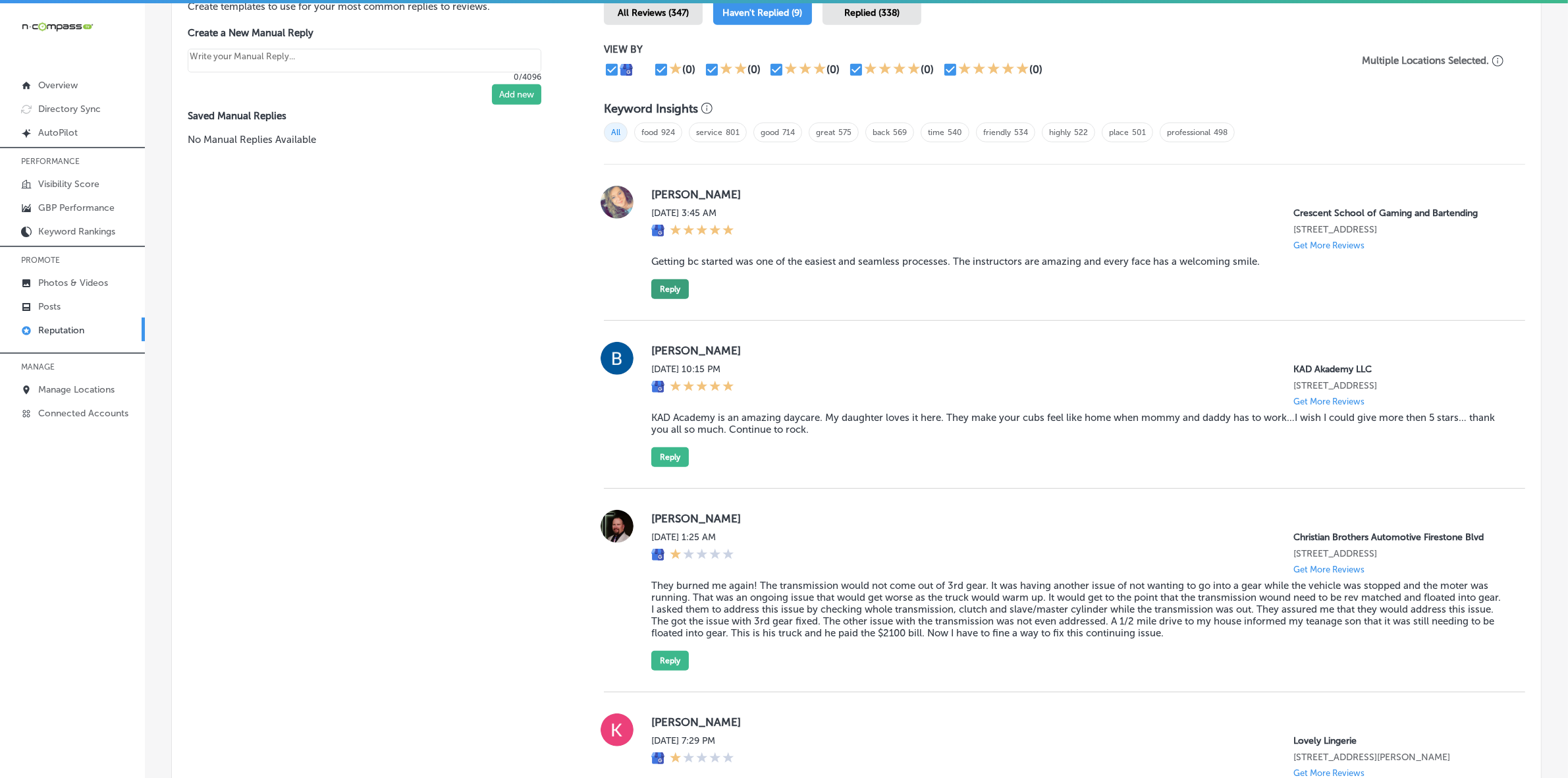
click at [671, 292] on button "Reply" at bounding box center [671, 289] width 38 height 20
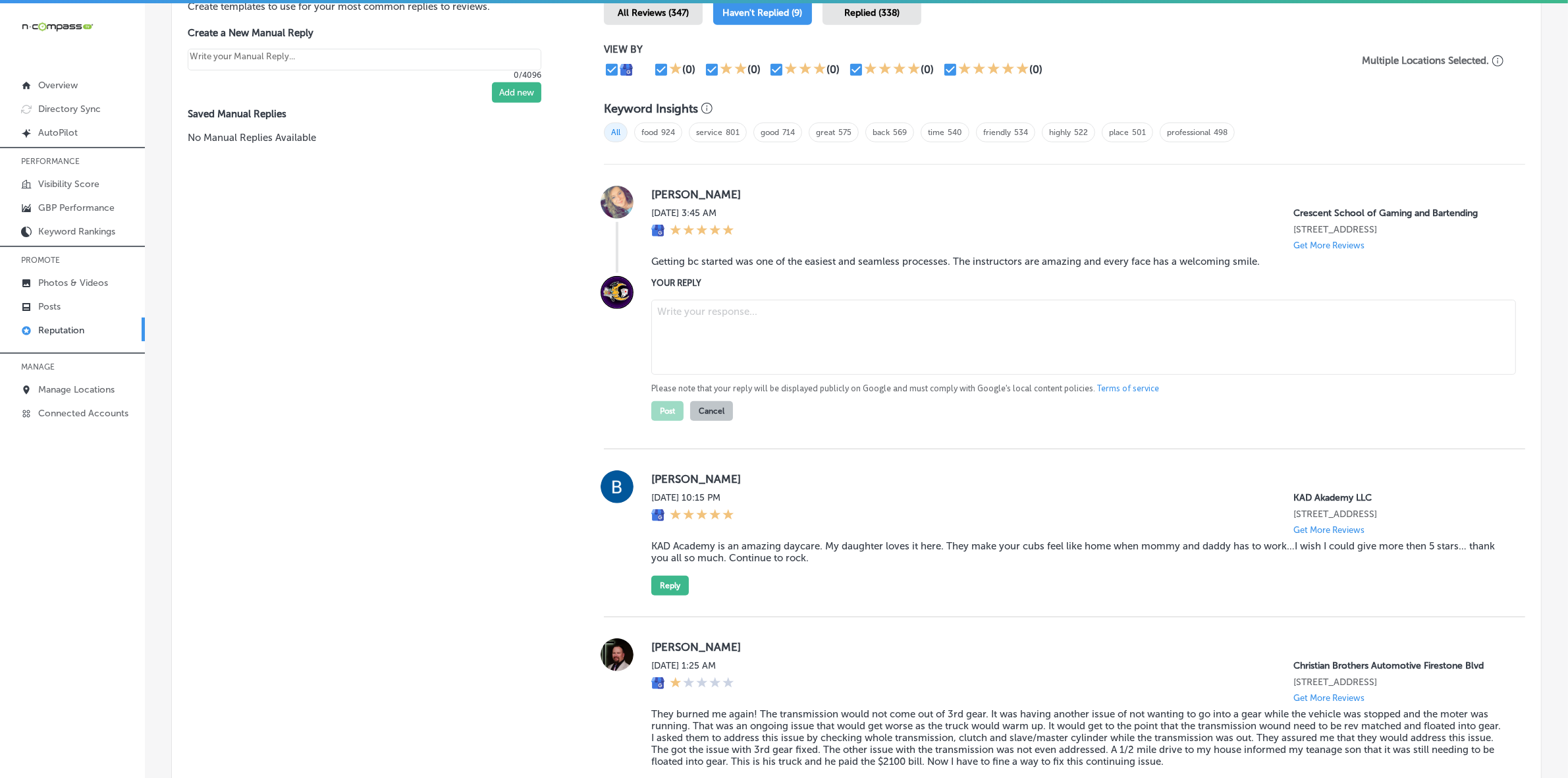
click at [793, 354] on textarea at bounding box center [1084, 337] width 865 height 75
paste textarea "Thank you so much, [PERSON_NAME], for sharing your experience! We're so glad to…"
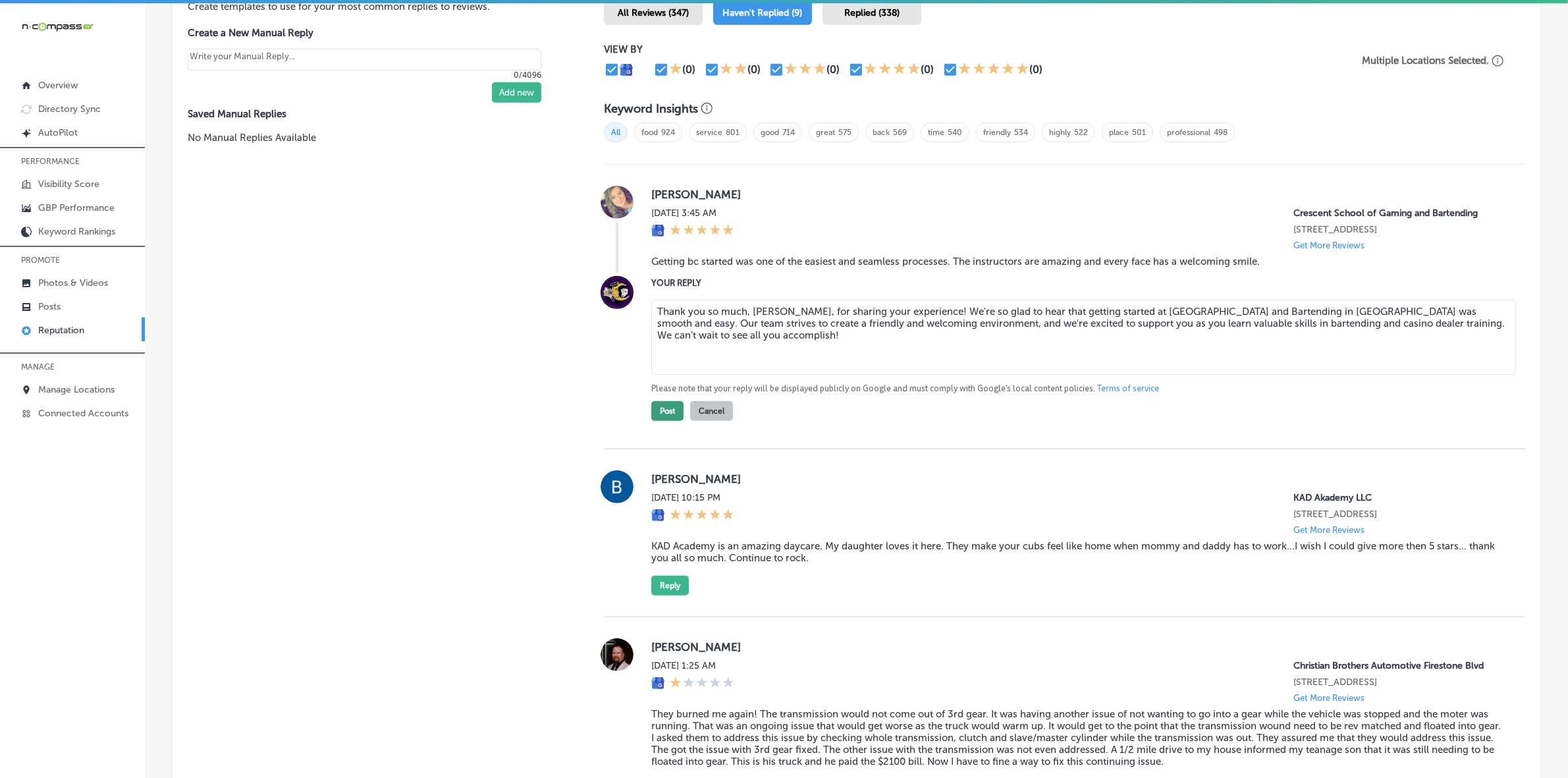
type textarea "Thank you so much, [PERSON_NAME], for sharing your experience! We're so glad to…"
click at [669, 415] on button "Post" at bounding box center [667, 411] width 32 height 20
type textarea "x"
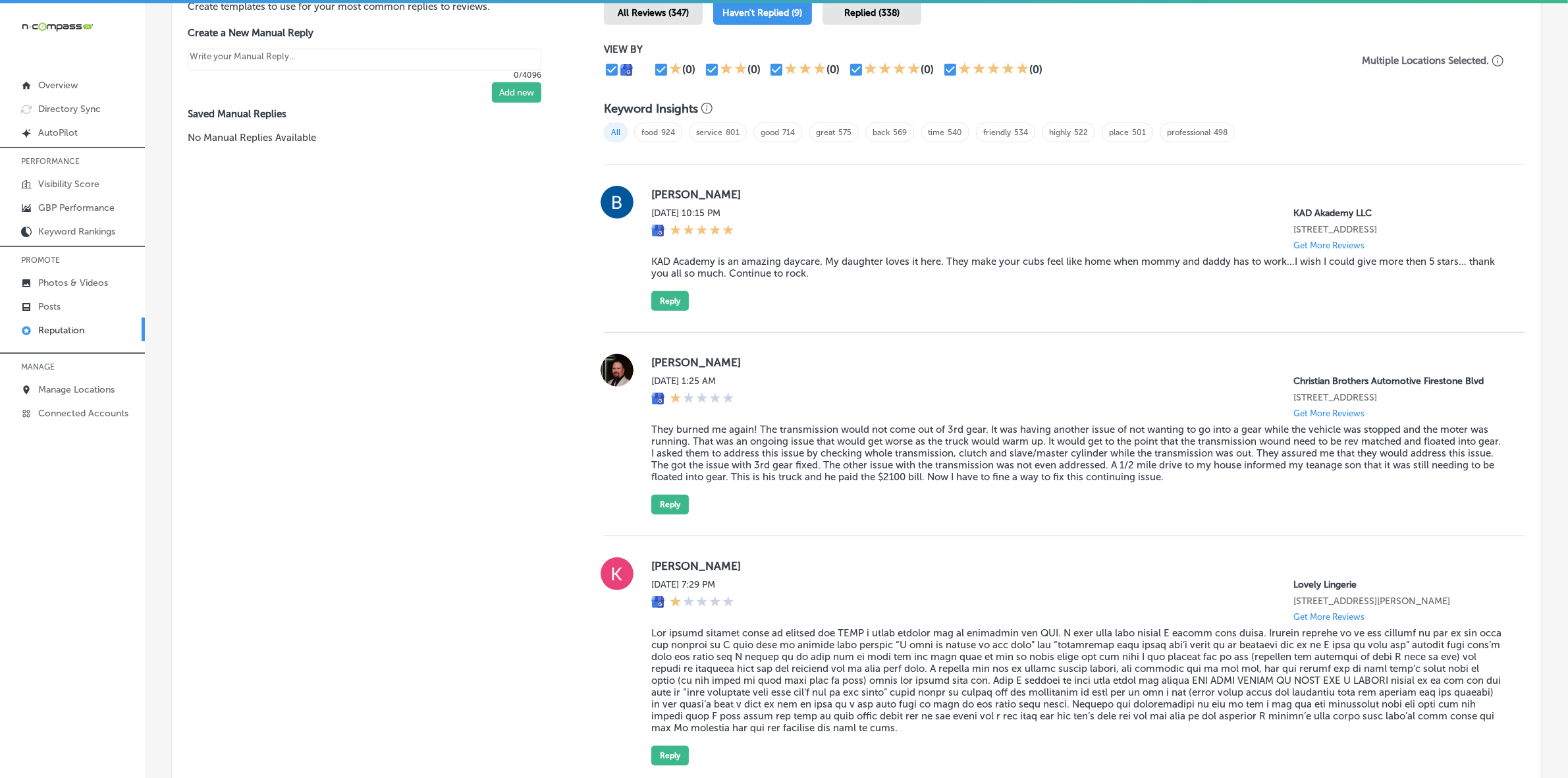
click at [661, 195] on label "[PERSON_NAME]" at bounding box center [1078, 194] width 853 height 13
copy label "Barbie"
click at [723, 279] on blockquote "KAD Academy is an amazing daycare. My daughter loves it here. They make your cu…" at bounding box center [1078, 267] width 853 height 24
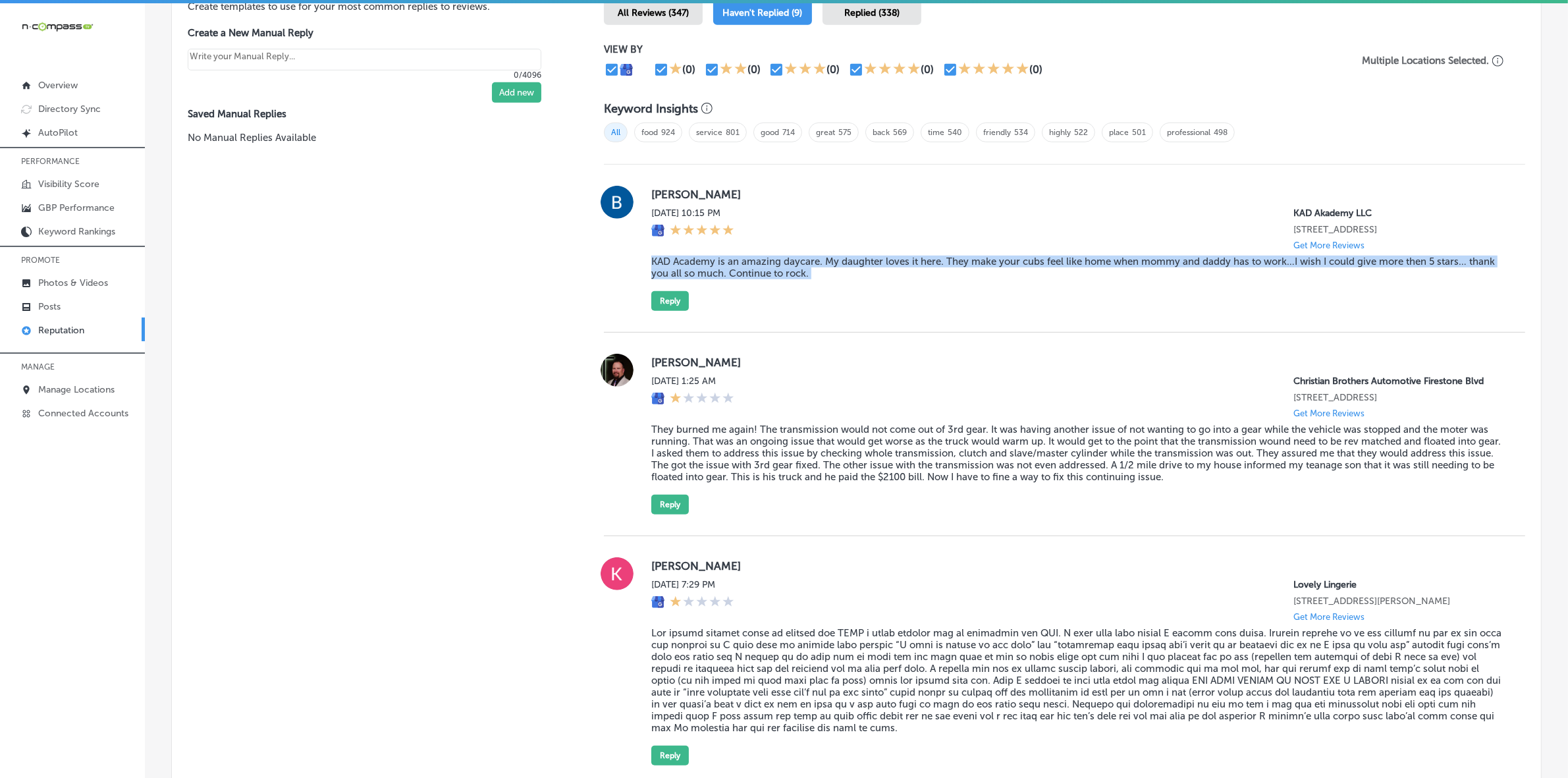
click at [723, 279] on blockquote "KAD Academy is an amazing daycare. My daughter loves it here. They make your cu…" at bounding box center [1078, 267] width 853 height 24
copy blockquote "KAD Academy is an amazing daycare. My daughter loves it here. They make your cu…"
click at [662, 304] on button "Reply" at bounding box center [671, 301] width 38 height 20
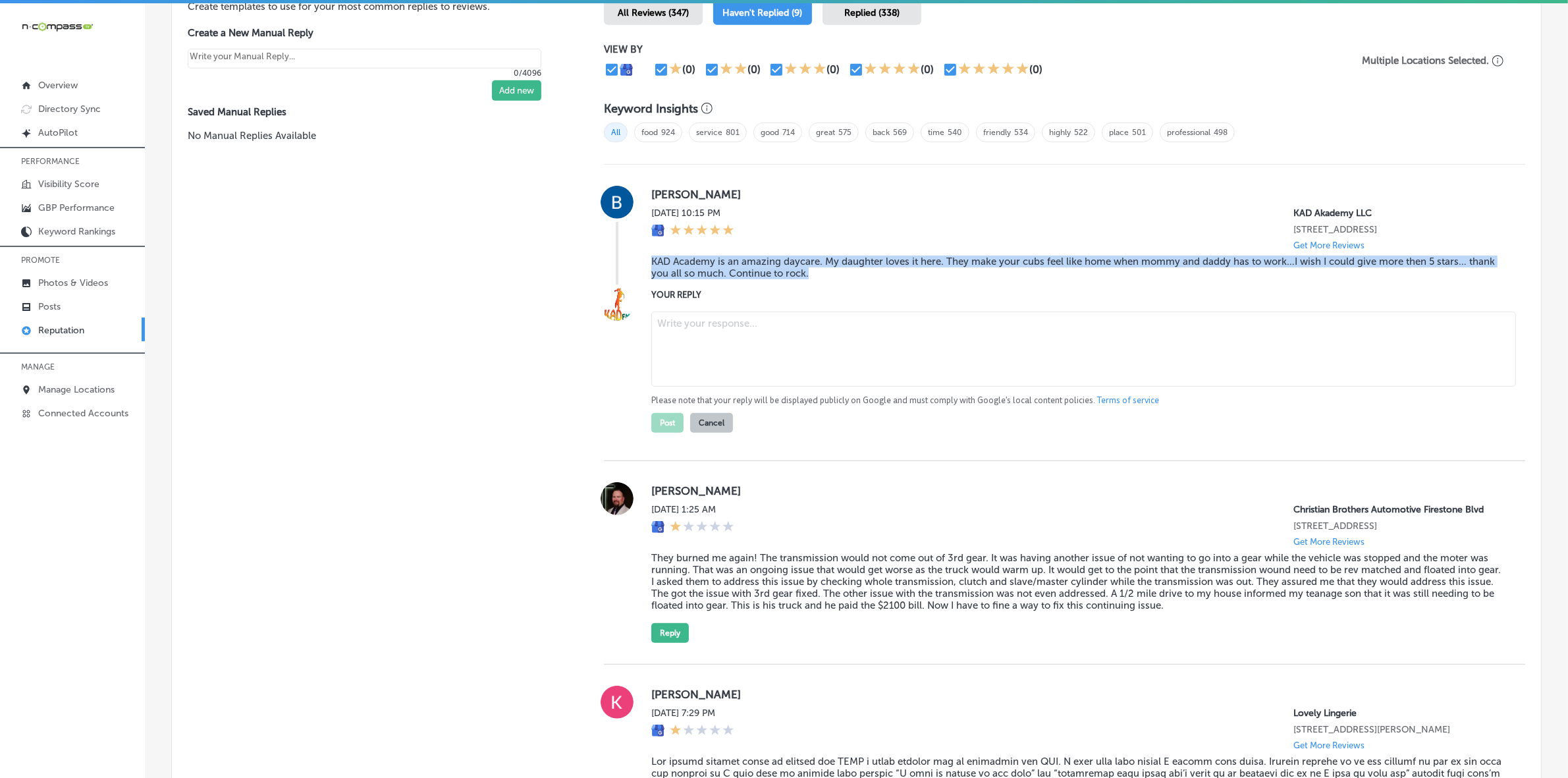
click at [759, 324] on textarea at bounding box center [1084, 349] width 865 height 75
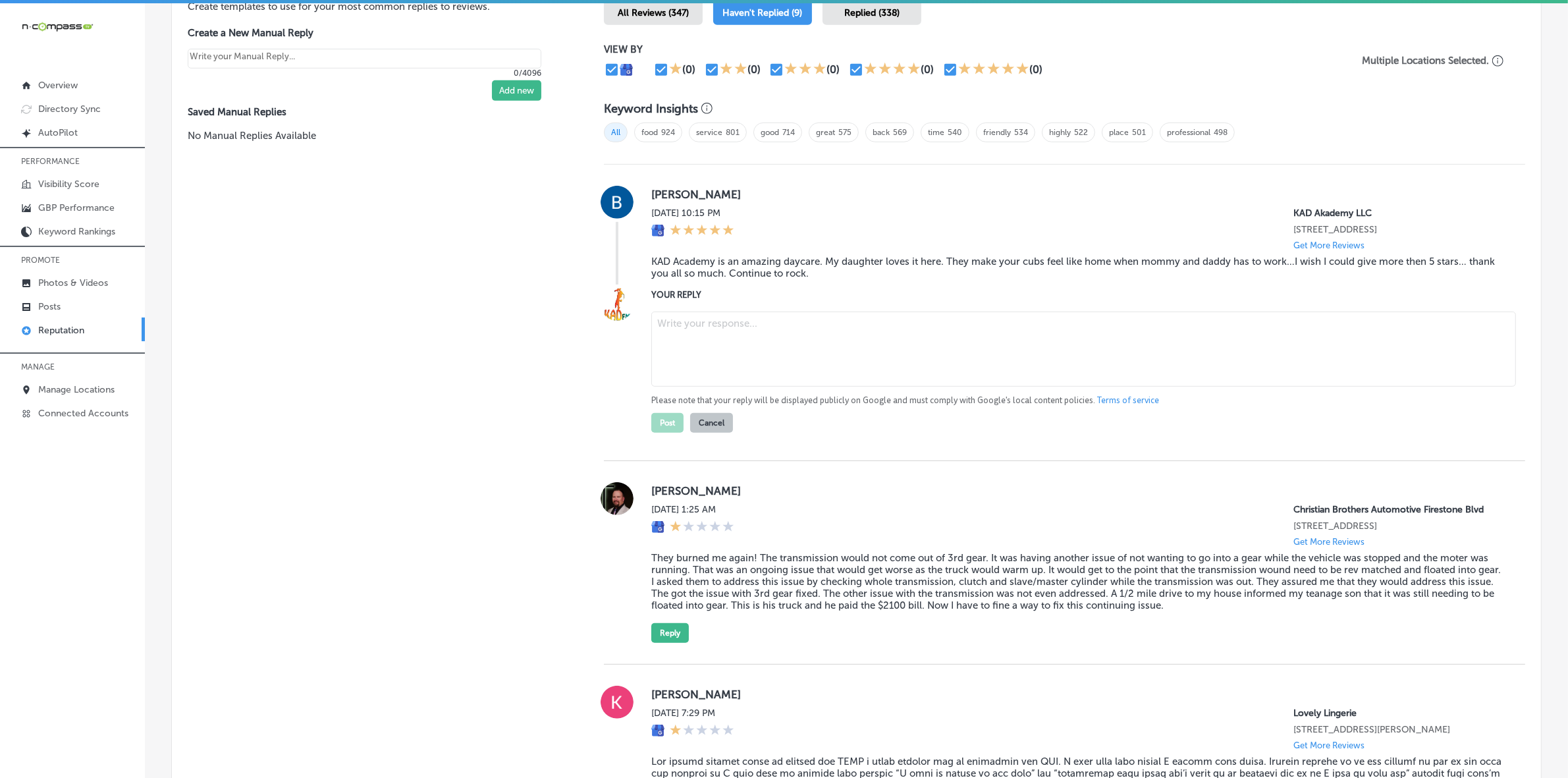
paste textarea "Thank you, [PERSON_NAME], for the wonderful review! We're so happy to hear that…"
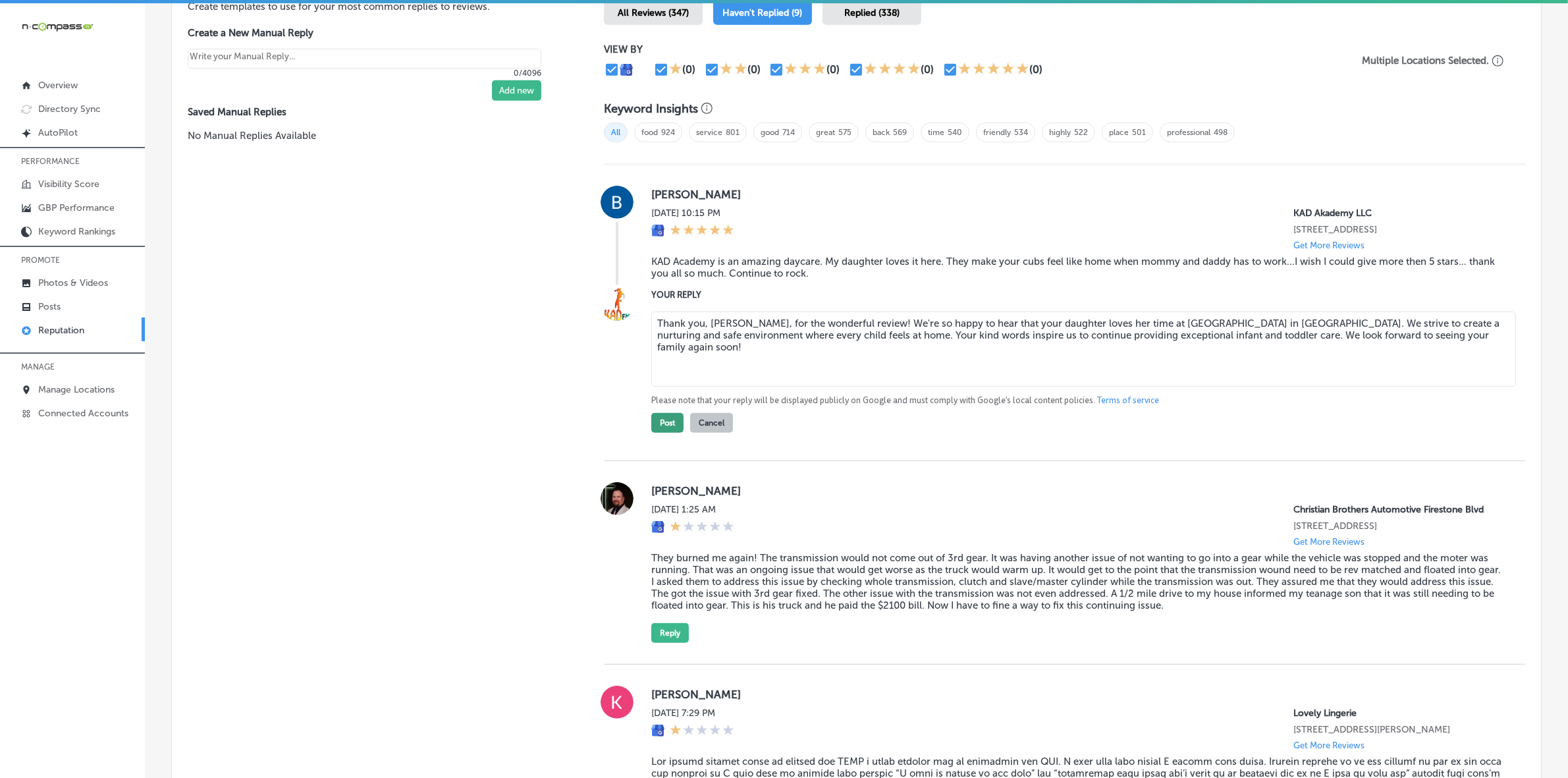
type textarea "Thank you, [PERSON_NAME], for the wonderful review! We're so happy to hear that…"
click at [668, 429] on button "Post" at bounding box center [667, 423] width 32 height 20
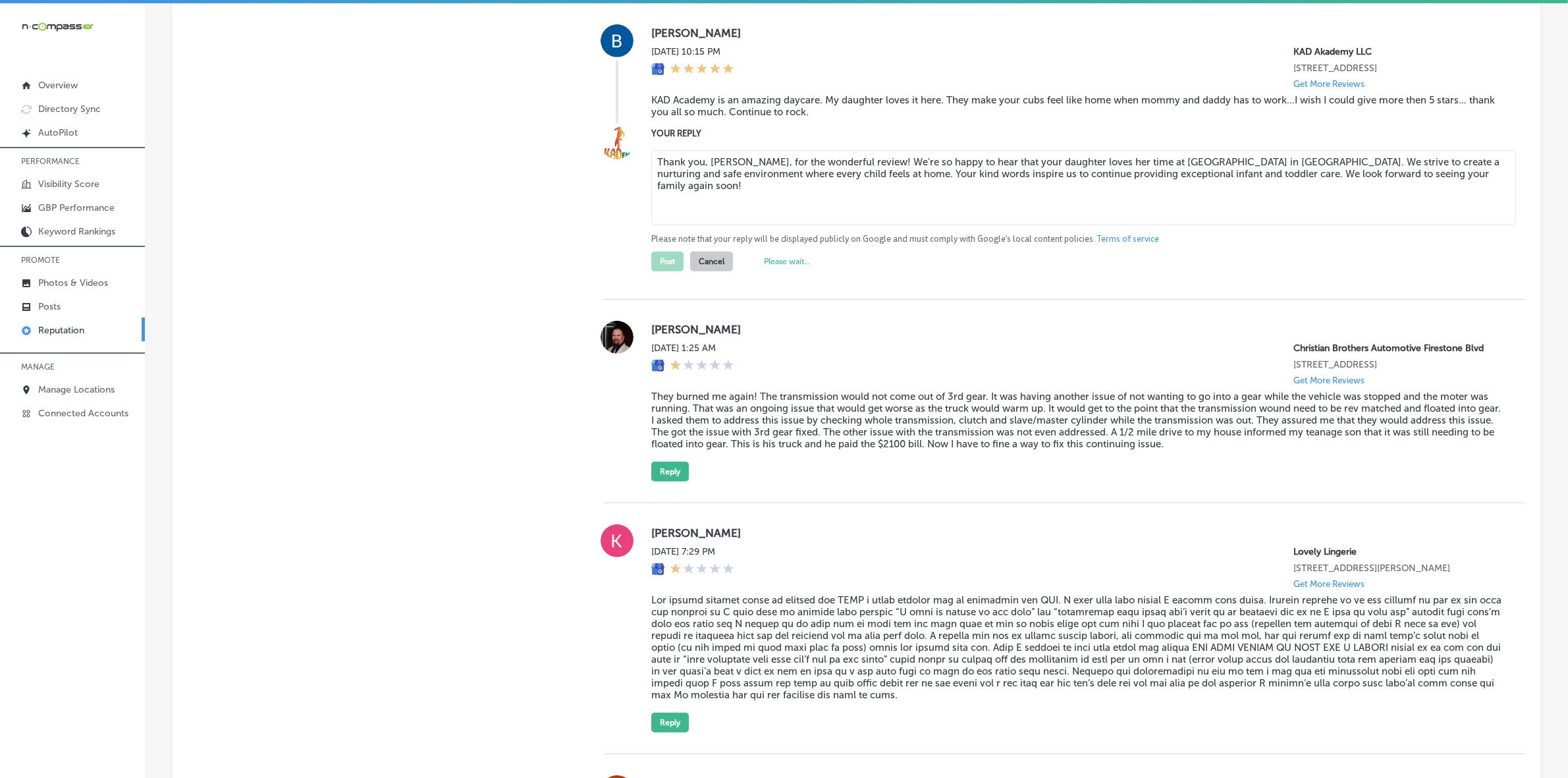
scroll to position [988, 0]
type textarea "x"
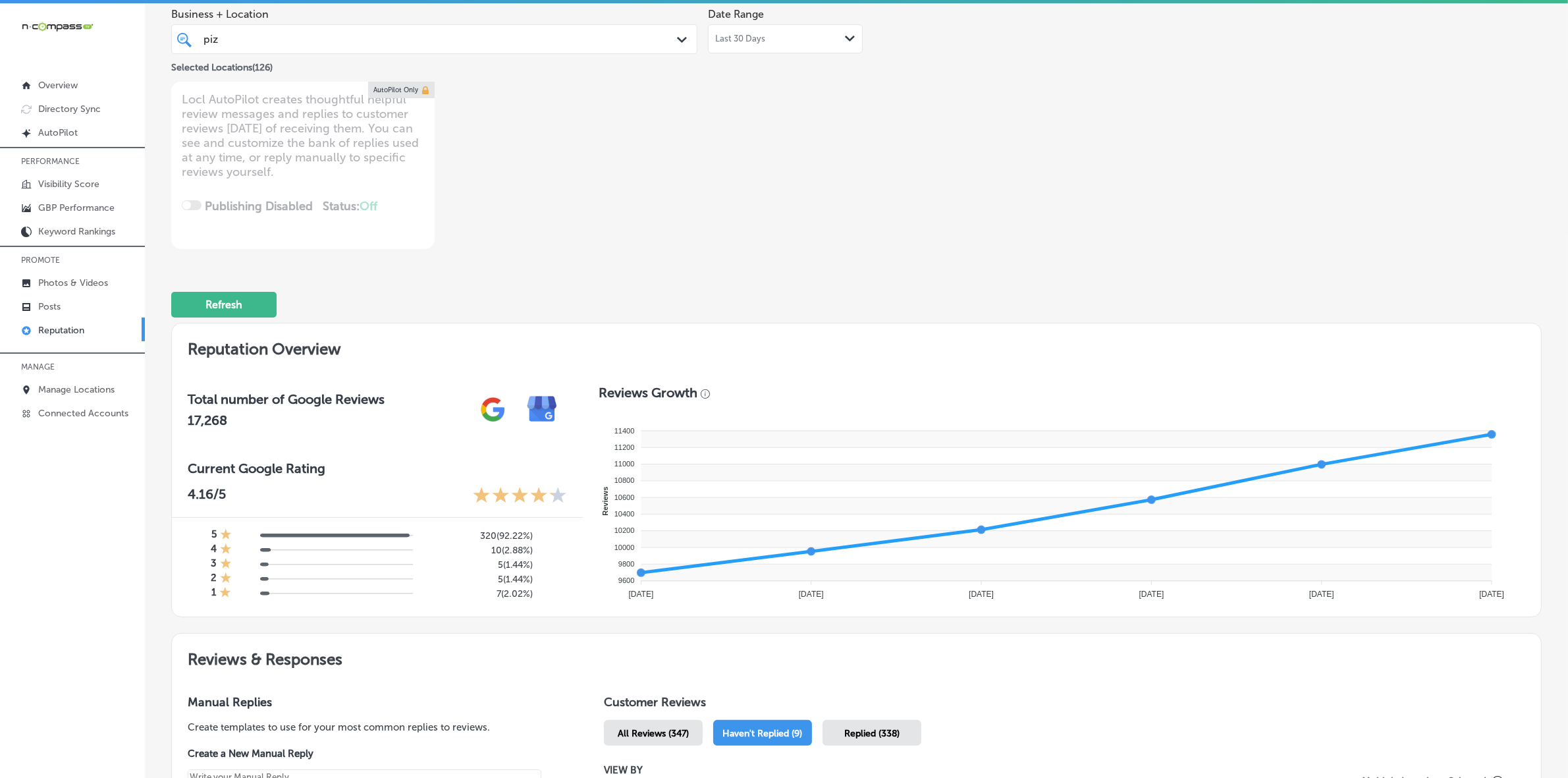
scroll to position [0, 0]
